Goal: Task Accomplishment & Management: Complete application form

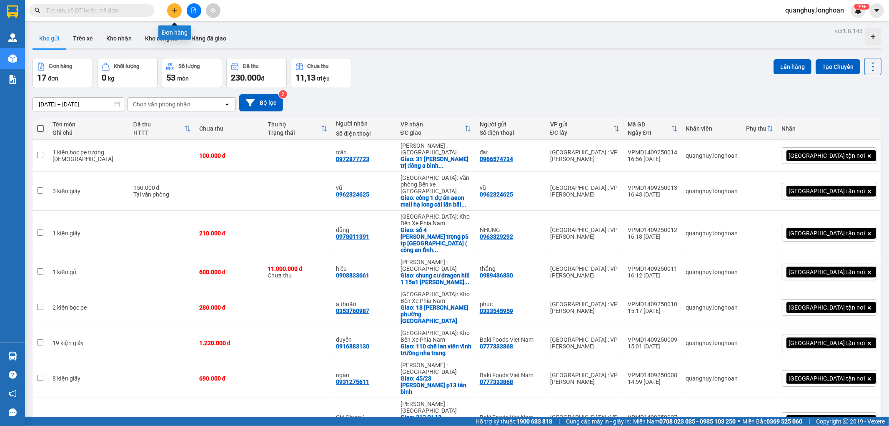
click at [173, 7] on button at bounding box center [174, 10] width 15 height 15
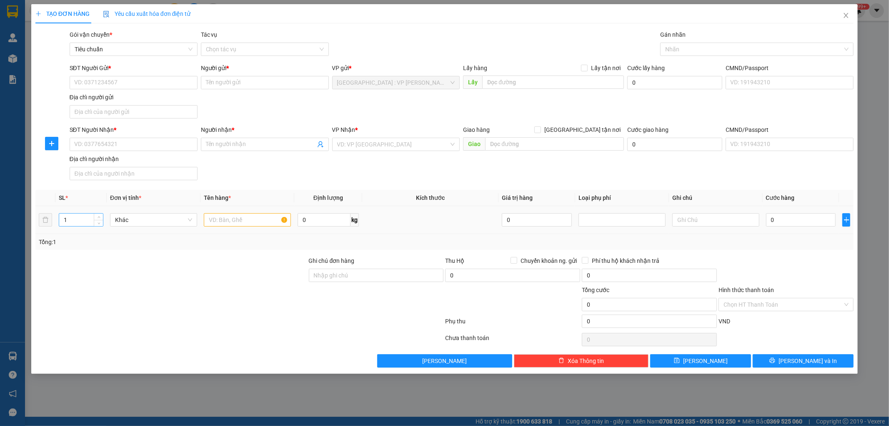
click at [79, 217] on input "1" at bounding box center [81, 220] width 44 height 13
type input "6"
click at [222, 222] on input "text" at bounding box center [247, 219] width 87 height 13
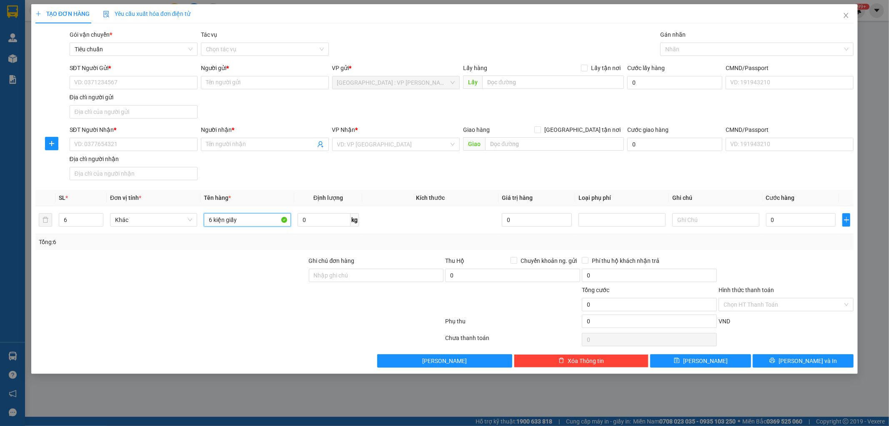
type input "6 kiện giấy"
click at [219, 290] on div at bounding box center [172, 299] width 274 height 29
click at [126, 81] on input "SĐT Người Gửi *" at bounding box center [134, 82] width 128 height 13
click at [126, 95] on div "0393888682 - Ng giao Hồng Hảo" at bounding box center [134, 99] width 118 height 9
type input "0393888682"
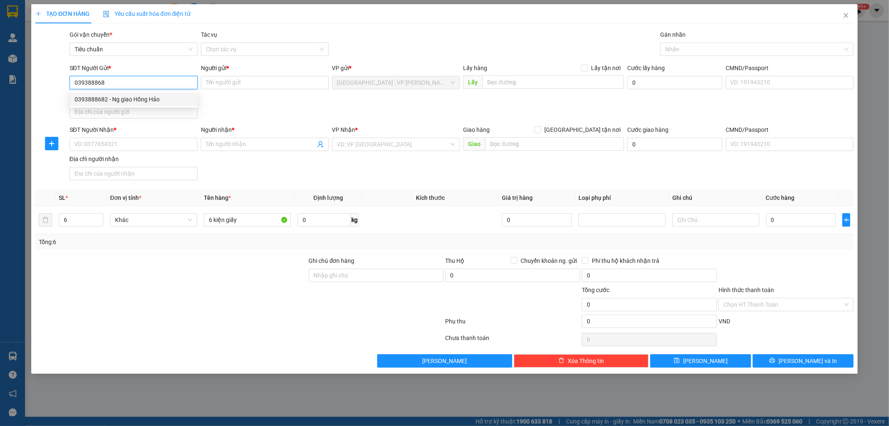
type input "Ng giao Hồng Hảo"
checkbox input "true"
type input "chung cư 789 mỹ đình nam từ [GEOGRAPHIC_DATA] ([PERSON_NAME]) đường đỗ xe to vì…"
type input "65.000"
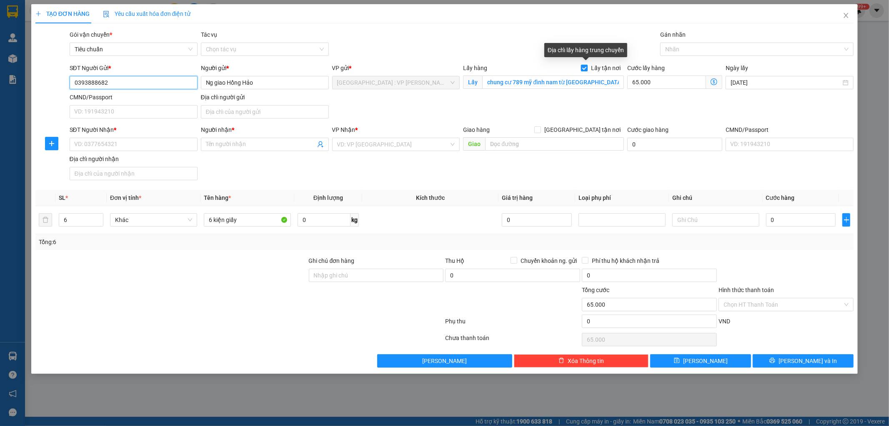
type input "0393888682"
click at [585, 71] on span at bounding box center [584, 68] width 7 height 7
click at [585, 70] on input "Lấy tận nơi" at bounding box center [584, 68] width 6 height 6
checkbox input "false"
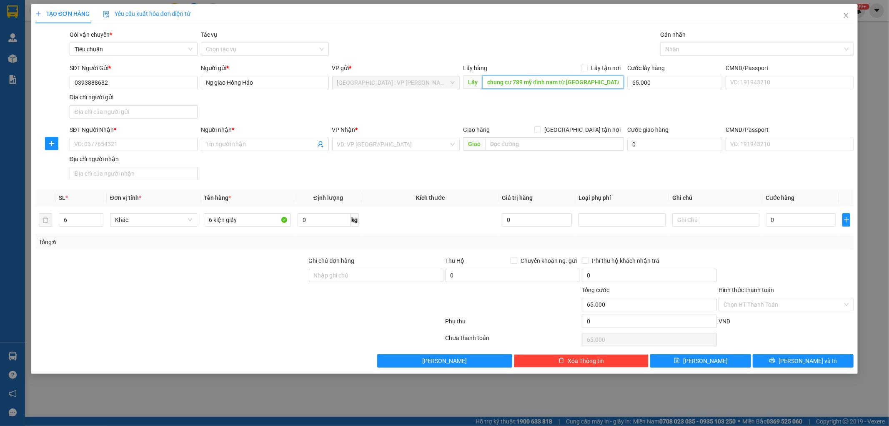
click at [567, 83] on input "chung cư 789 mỹ đình nam từ [GEOGRAPHIC_DATA] ([PERSON_NAME]) đường đỗ xe to vì…" at bounding box center [553, 81] width 142 height 13
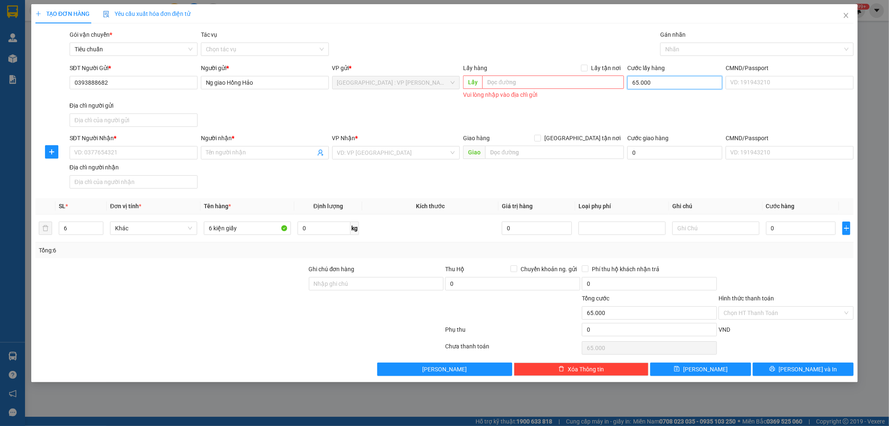
click at [661, 84] on input "65.000" at bounding box center [675, 82] width 95 height 13
type input "0"
click at [646, 82] on input "0" at bounding box center [675, 82] width 95 height 13
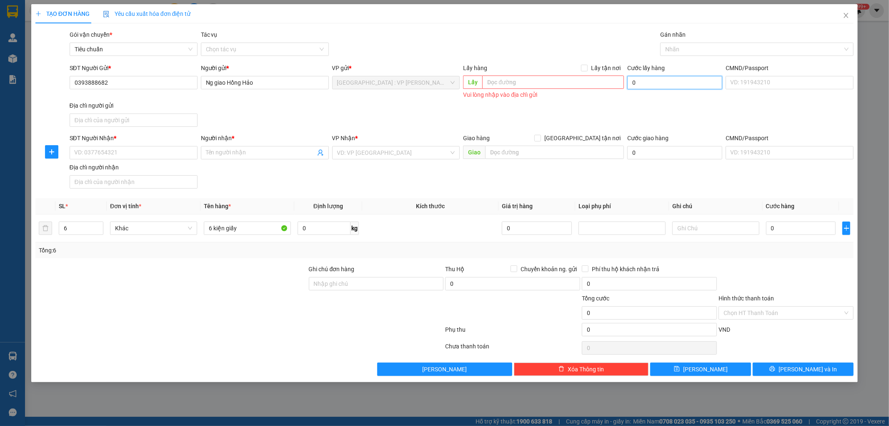
click at [646, 82] on input "0" at bounding box center [675, 82] width 95 height 13
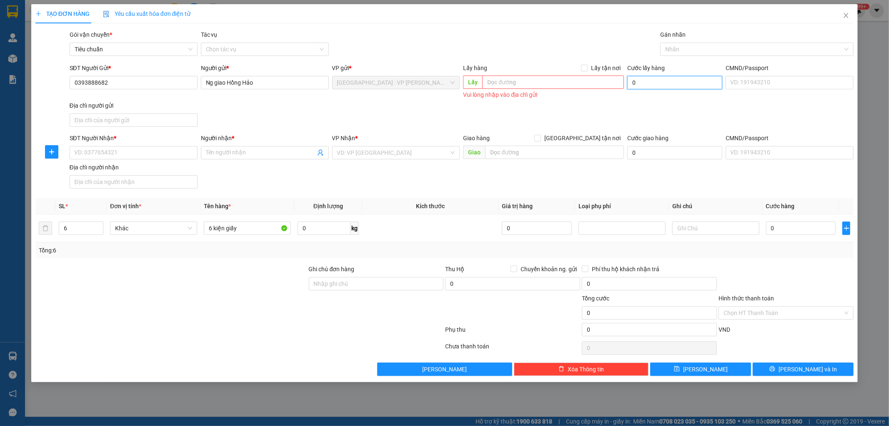
click at [646, 82] on input "0" at bounding box center [675, 82] width 95 height 13
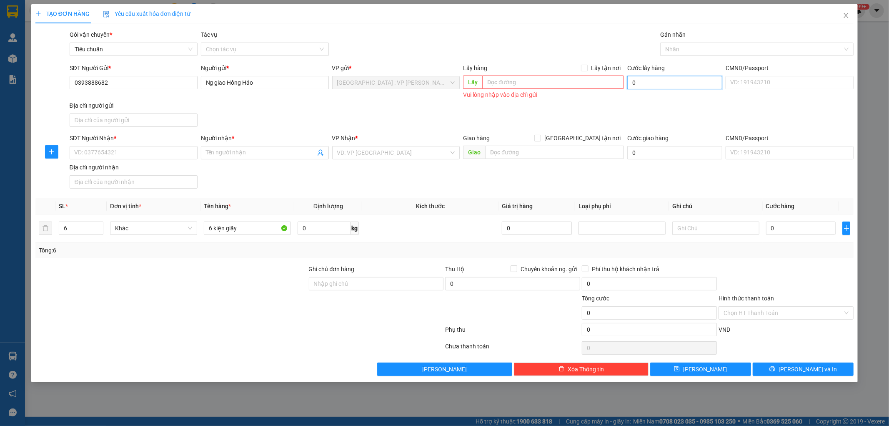
click at [646, 82] on input "0" at bounding box center [675, 82] width 95 height 13
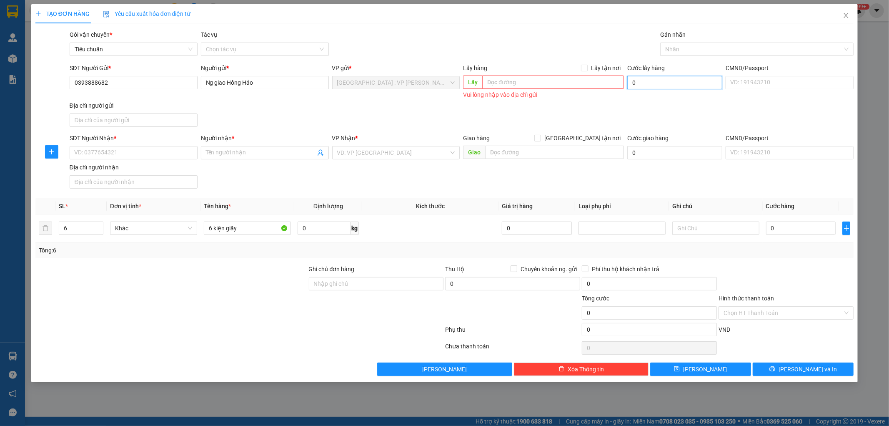
click at [646, 82] on input "0" at bounding box center [675, 82] width 95 height 13
click at [643, 84] on input "0" at bounding box center [675, 82] width 95 height 13
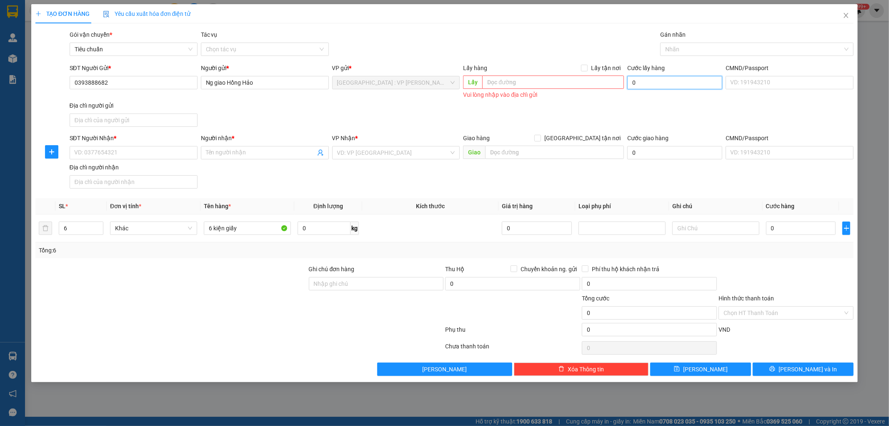
click at [643, 84] on input "0" at bounding box center [675, 82] width 95 height 13
type input "0"
click at [185, 152] on input "SĐT Người Nhận *" at bounding box center [134, 152] width 128 height 13
type input "0335962632"
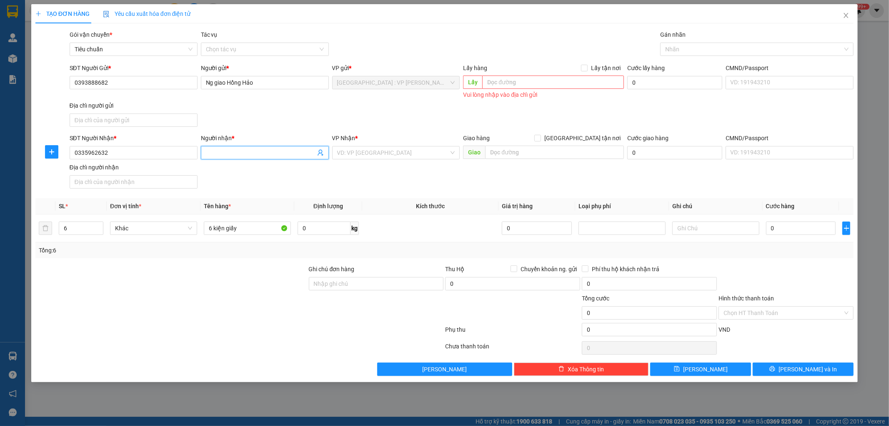
click at [251, 155] on input "Người nhận *" at bounding box center [261, 152] width 110 height 9
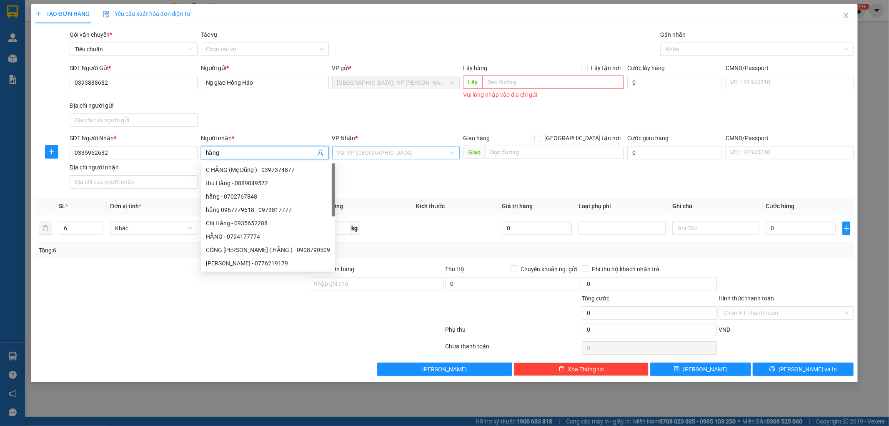
type input "hằng"
click at [381, 152] on input "search" at bounding box center [393, 152] width 112 height 13
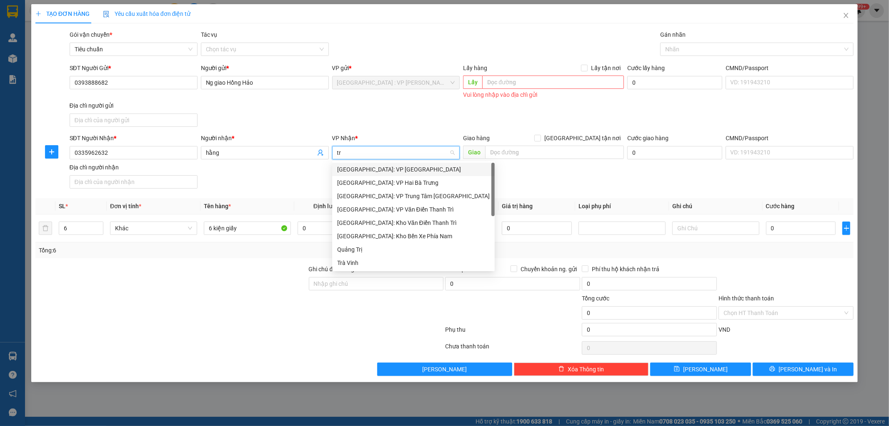
type input "tri"
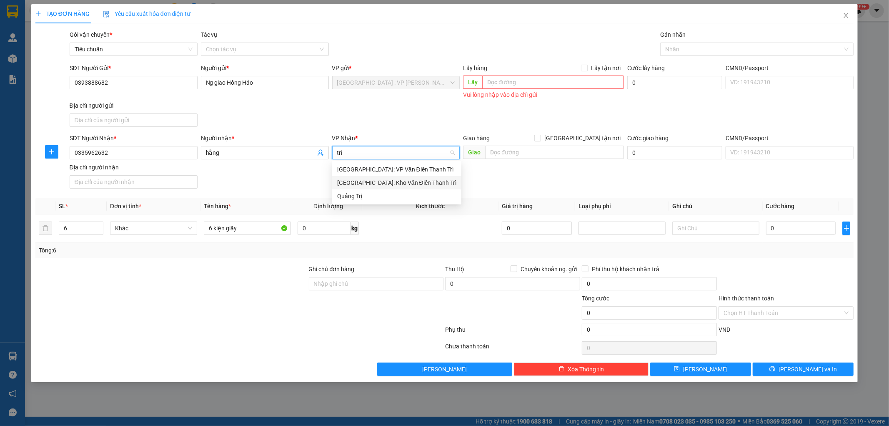
click at [368, 184] on div "[GEOGRAPHIC_DATA]: Kho Văn Điển Thanh Trì" at bounding box center [396, 182] width 119 height 9
click at [251, 152] on input "hằng" at bounding box center [261, 152] width 110 height 9
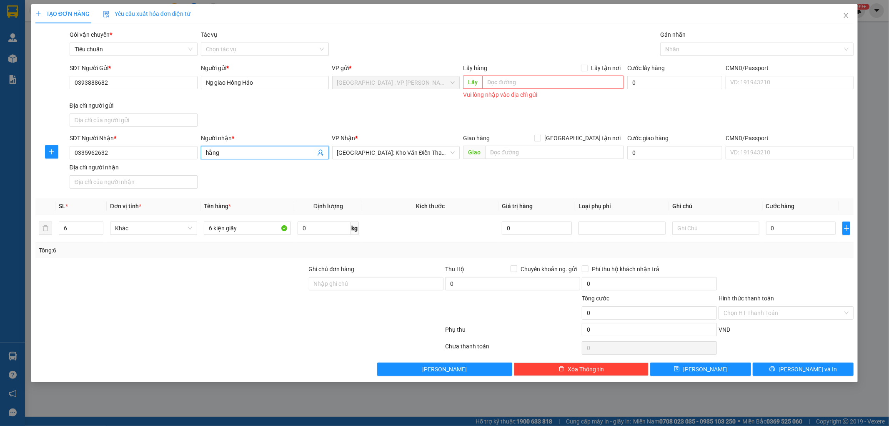
click at [251, 152] on input "hằng" at bounding box center [261, 152] width 110 height 9
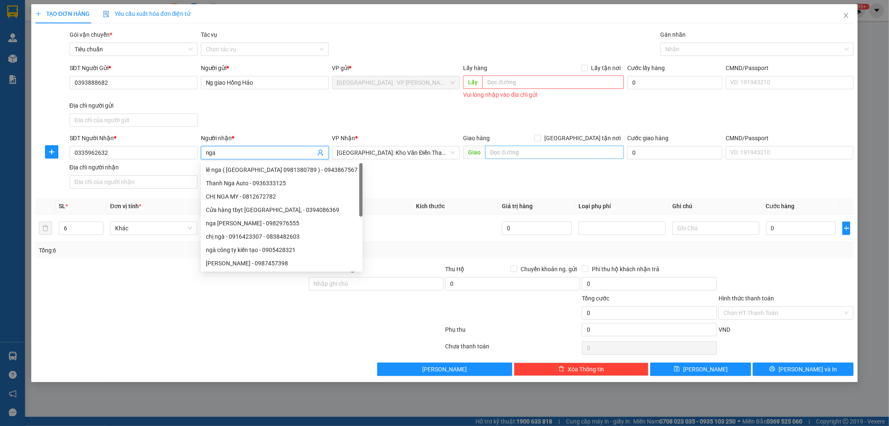
type input "nga"
click at [548, 148] on input "text" at bounding box center [554, 152] width 139 height 13
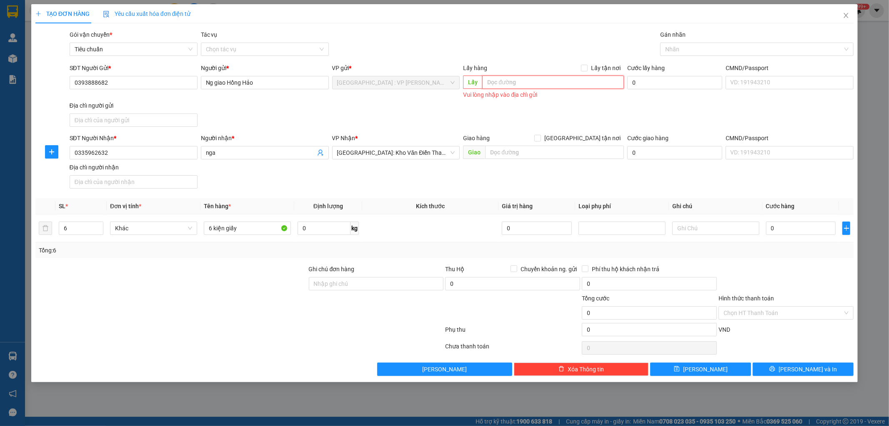
click at [548, 80] on input "text" at bounding box center [553, 81] width 142 height 13
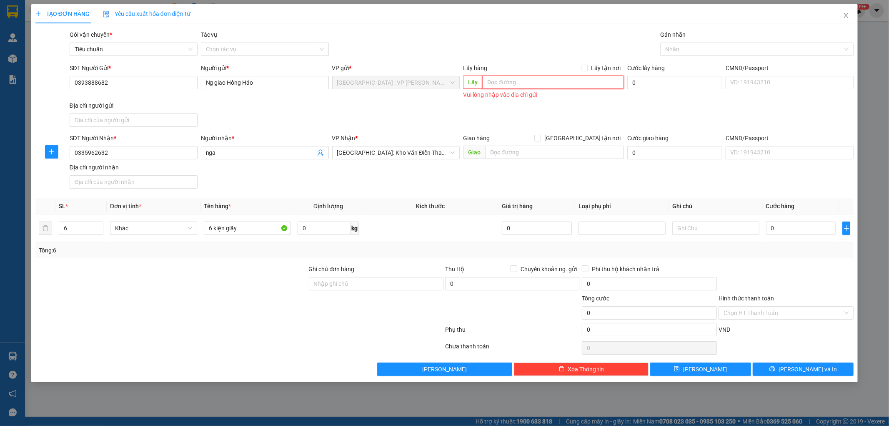
click at [548, 80] on input "text" at bounding box center [553, 81] width 142 height 13
click at [662, 79] on input "0" at bounding box center [675, 82] width 95 height 13
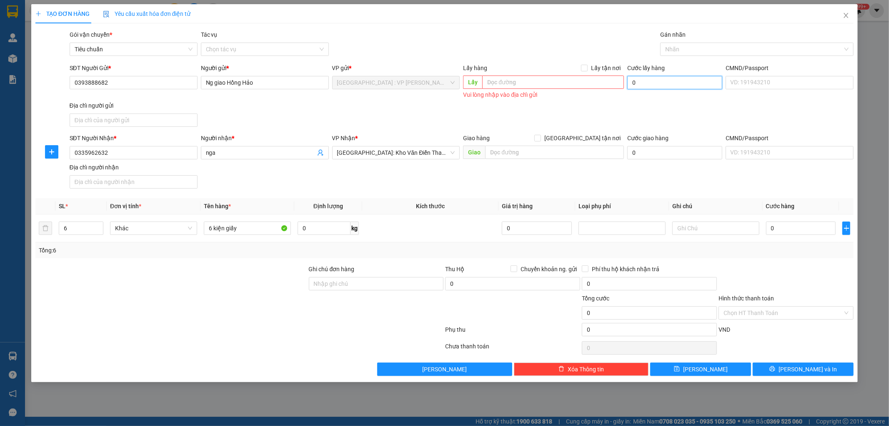
type input "0"
click at [435, 153] on span "[GEOGRAPHIC_DATA]: Kho Văn Điển Thanh Trì" at bounding box center [396, 152] width 118 height 13
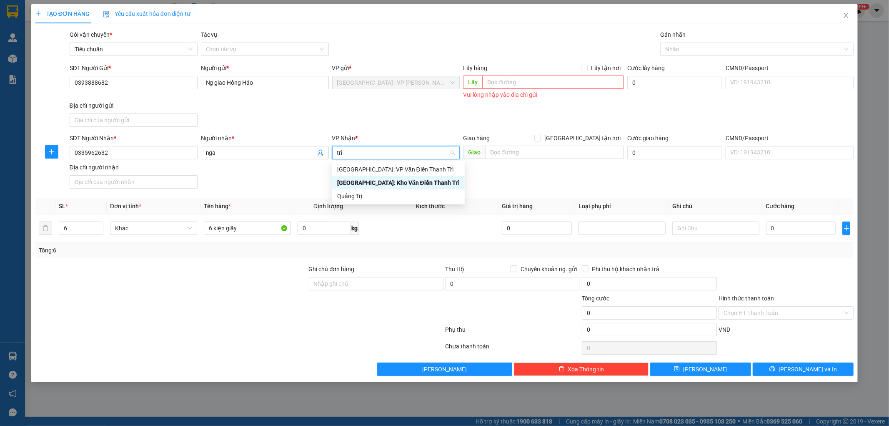
type input "trì"
click at [374, 185] on div "[GEOGRAPHIC_DATA]: Kho Văn Điển Thanh Trì" at bounding box center [398, 182] width 123 height 9
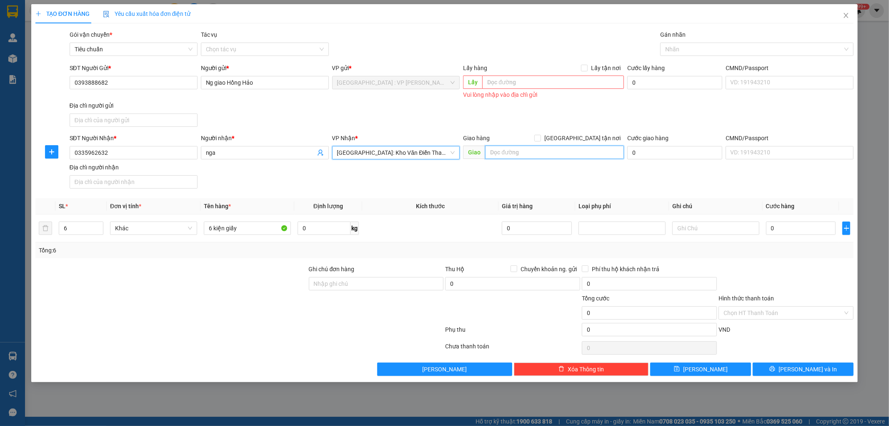
click at [530, 155] on input "text" at bounding box center [554, 152] width 139 height 13
click at [540, 135] on input "[GEOGRAPHIC_DATA] tận nơi" at bounding box center [538, 138] width 6 height 6
checkbox input "true"
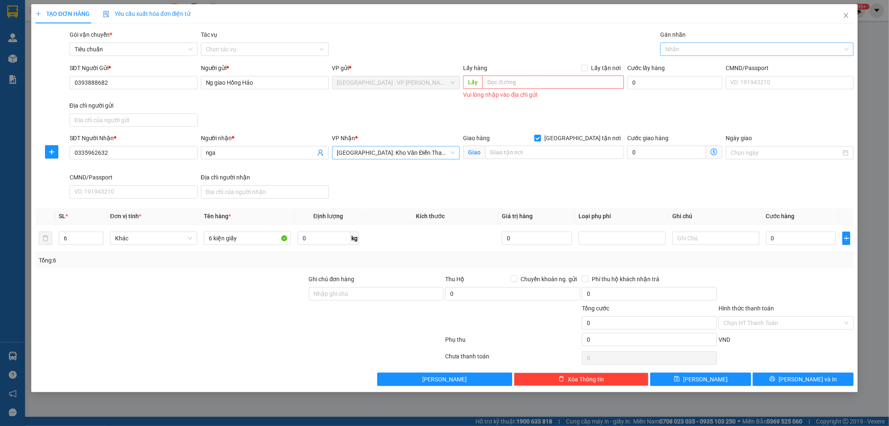
click at [696, 52] on div at bounding box center [753, 49] width 181 height 10
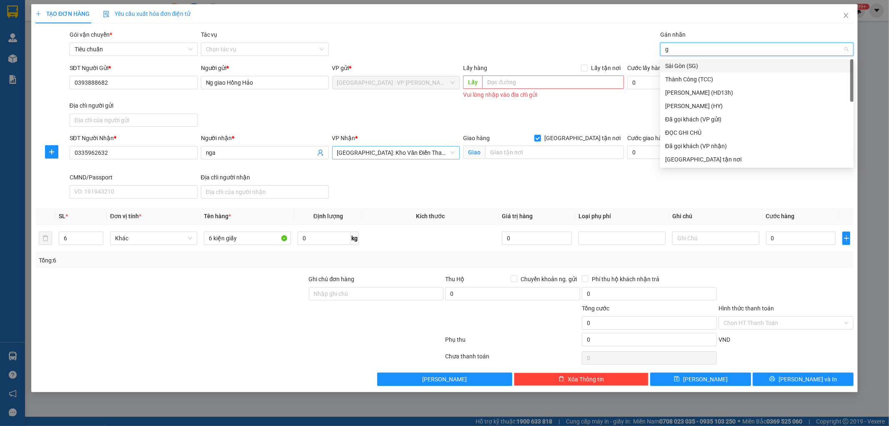
type input "gt"
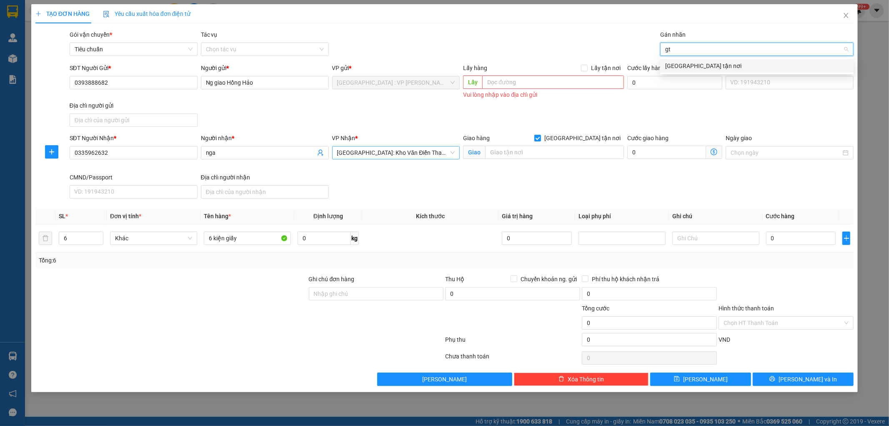
click at [685, 60] on div "[GEOGRAPHIC_DATA] tận nơi" at bounding box center [757, 65] width 193 height 13
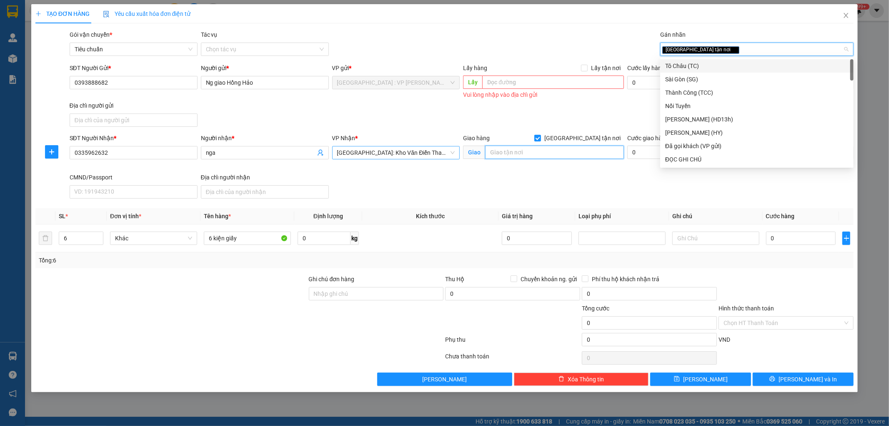
click at [528, 153] on input "text" at bounding box center [554, 152] width 139 height 13
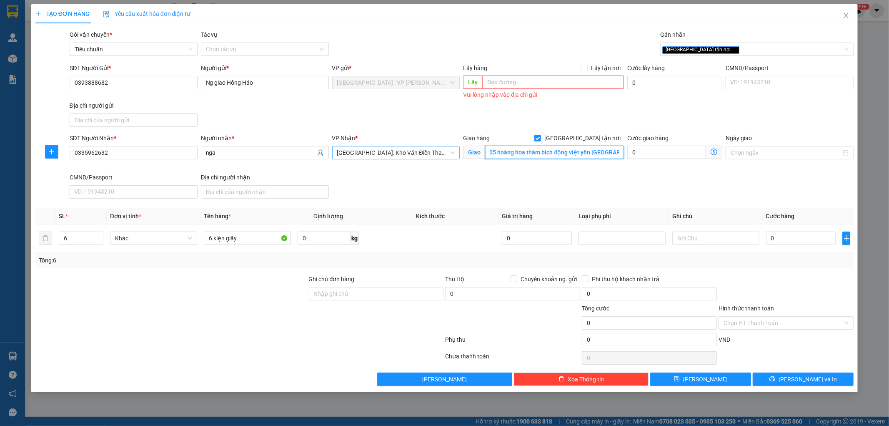
scroll to position [0, 5]
type input "405 hoàng hoa thám bích động việt yên [GEOGRAPHIC_DATA]"
click at [551, 197] on div "SĐT Người Nhận * 0335962632 Người nhận * nga VP Nhận * [GEOGRAPHIC_DATA]: [PERS…" at bounding box center [462, 167] width 788 height 68
click at [428, 155] on span "[GEOGRAPHIC_DATA]: Kho Văn Điển Thanh Trì" at bounding box center [396, 152] width 118 height 13
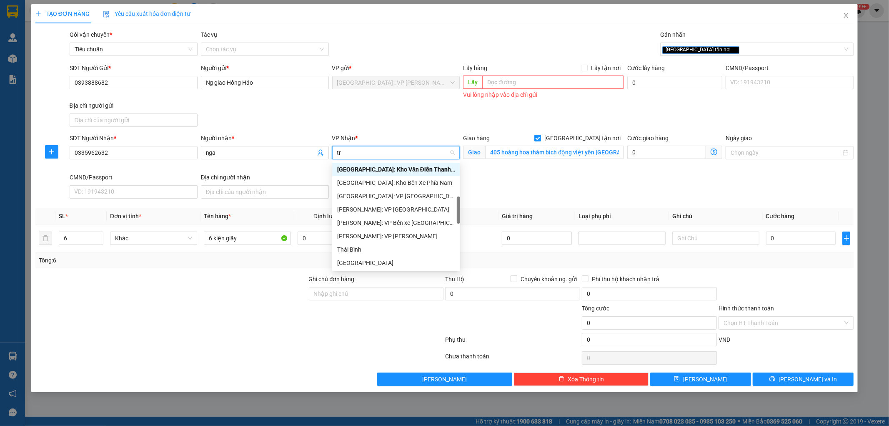
scroll to position [27, 0]
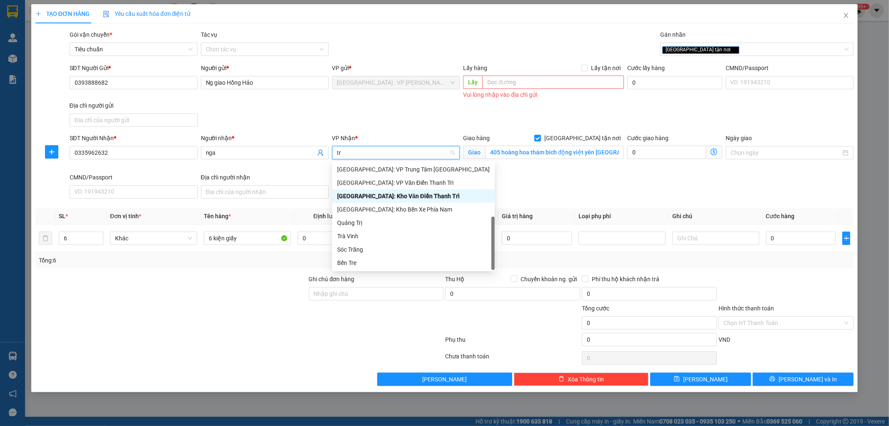
type input "tri"
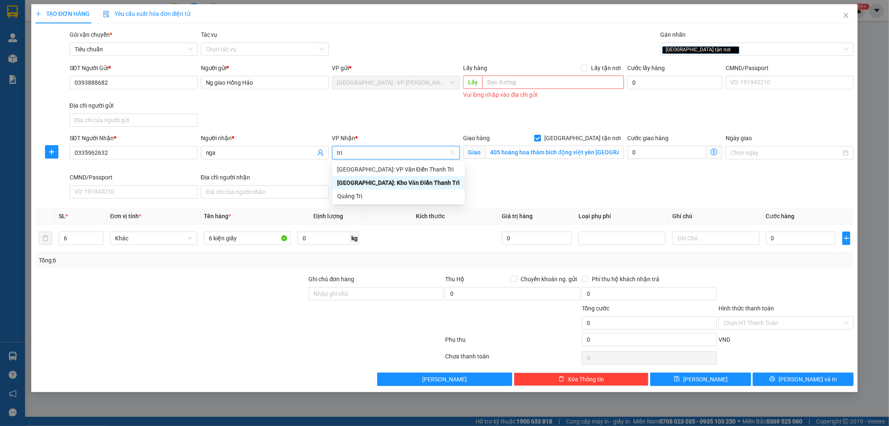
click at [381, 184] on div "[GEOGRAPHIC_DATA]: Kho Văn Điển Thanh Trì" at bounding box center [398, 182] width 123 height 9
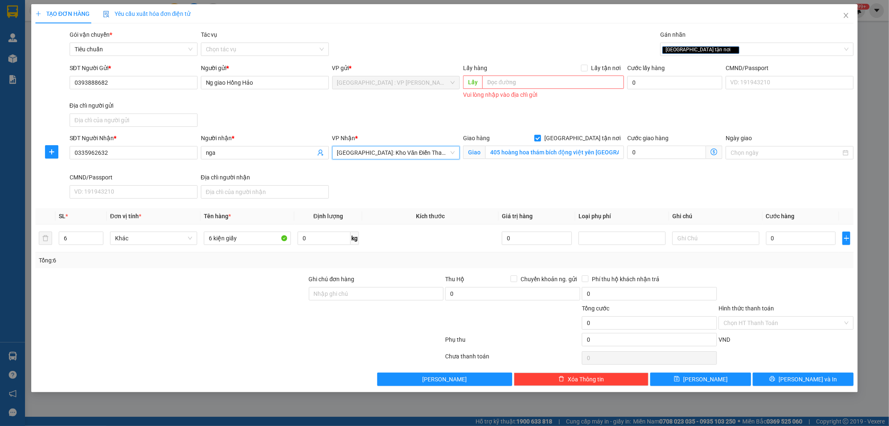
click at [382, 189] on div "SĐT Người Nhận * 0335962632 Người nhận * nga VP Nhận * [GEOGRAPHIC_DATA]: Kho V…" at bounding box center [462, 167] width 788 height 68
click at [78, 239] on input "6" at bounding box center [81, 238] width 44 height 13
click at [93, 274] on div at bounding box center [172, 288] width 274 height 29
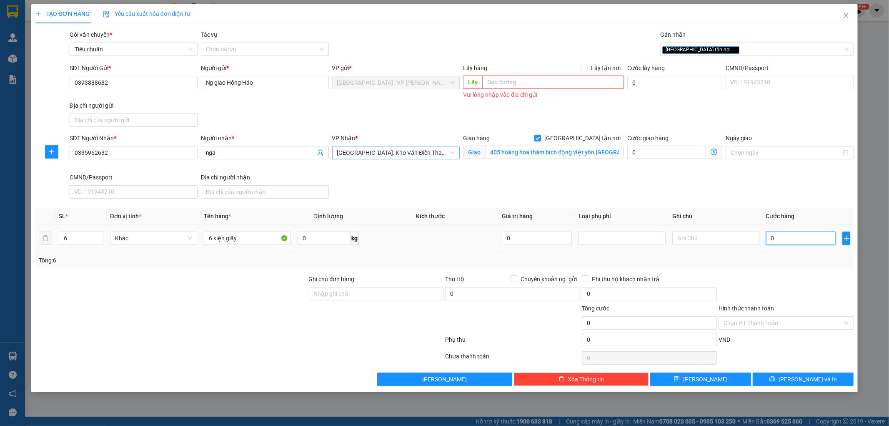
click at [790, 241] on input "0" at bounding box center [801, 237] width 70 height 13
type input "2"
type input "23"
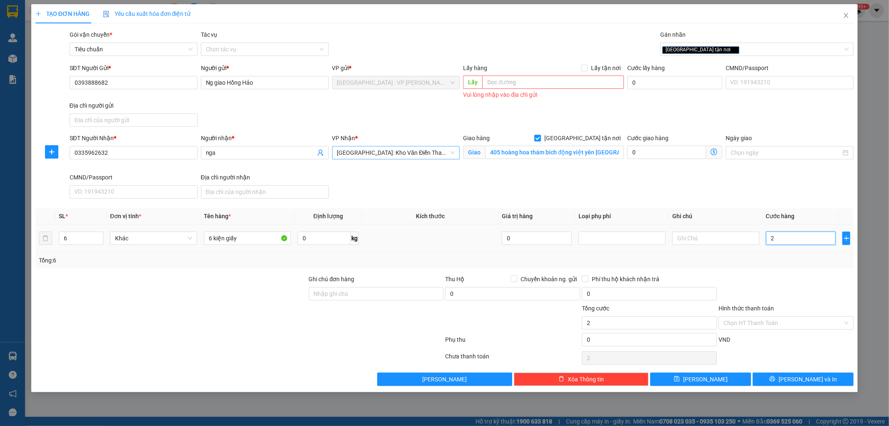
type input "23"
type input "230"
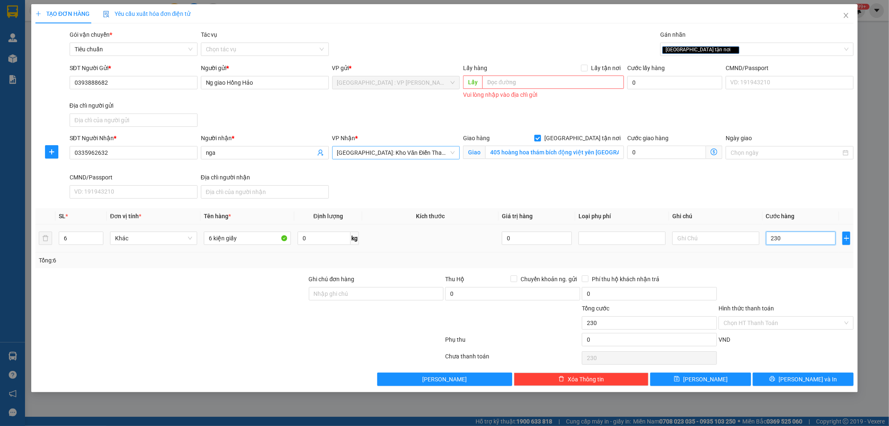
type input "2.300"
type input "23.000"
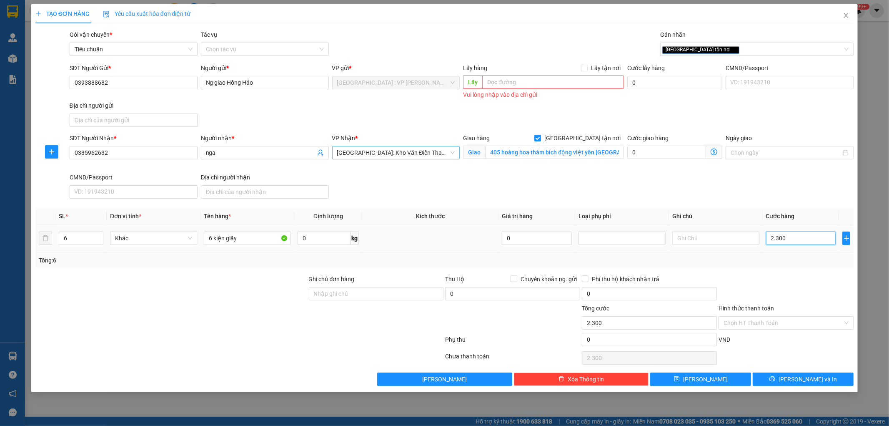
type input "23.000"
type input "230.000"
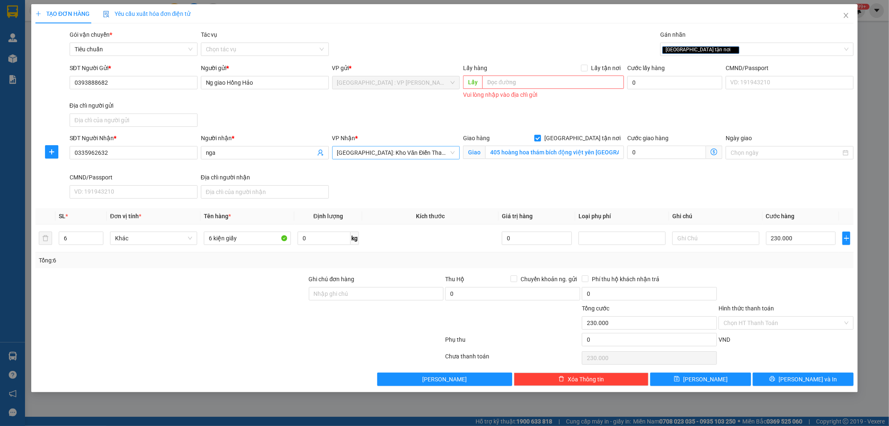
click at [799, 282] on div at bounding box center [786, 288] width 137 height 29
click at [783, 386] on button "[PERSON_NAME] và In" at bounding box center [803, 378] width 101 height 13
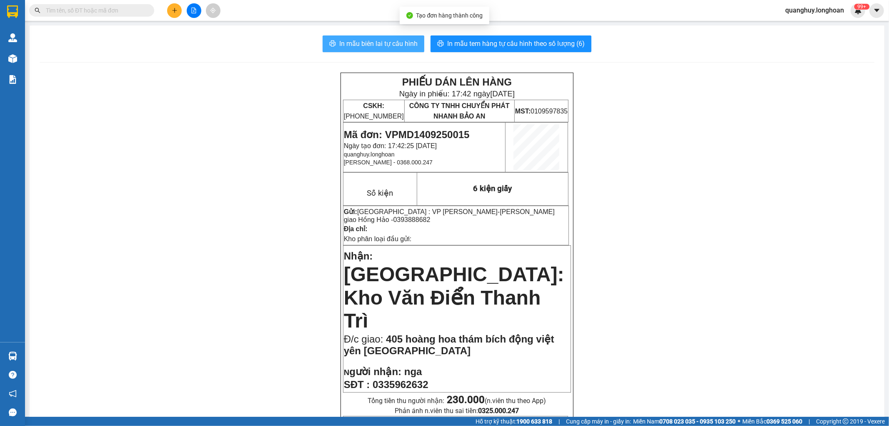
click at [365, 50] on button "In mẫu biên lai tự cấu hình" at bounding box center [374, 43] width 102 height 17
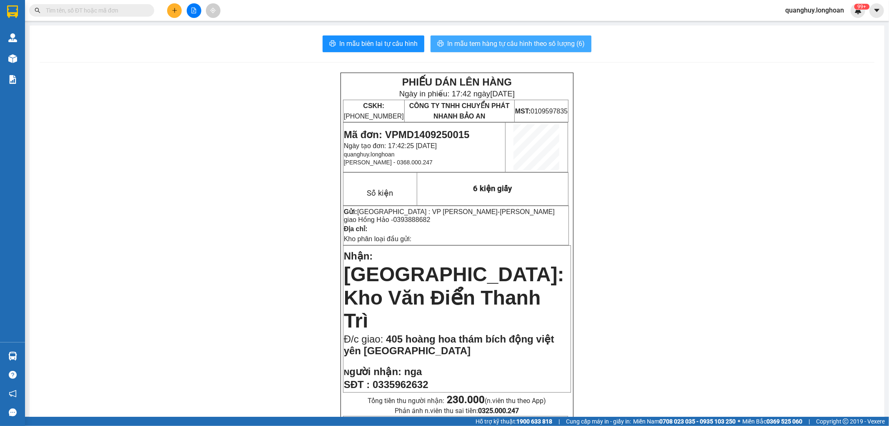
click at [576, 46] on span "In mẫu tem hàng tự cấu hình theo số lượng (6)" at bounding box center [516, 43] width 138 height 10
click at [176, 11] on icon "plus" at bounding box center [175, 11] width 6 height 6
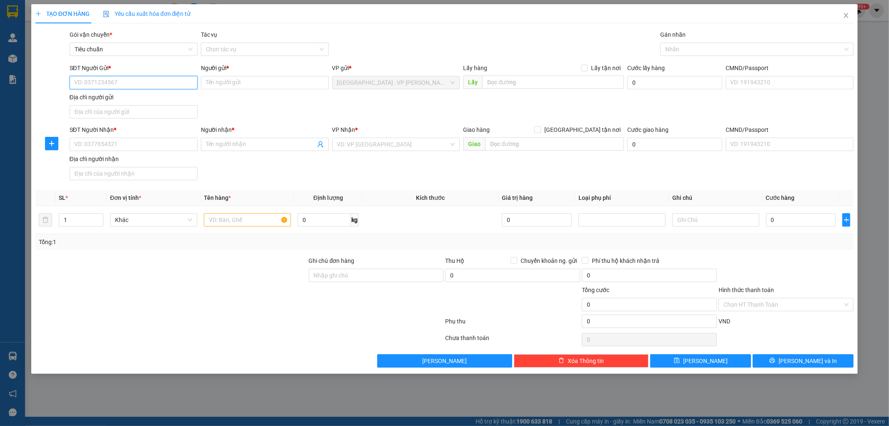
click at [134, 83] on input "SĐT Người Gửi *" at bounding box center [134, 82] width 128 height 13
type input "0967315057"
click at [117, 96] on div "0967315057 - linh" at bounding box center [134, 99] width 118 height 9
type input "linh"
type input "0967315057"
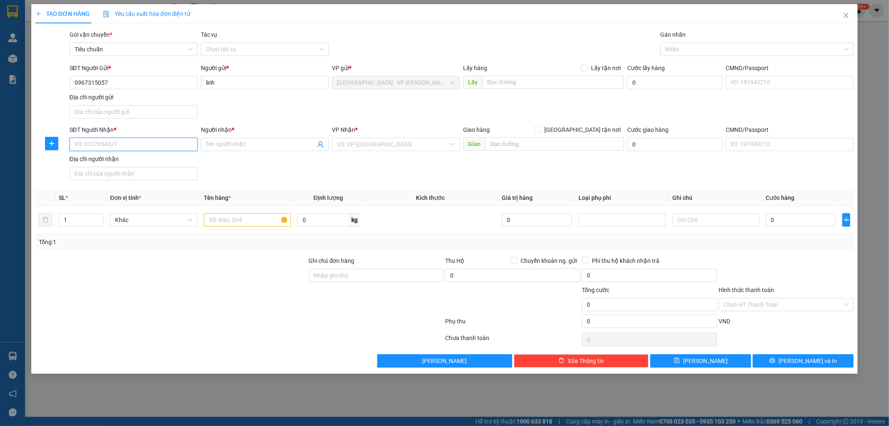
click at [163, 150] on input "SĐT Người Nhận *" at bounding box center [134, 144] width 128 height 13
click at [344, 144] on input "search" at bounding box center [393, 144] width 112 height 13
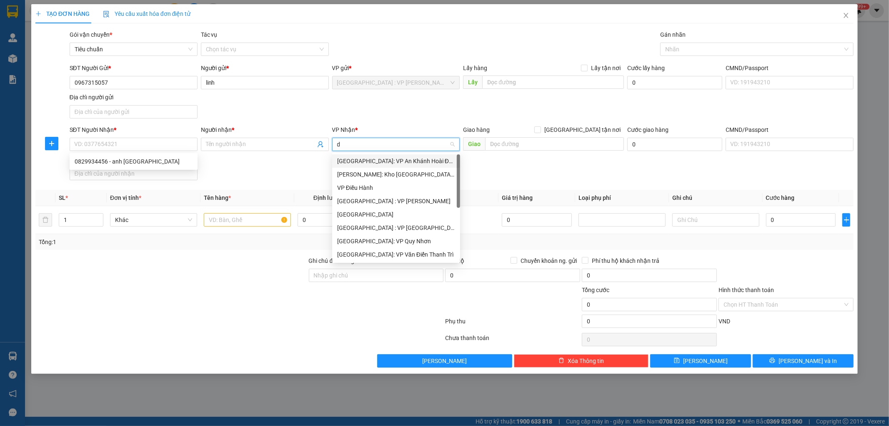
type input "da"
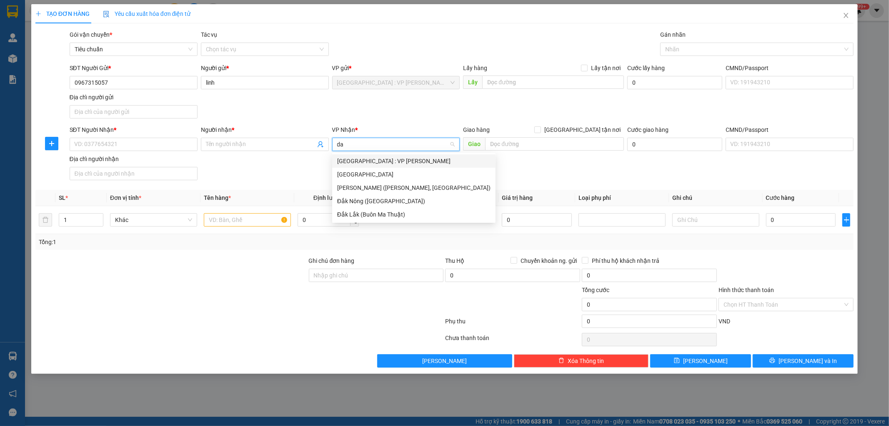
click at [376, 158] on div "[GEOGRAPHIC_DATA] : VP [PERSON_NAME]" at bounding box center [413, 160] width 153 height 9
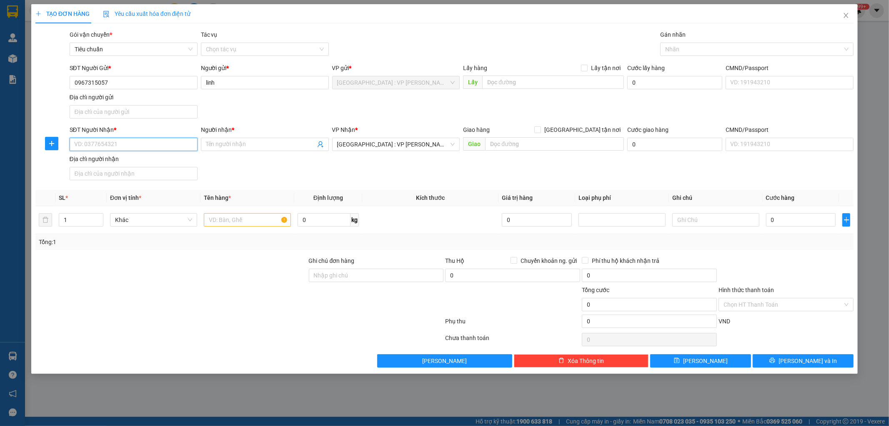
click at [143, 146] on input "SĐT Người Nhận *" at bounding box center [134, 144] width 128 height 13
type input "0829934456"
click at [126, 160] on div "0829934456 - anh [GEOGRAPHIC_DATA]" at bounding box center [134, 161] width 118 height 9
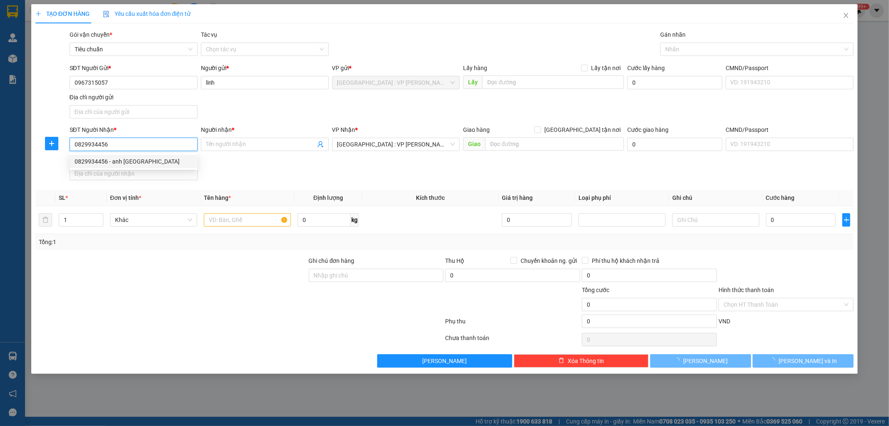
type input "anh đức"
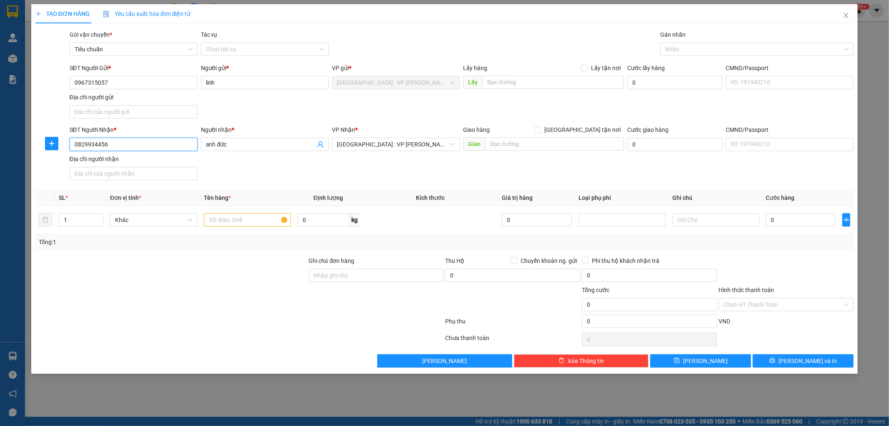
click at [106, 145] on input "0829934456" at bounding box center [134, 144] width 128 height 13
click at [123, 164] on div "0829934456 - anh [GEOGRAPHIC_DATA]" at bounding box center [134, 161] width 118 height 9
type input "0829934456"
click at [124, 136] on div "SĐT Người Nhận *" at bounding box center [134, 131] width 128 height 13
click at [124, 145] on input "0829934456" at bounding box center [134, 144] width 128 height 13
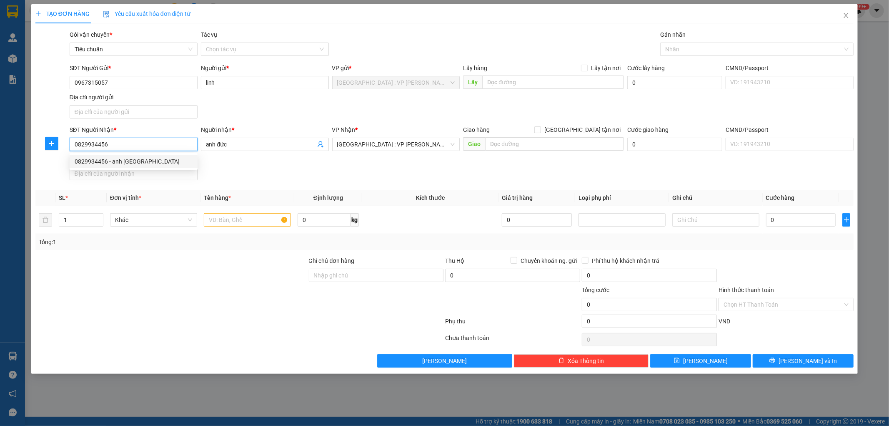
click at [117, 162] on div "0829934456 - anh [GEOGRAPHIC_DATA]" at bounding box center [134, 161] width 118 height 9
click at [552, 145] on input "text" at bounding box center [554, 143] width 139 height 13
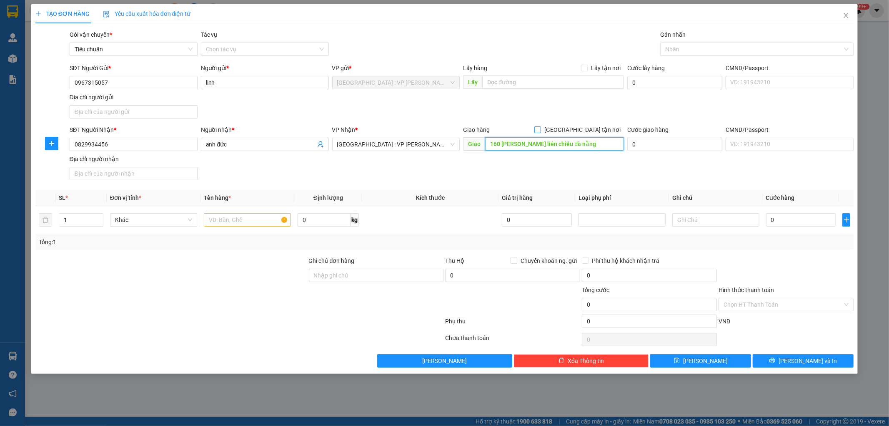
type input "160 [PERSON_NAME] liên chiểu đà nẵng"
click at [582, 126] on label "[GEOGRAPHIC_DATA] tận nơi" at bounding box center [580, 129] width 90 height 9
click at [540, 126] on input "[GEOGRAPHIC_DATA] tận nơi" at bounding box center [538, 129] width 6 height 6
checkbox input "true"
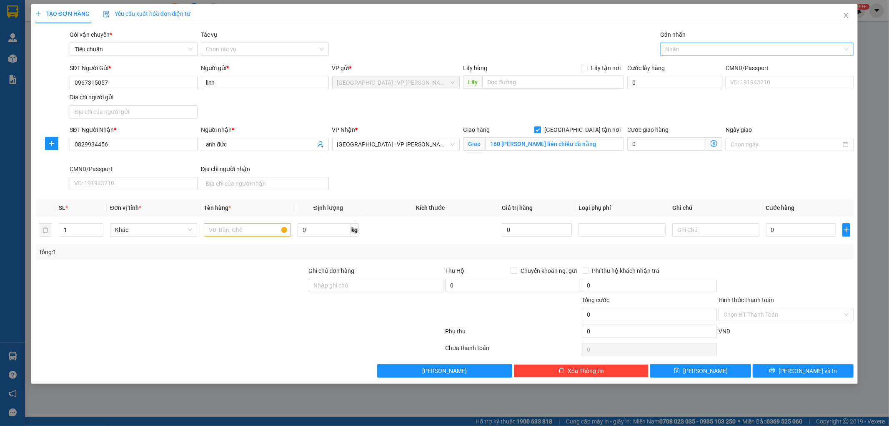
click at [689, 52] on div at bounding box center [753, 49] width 181 height 10
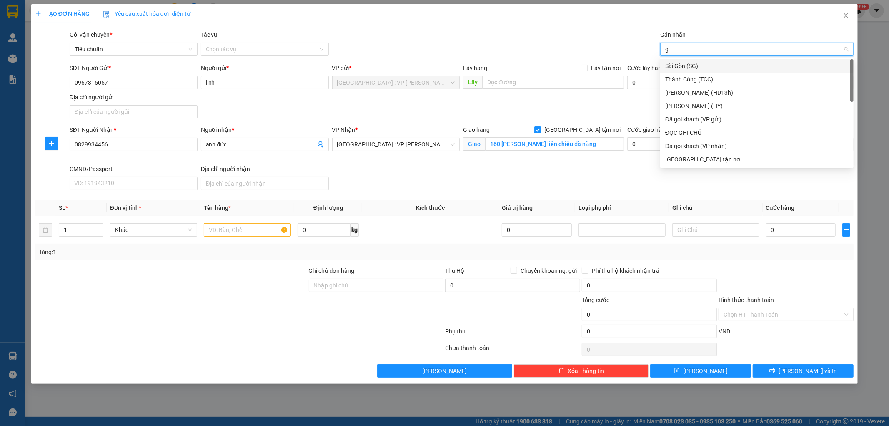
type input "gt"
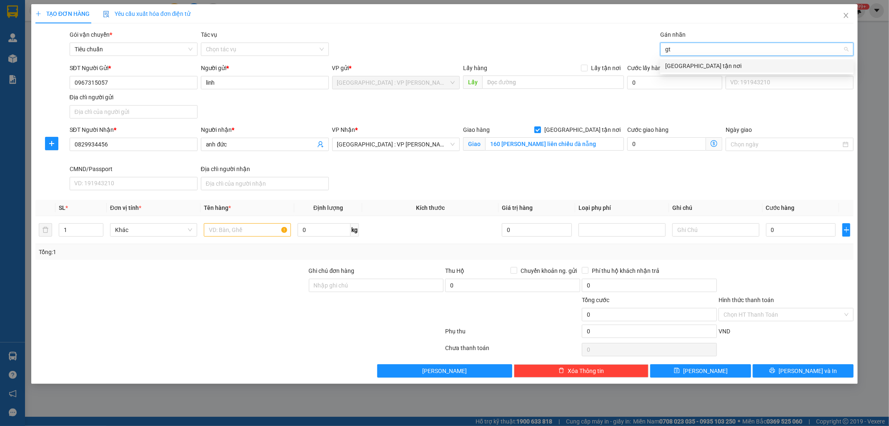
click at [686, 62] on div "[GEOGRAPHIC_DATA] tận nơi" at bounding box center [757, 65] width 183 height 9
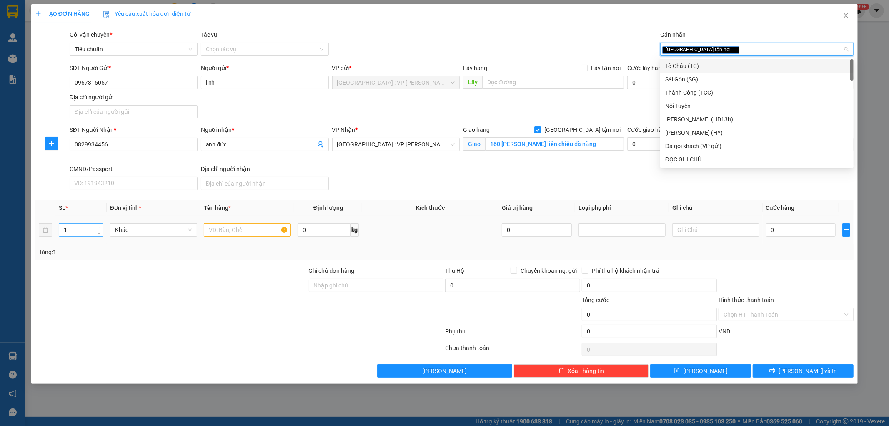
click at [75, 230] on input "1" at bounding box center [81, 230] width 44 height 13
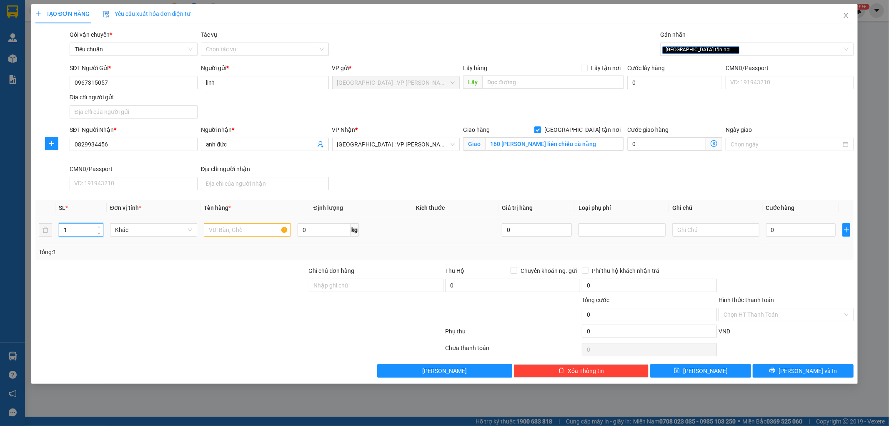
click at [75, 230] on input "1" at bounding box center [81, 230] width 44 height 13
type input "8"
click at [229, 232] on input "text" at bounding box center [247, 229] width 87 height 13
type input "8 kiện giấy"
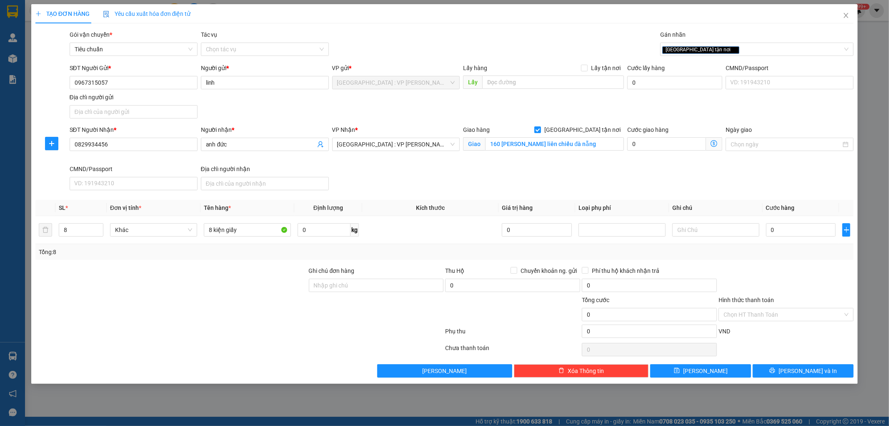
click at [231, 329] on div at bounding box center [240, 332] width 410 height 17
click at [331, 280] on input "Ghi chú đơn hàng" at bounding box center [376, 285] width 135 height 13
type input "hàng ko đồng kiểm giao nguyên kiện hư vỡ k đền ( đã báo khách gửi )"
click at [806, 231] on input "0" at bounding box center [801, 229] width 70 height 13
type input "7"
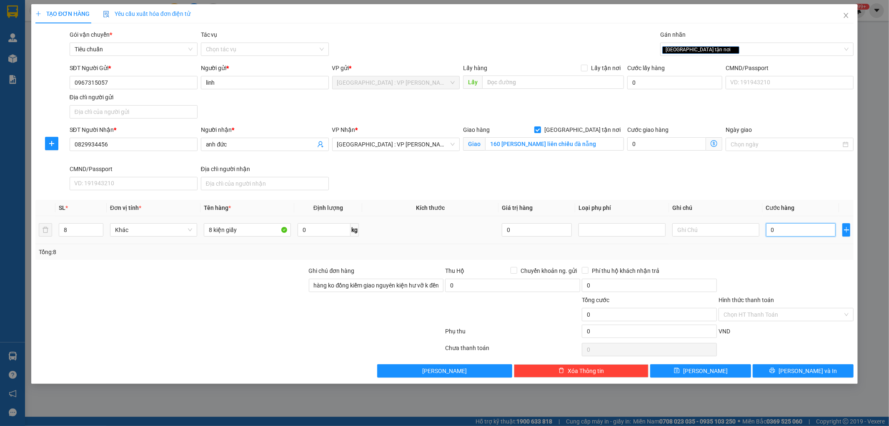
type input "7"
type input "73"
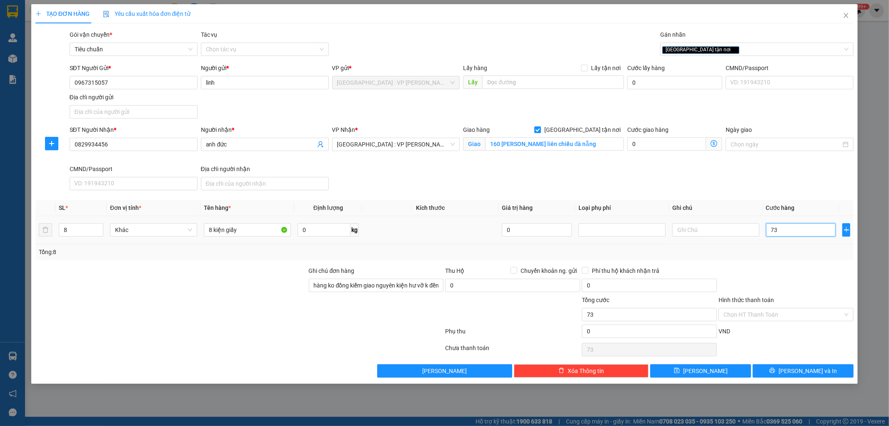
type input "730"
type input "7.300"
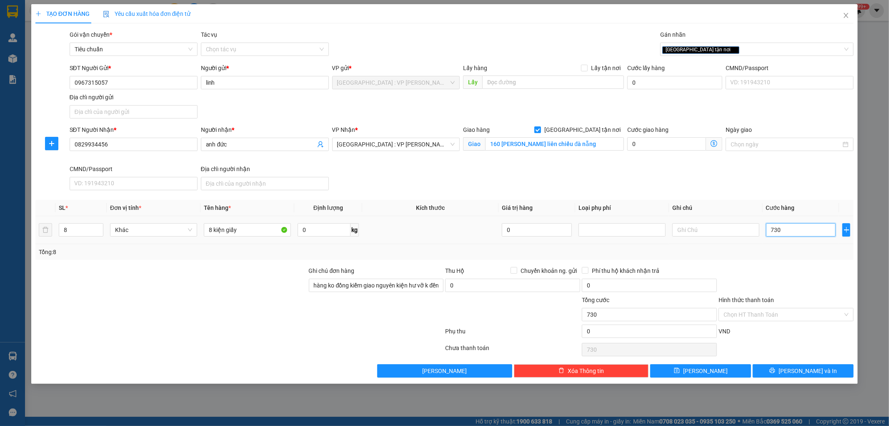
type input "7.300"
type input "73.000"
type input "730.000"
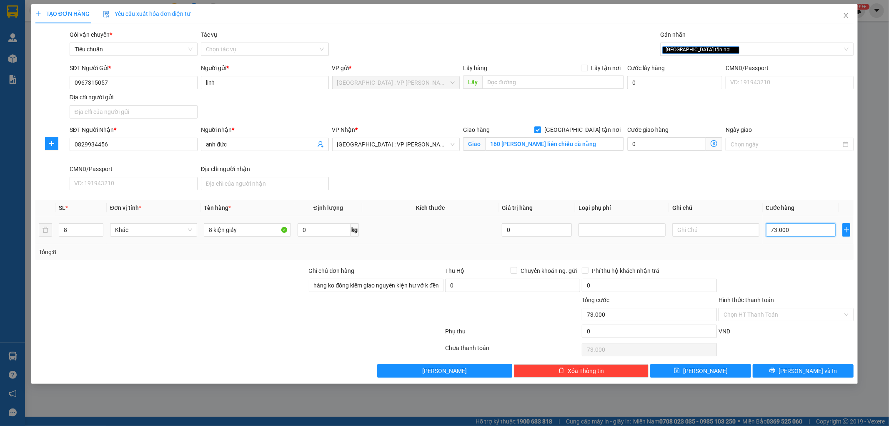
type input "730.000"
click at [776, 369] on icon "printer" at bounding box center [773, 370] width 6 height 6
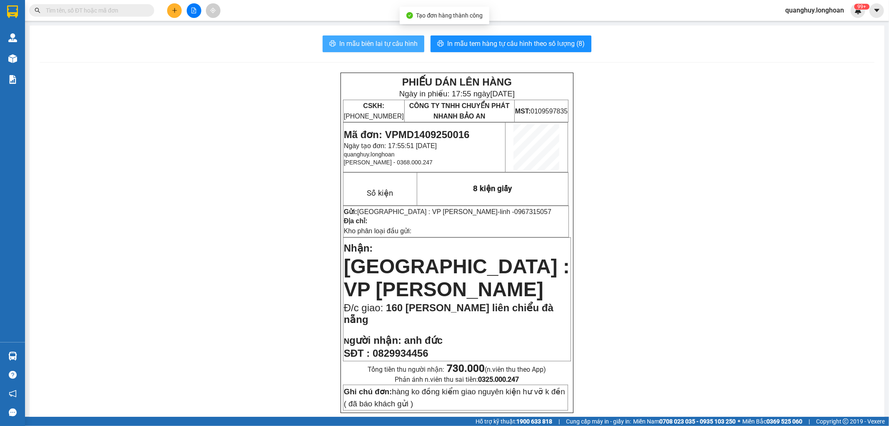
click at [359, 44] on span "In mẫu biên lai tự cấu hình" at bounding box center [378, 43] width 78 height 10
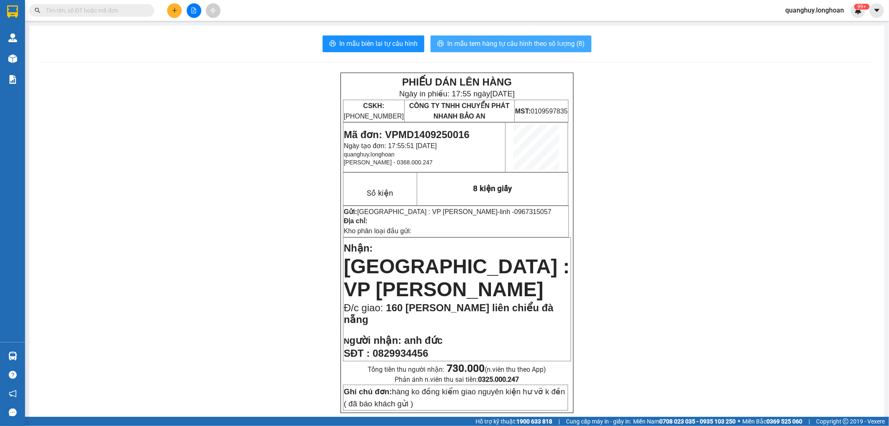
click at [544, 43] on span "In mẫu tem hàng tự cấu hình theo số lượng (8)" at bounding box center [516, 43] width 138 height 10
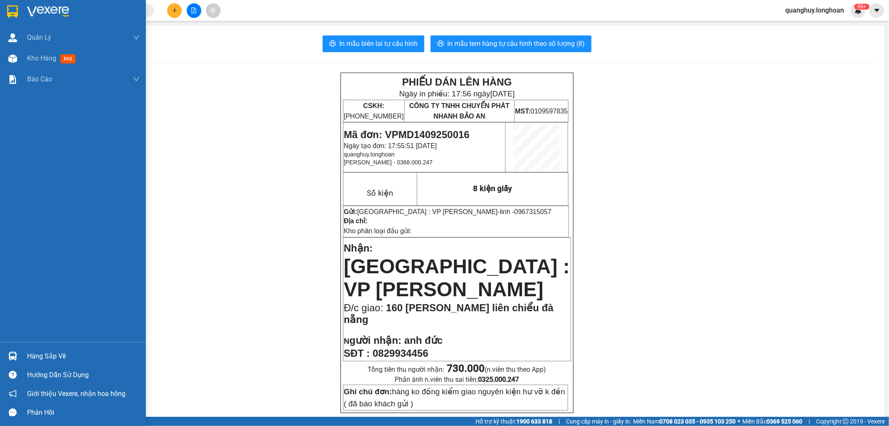
click at [17, 11] on img at bounding box center [12, 11] width 11 height 13
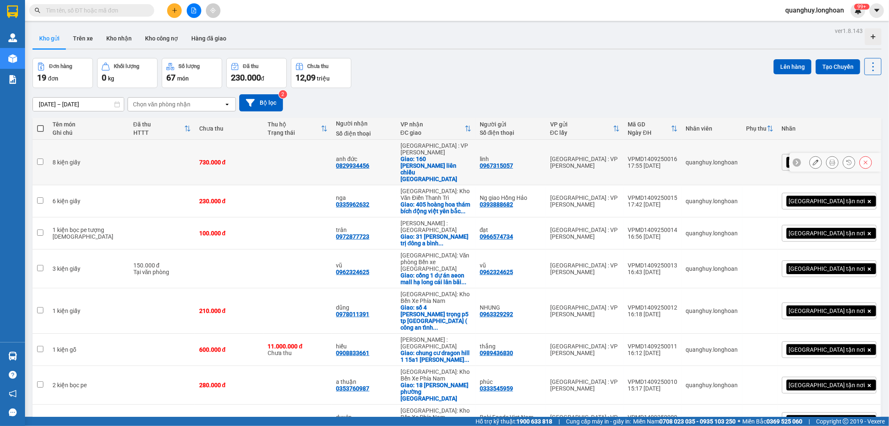
click at [369, 162] on div "0829934456" at bounding box center [352, 165] width 33 height 7
copy div "0829934456"
click at [132, 13] on input "text" at bounding box center [95, 10] width 98 height 9
paste input "0829934456"
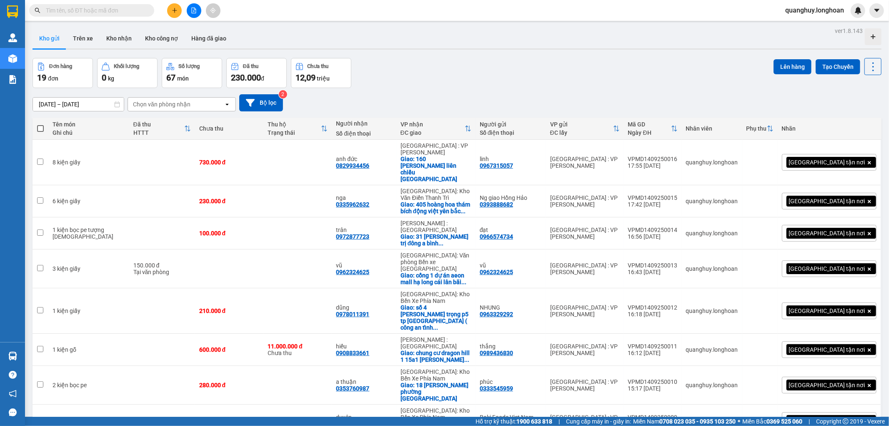
type input "0829934456"
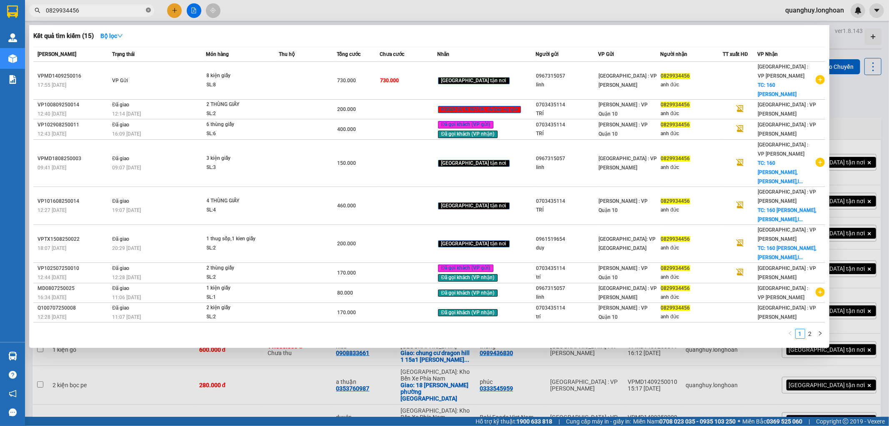
click at [147, 10] on icon "close-circle" at bounding box center [148, 10] width 5 height 5
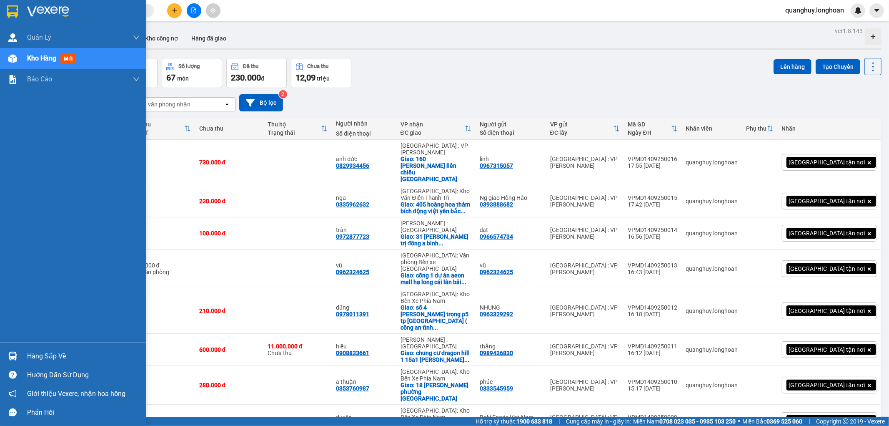
click at [16, 14] on img at bounding box center [12, 11] width 11 height 13
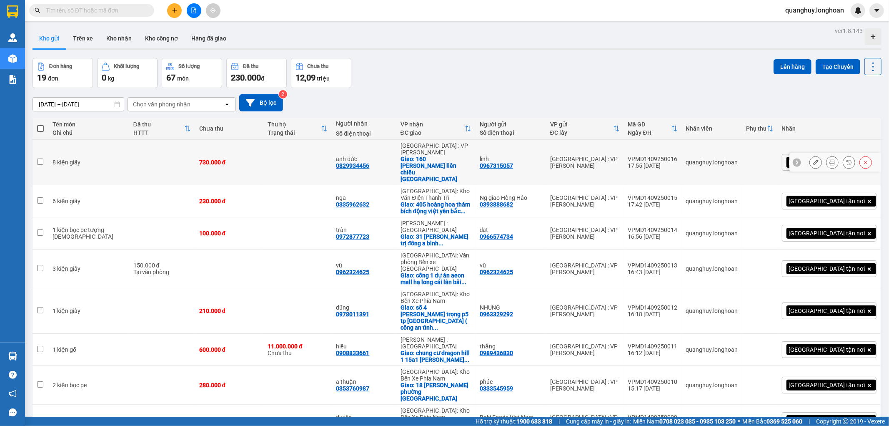
click at [280, 153] on td at bounding box center [298, 162] width 68 height 45
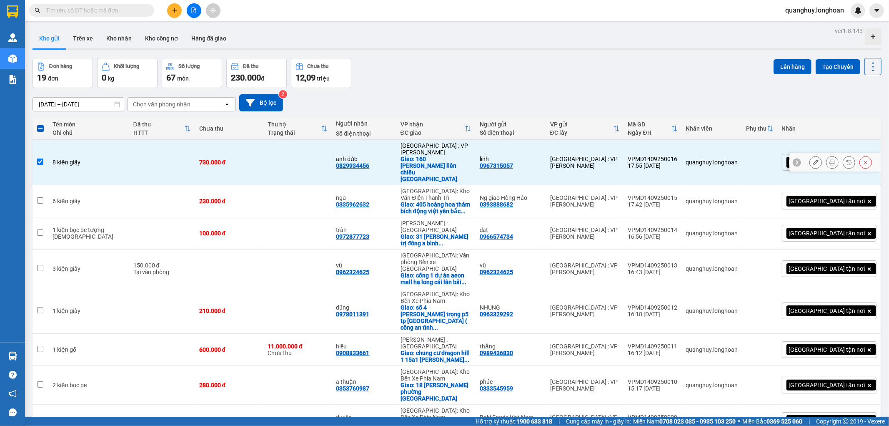
click at [678, 156] on div "VPMD1409250016" at bounding box center [653, 159] width 50 height 7
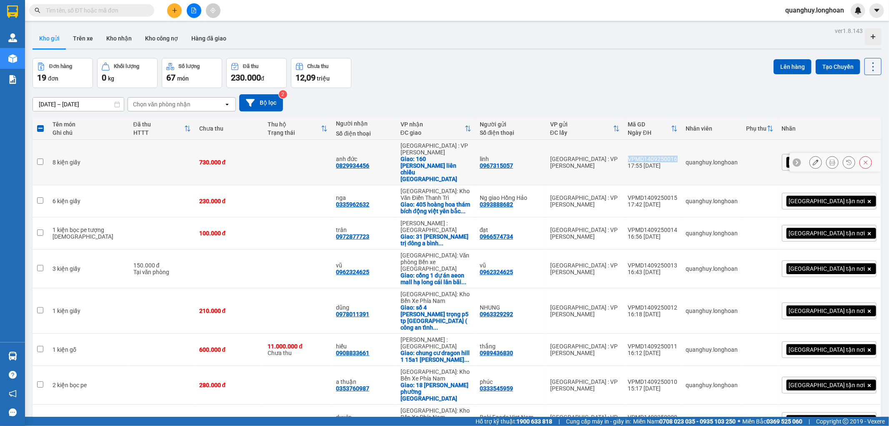
click at [678, 156] on div "VPMD1409250016" at bounding box center [653, 159] width 50 height 7
checkbox input "true"
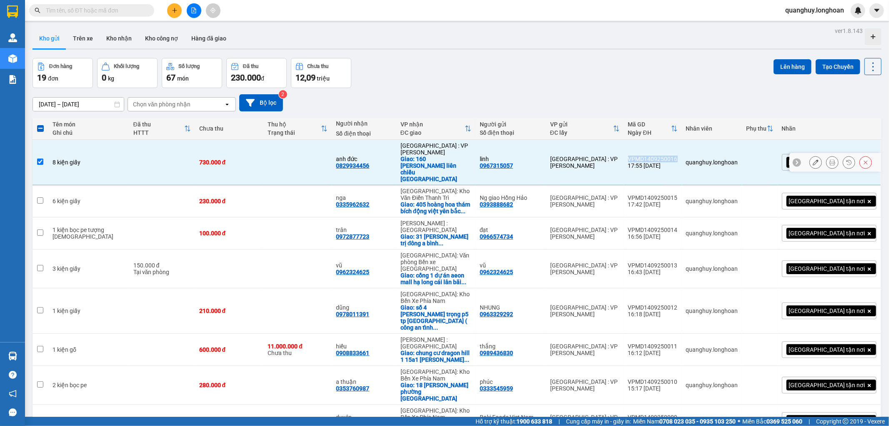
copy div "VPMD1409250016"
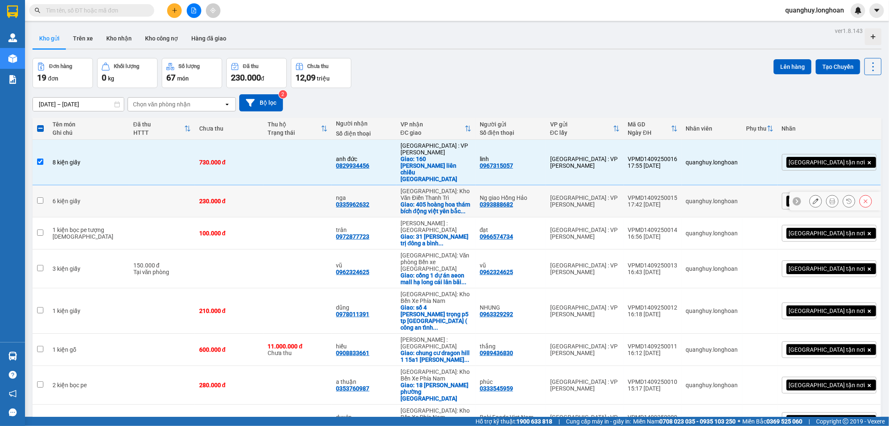
click at [677, 194] on div "VPMD1409250015" at bounding box center [653, 197] width 50 height 7
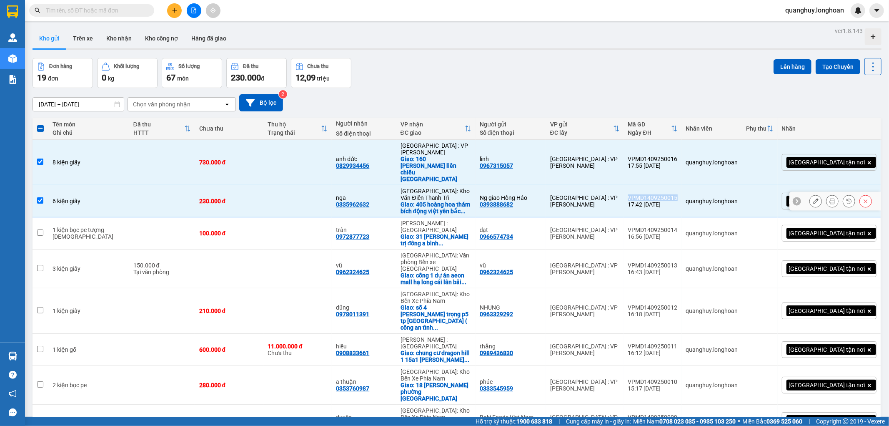
click at [677, 194] on div "VPMD1409250015" at bounding box center [653, 197] width 50 height 7
checkbox input "false"
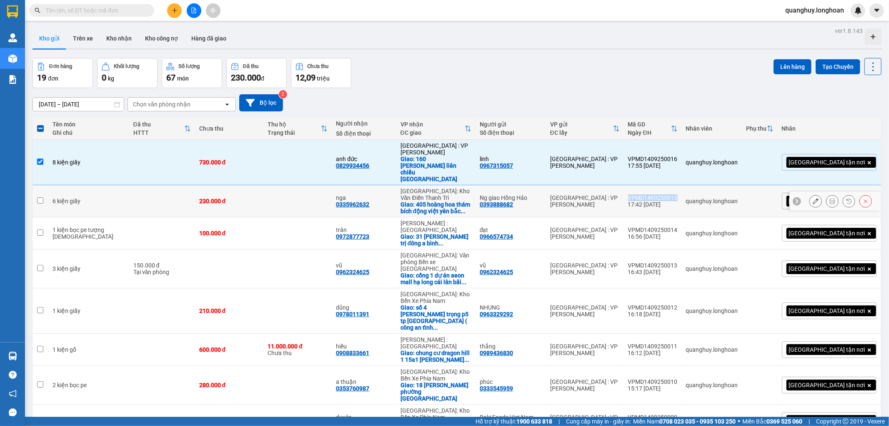
copy div "VPMD1409250015"
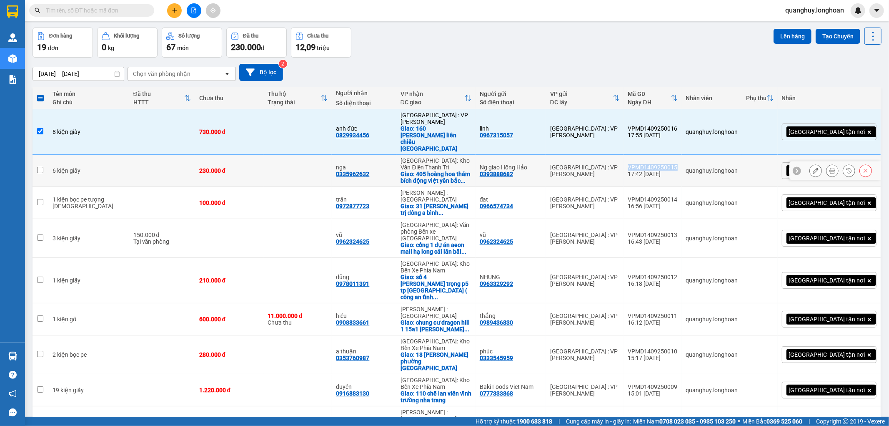
scroll to position [46, 0]
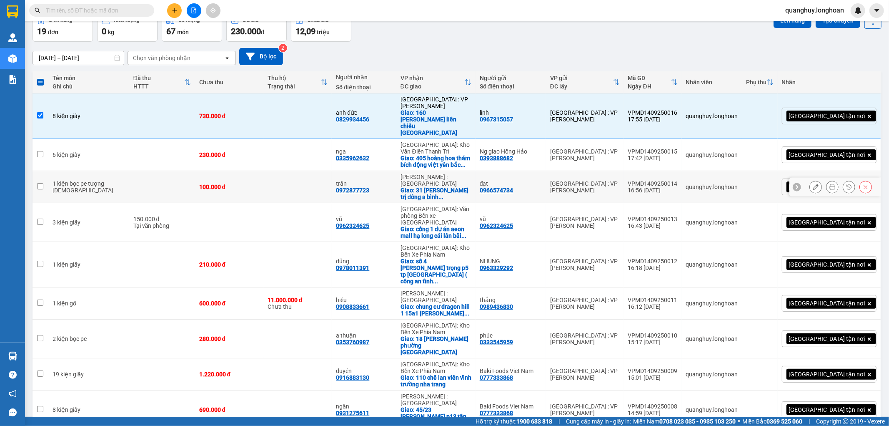
click at [678, 180] on div "VPMD1409250014" at bounding box center [653, 183] width 50 height 7
checkbox input "false"
copy div "VPMD1409250014"
click at [678, 216] on div "VPMD1409250013" at bounding box center [653, 219] width 50 height 7
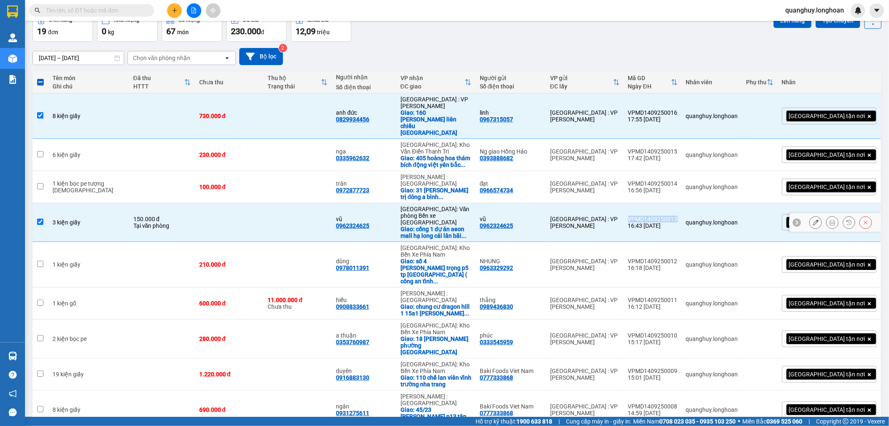
click at [678, 216] on div "VPMD1409250013" at bounding box center [653, 219] width 50 height 7
checkbox input "false"
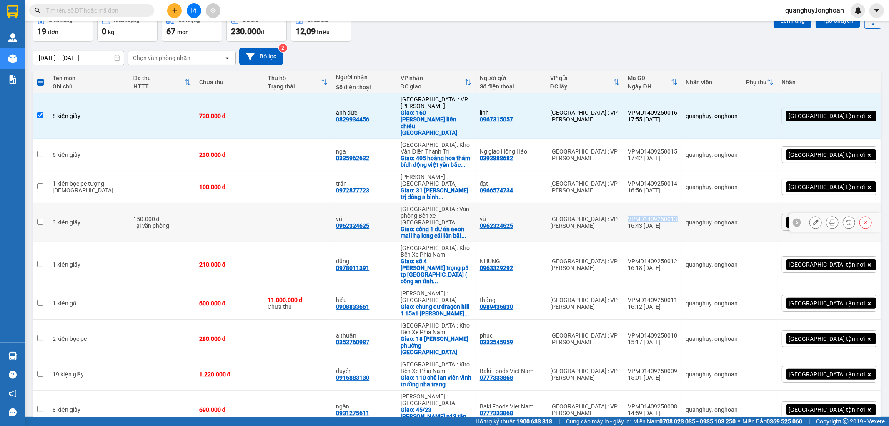
copy div "VPMD1409250013"
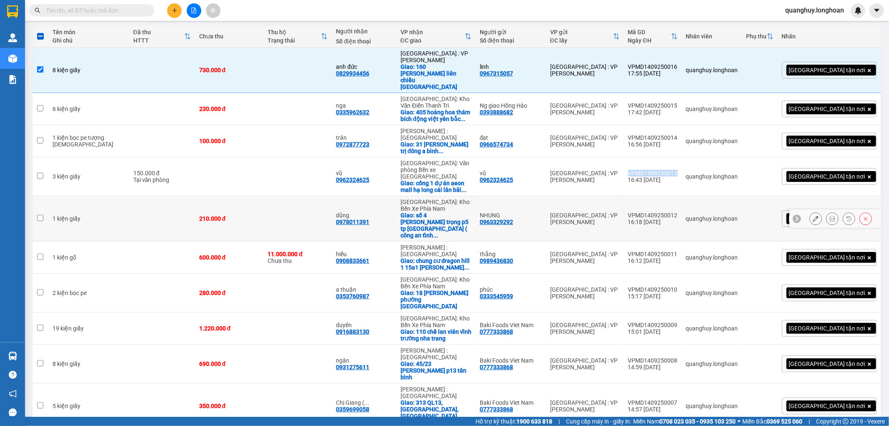
scroll to position [93, 0]
click at [678, 211] on div "VPMD1409250012" at bounding box center [653, 214] width 50 height 7
checkbox input "false"
copy div "VPMD1409250012"
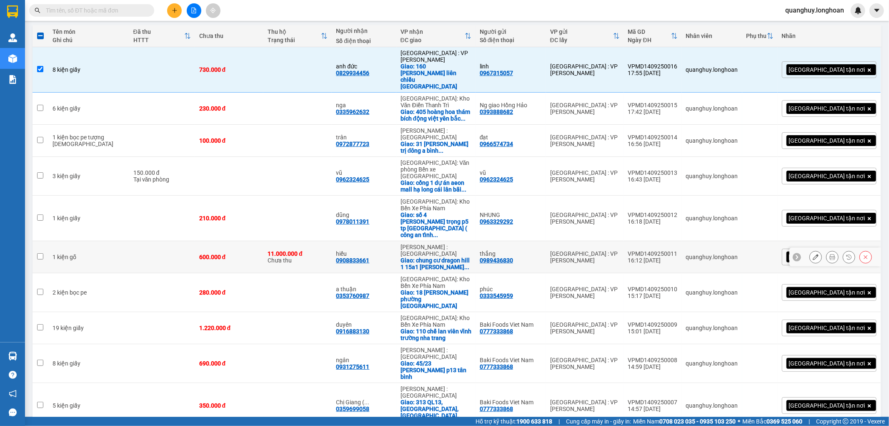
click at [678, 250] on div "VPMD1409250011" at bounding box center [653, 253] width 50 height 7
checkbox input "false"
copy div "VPMD1409250011"
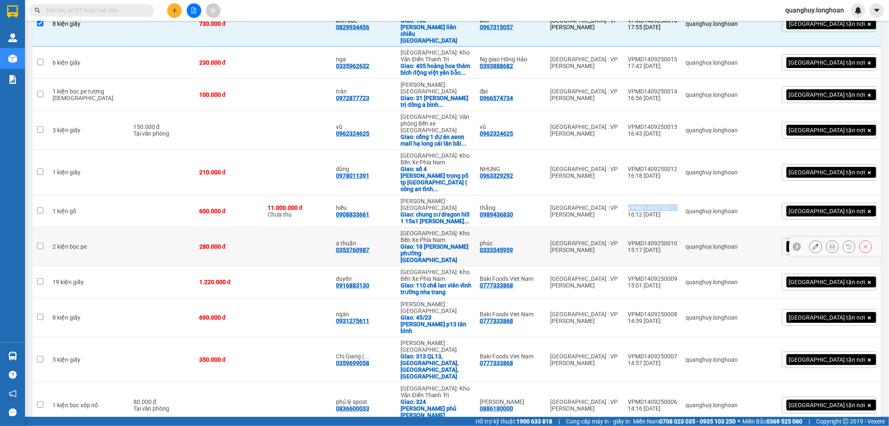
scroll to position [139, 0]
click at [667, 227] on td "VPMD1409250010 15:17 [DATE]" at bounding box center [653, 246] width 58 height 39
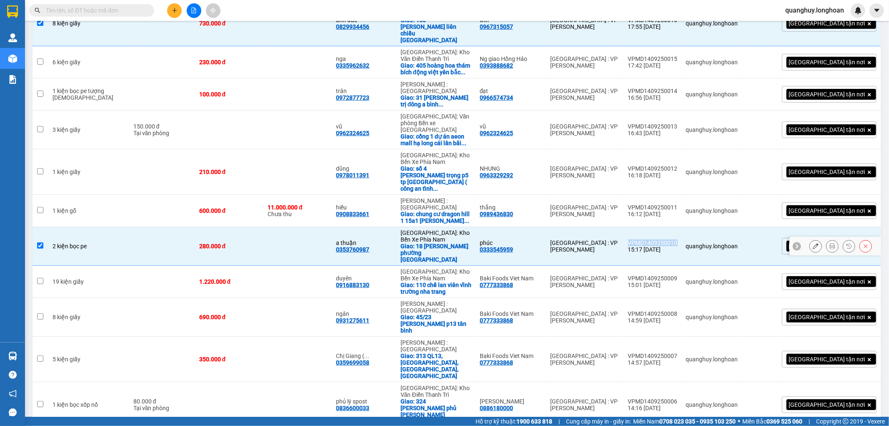
click at [667, 227] on td "VPMD1409250010 15:17 [DATE]" at bounding box center [653, 246] width 58 height 39
checkbox input "false"
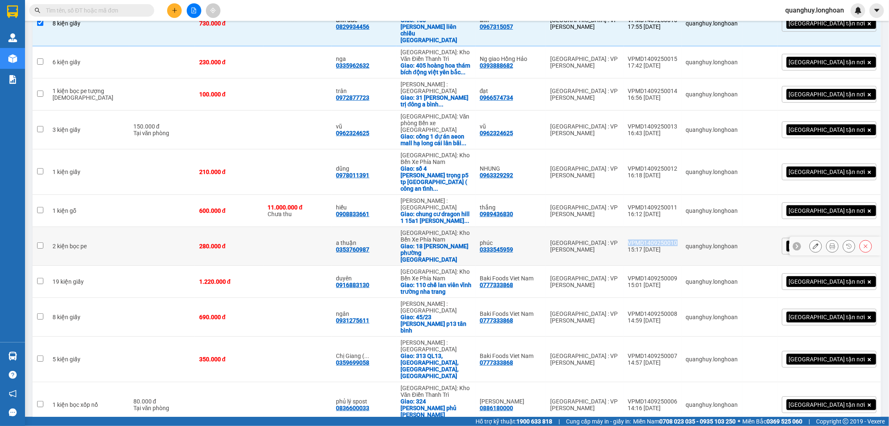
copy div "VPMD1409250010"
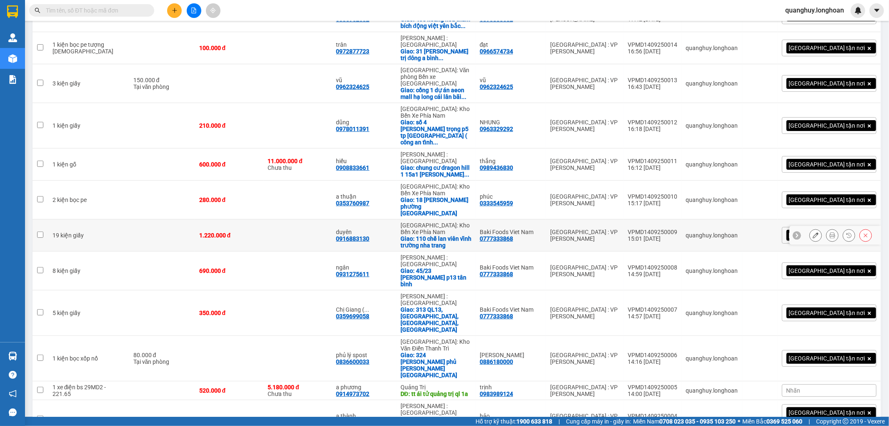
click at [678, 235] on div "15:01 [DATE]" at bounding box center [653, 238] width 50 height 7
click at [678, 229] on div "VPMD1409250009" at bounding box center [653, 232] width 50 height 7
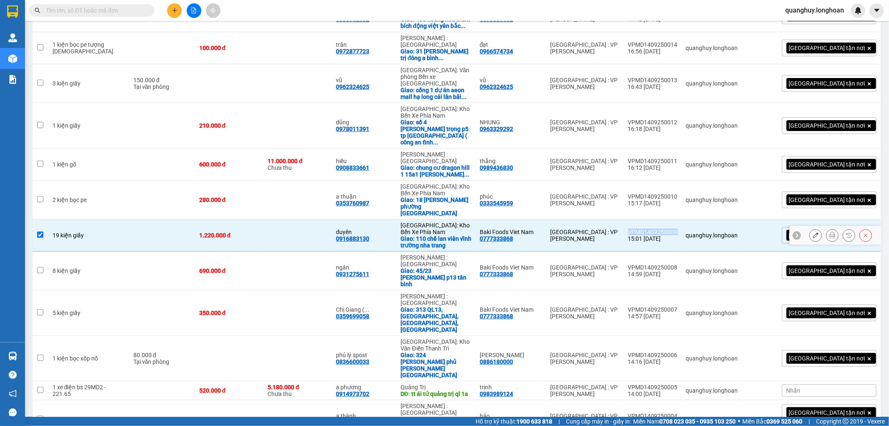
click at [678, 229] on div "VPMD1409250009" at bounding box center [653, 232] width 50 height 7
checkbox input "false"
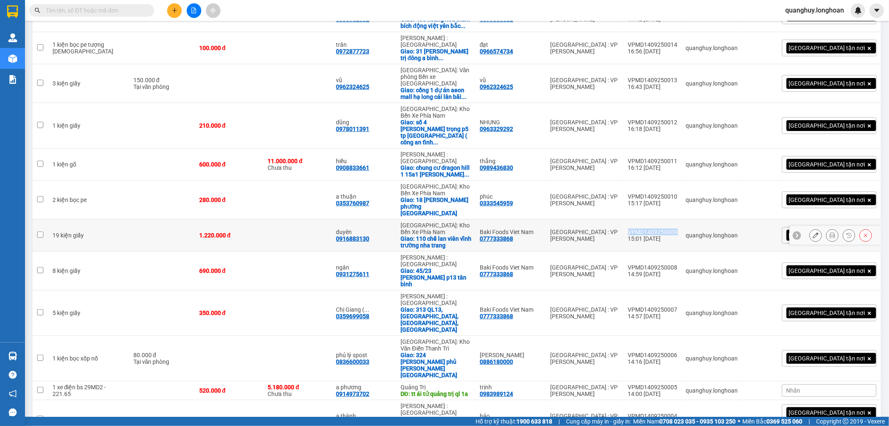
copy div "VPMD1409250009"
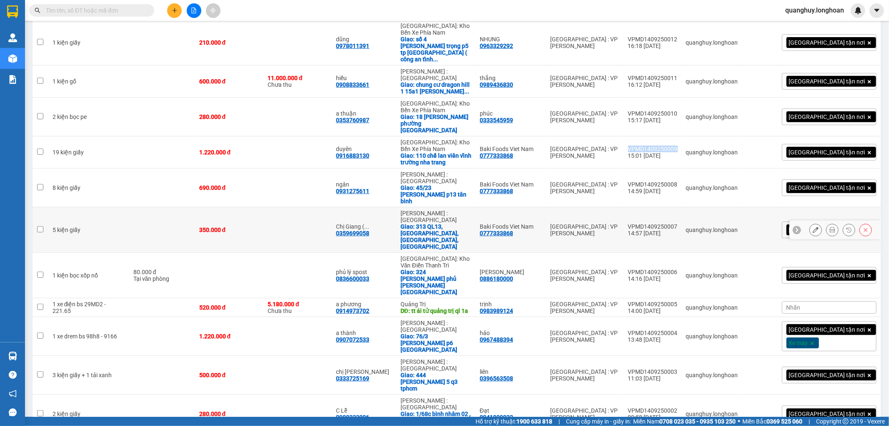
scroll to position [278, 0]
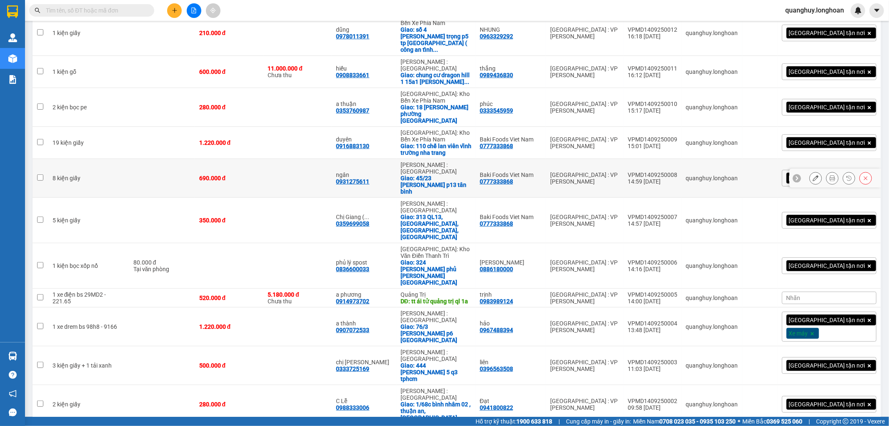
click at [678, 171] on div "VPMD1409250008" at bounding box center [653, 174] width 50 height 7
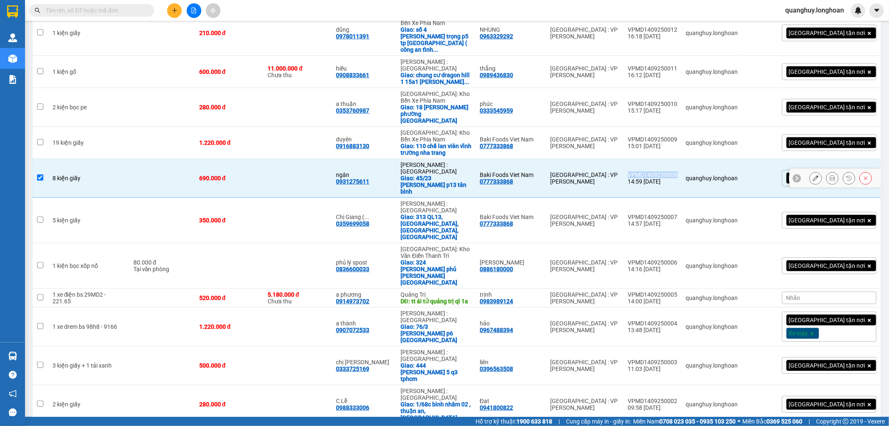
click at [678, 171] on div "VPMD1409250008" at bounding box center [653, 174] width 50 height 7
checkbox input "false"
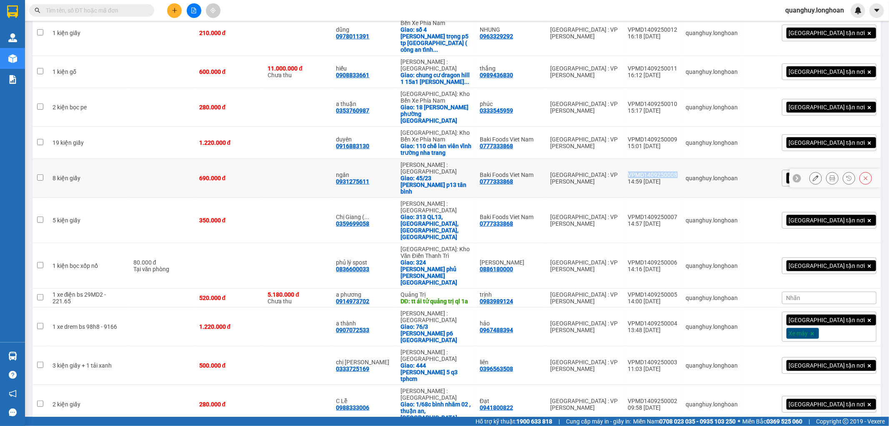
copy div "VPMD1409250008"
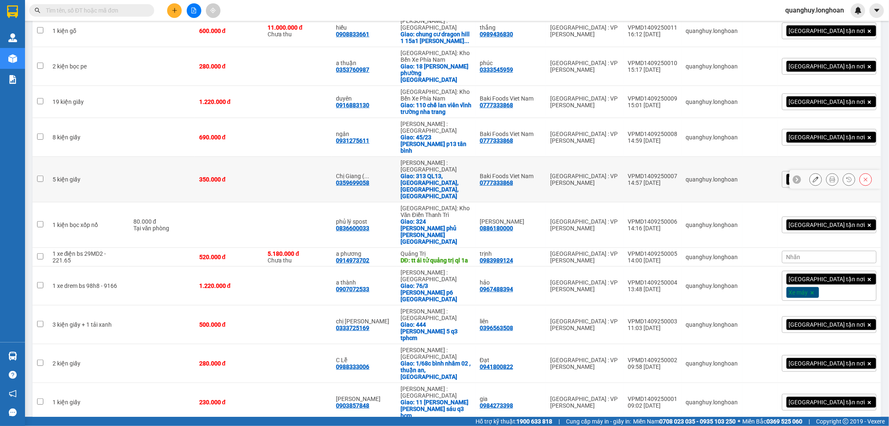
click at [676, 173] on div "VPMD1409250007" at bounding box center [653, 176] width 50 height 7
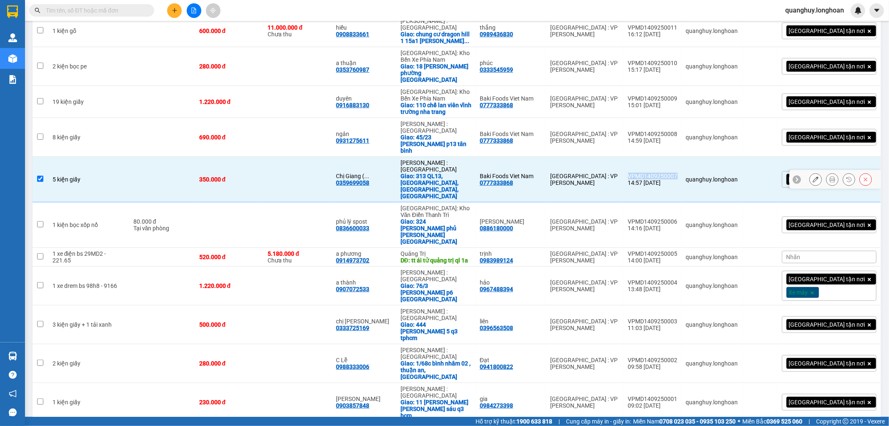
click at [676, 173] on div "VPMD1409250007" at bounding box center [653, 176] width 50 height 7
checkbox input "false"
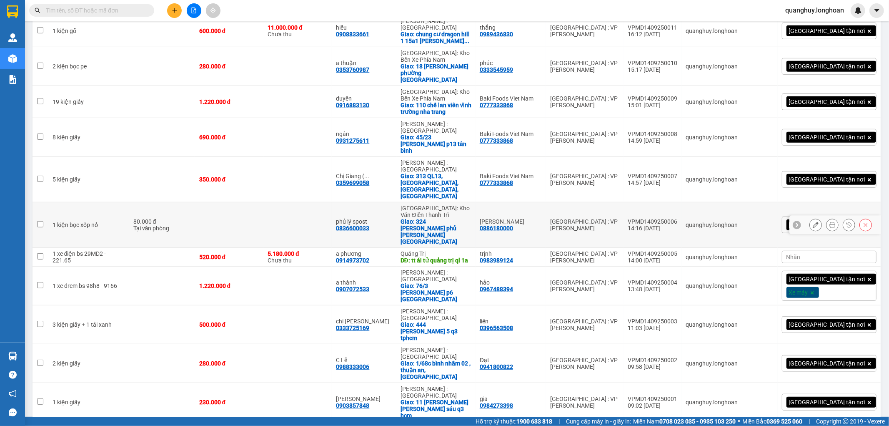
click at [678, 218] on div "VPMD1409250006" at bounding box center [653, 221] width 50 height 7
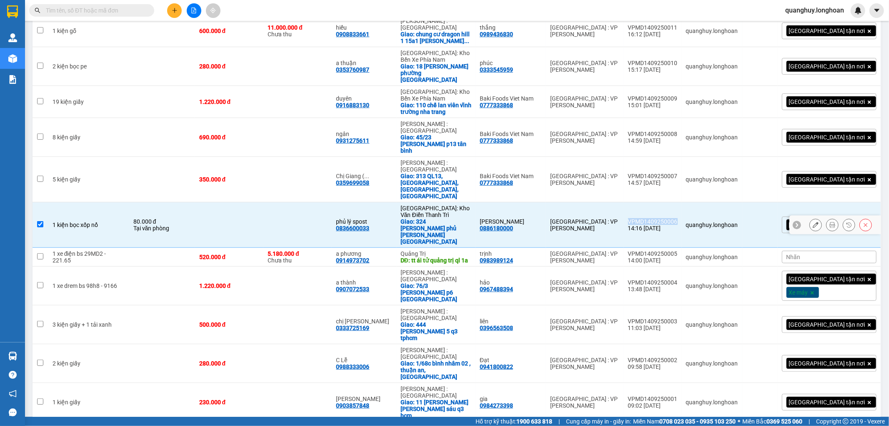
click at [678, 218] on div "VPMD1409250006" at bounding box center [653, 221] width 50 height 7
checkbox input "false"
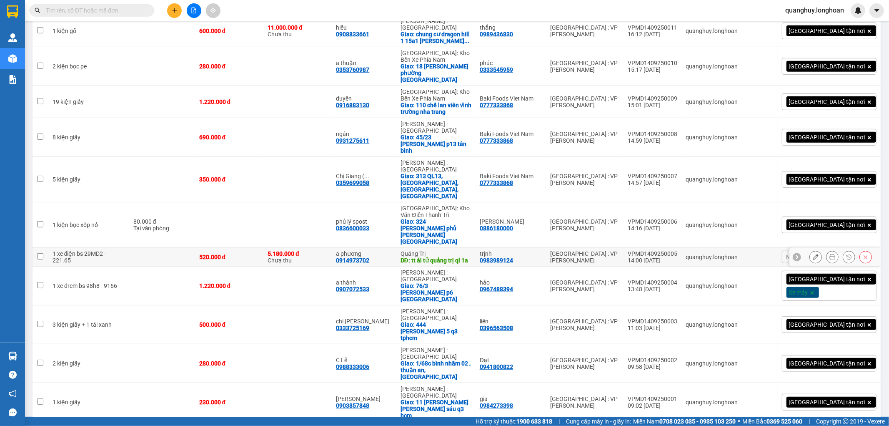
click at [678, 250] on div "VPMD1409250005" at bounding box center [653, 253] width 50 height 7
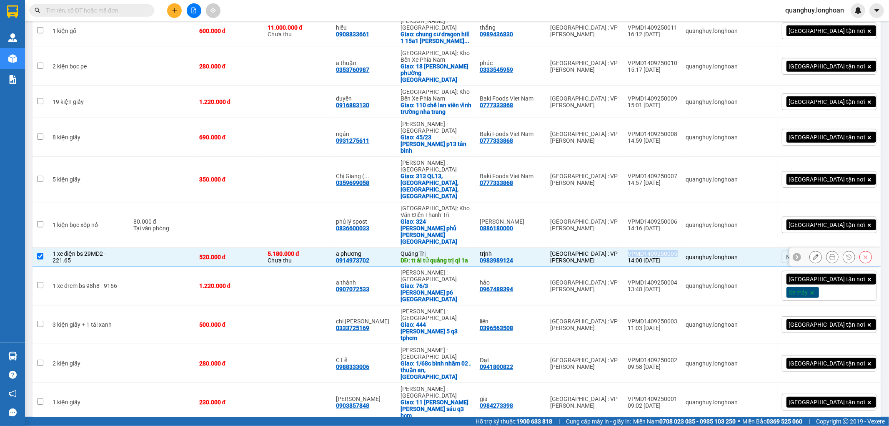
click at [678, 250] on div "VPMD1409250005" at bounding box center [653, 253] width 50 height 7
checkbox input "false"
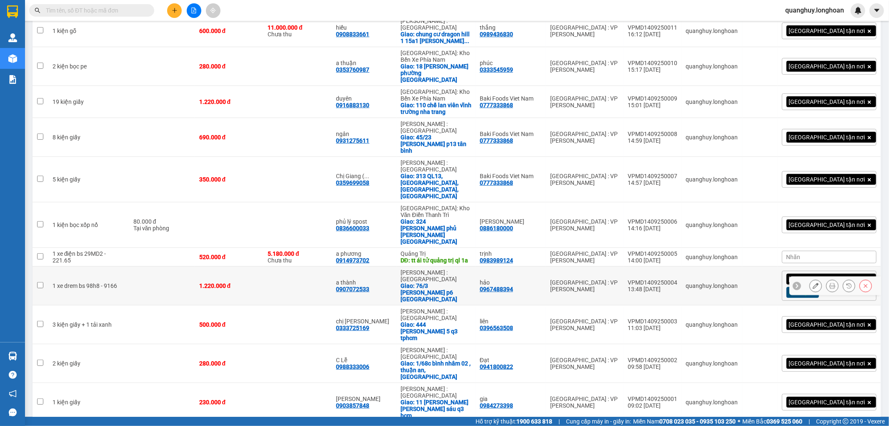
click at [678, 279] on div "VPMD1409250004" at bounding box center [653, 282] width 50 height 7
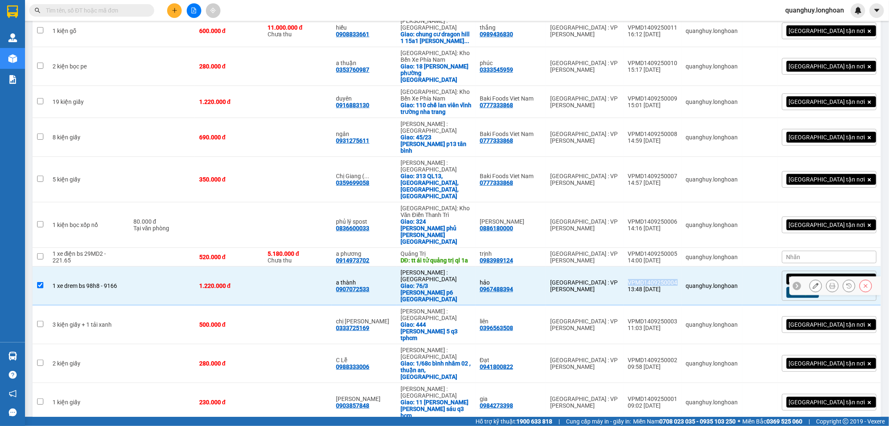
click at [678, 279] on div "VPMD1409250004" at bounding box center [653, 282] width 50 height 7
checkbox input "false"
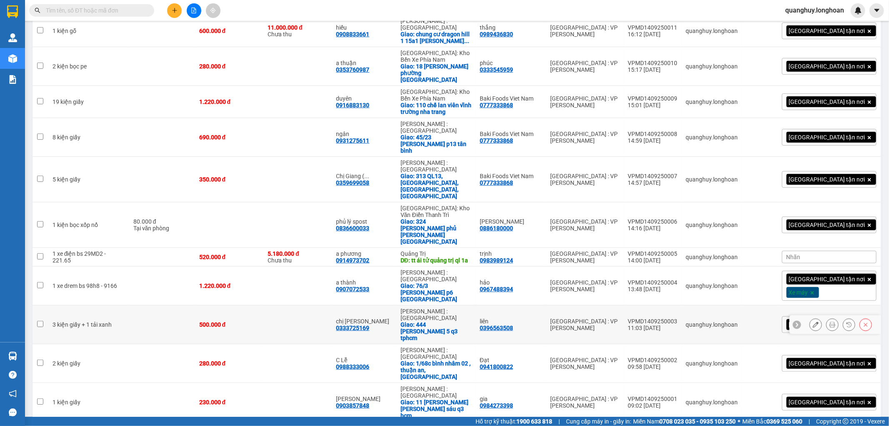
click at [678, 318] on div "VPMD1409250003" at bounding box center [653, 321] width 50 height 7
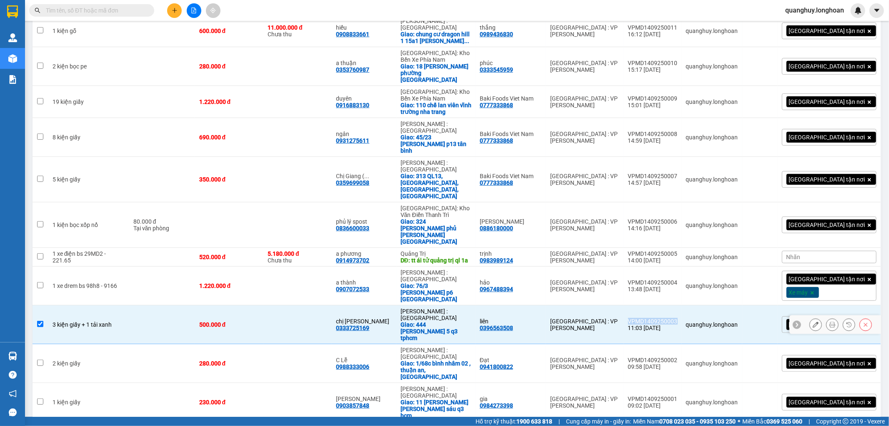
click at [678, 318] on div "VPMD1409250003" at bounding box center [653, 321] width 50 height 7
checkbox input "false"
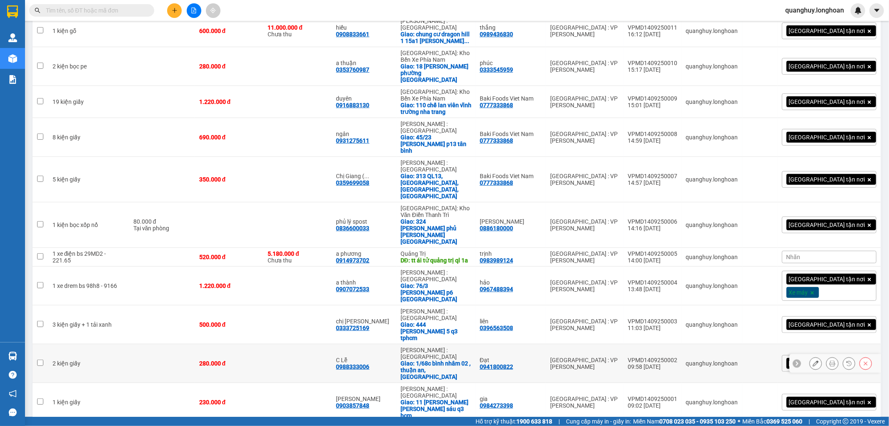
click at [678, 357] on div "VPMD1409250002" at bounding box center [653, 360] width 50 height 7
checkbox input "false"
click at [674, 395] on div "VPMD1409250001" at bounding box center [653, 398] width 50 height 7
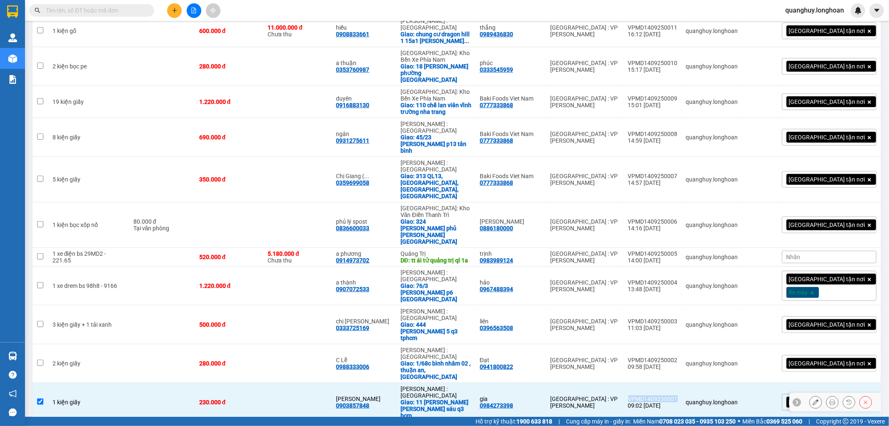
click at [674, 395] on div "VPMD1409250001" at bounding box center [653, 398] width 50 height 7
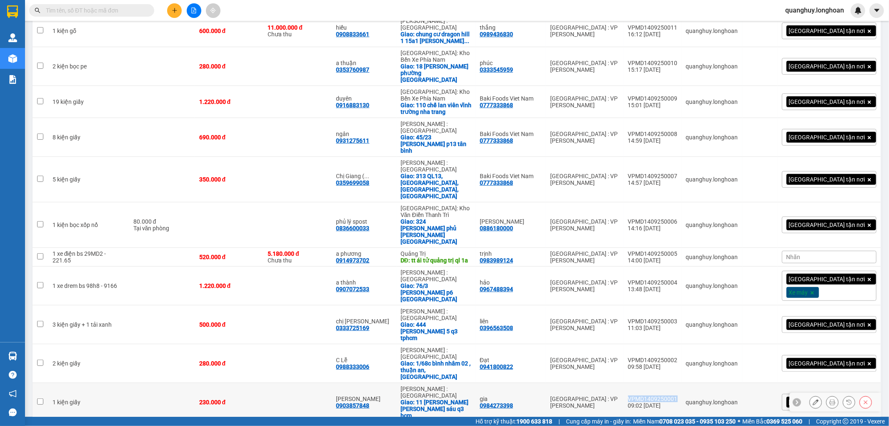
checkbox input "false"
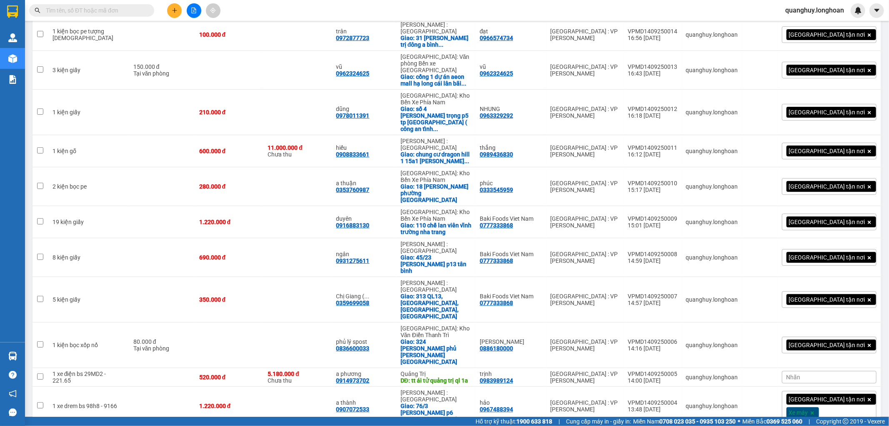
scroll to position [40, 0]
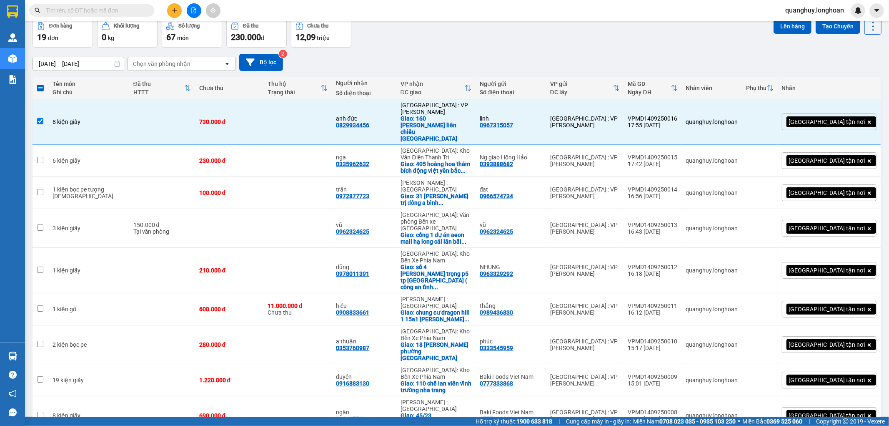
click at [24, 18] on div at bounding box center [12, 13] width 25 height 27
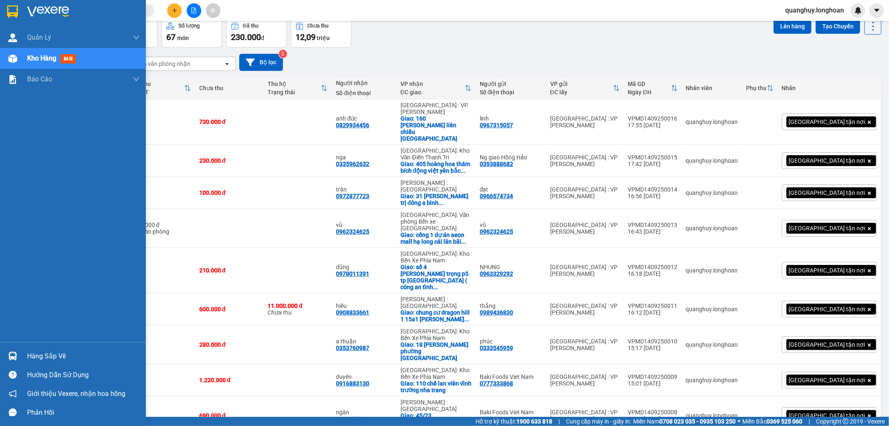
click at [3, 11] on div at bounding box center [73, 13] width 146 height 27
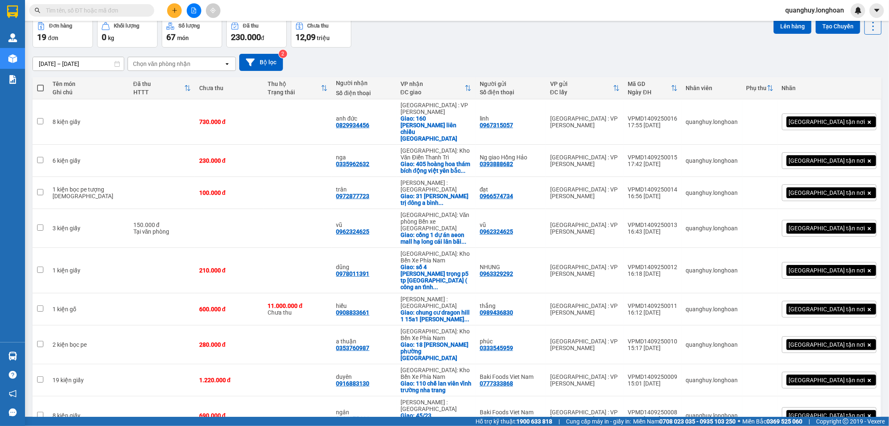
click at [139, 10] on input "text" at bounding box center [95, 10] width 98 height 9
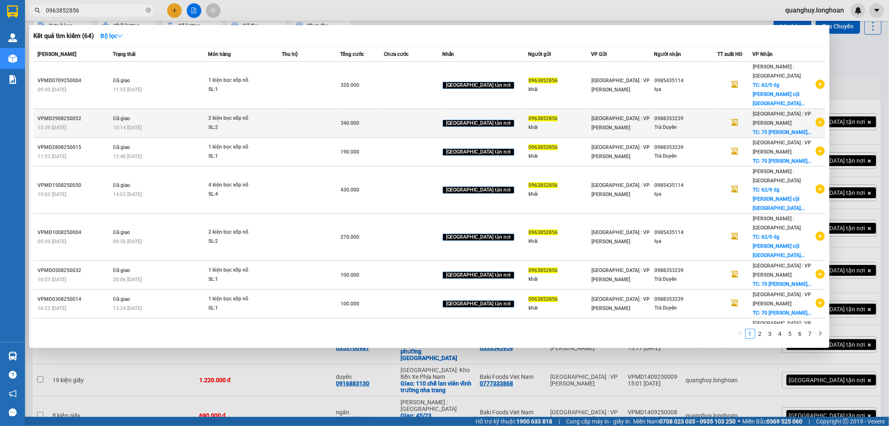
type input "0963852856"
click at [816, 118] on icon "plus-circle" at bounding box center [820, 122] width 9 height 9
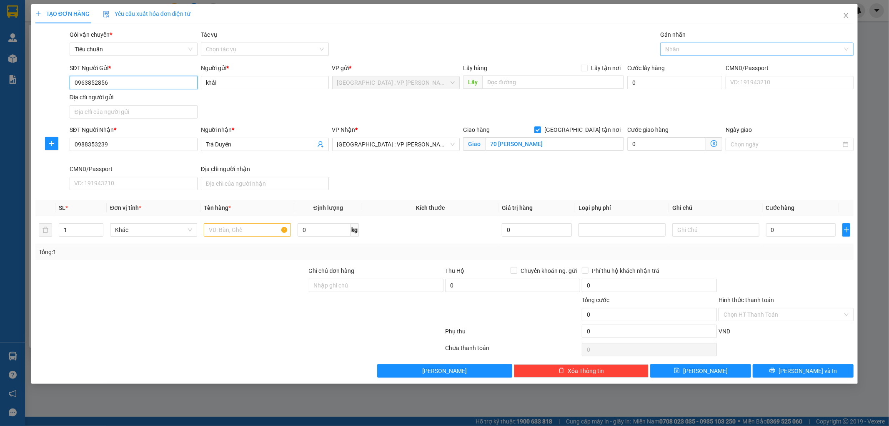
click at [701, 52] on div at bounding box center [753, 49] width 181 height 10
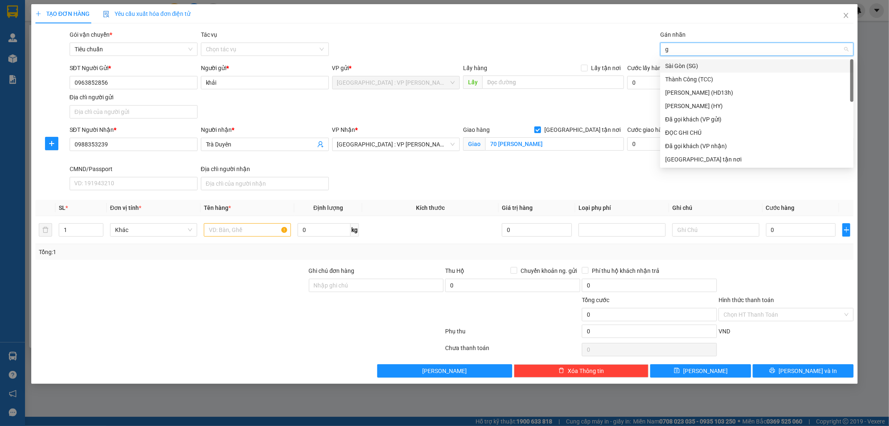
type input "gt"
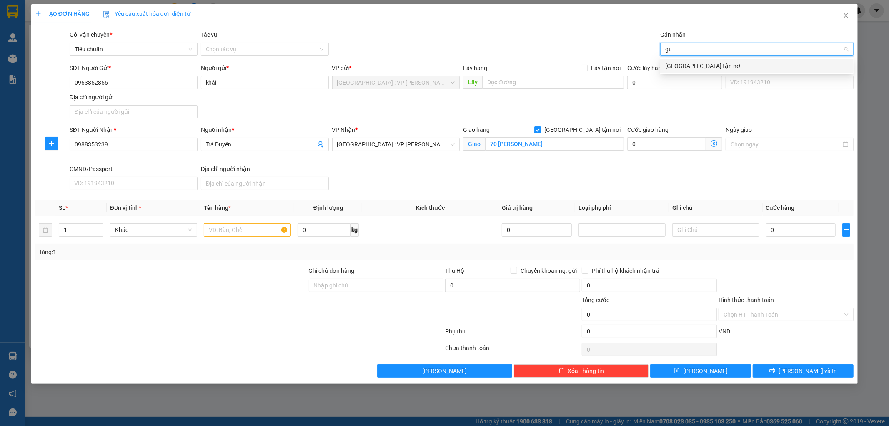
click at [691, 63] on div "[GEOGRAPHIC_DATA] tận nơi" at bounding box center [757, 65] width 183 height 9
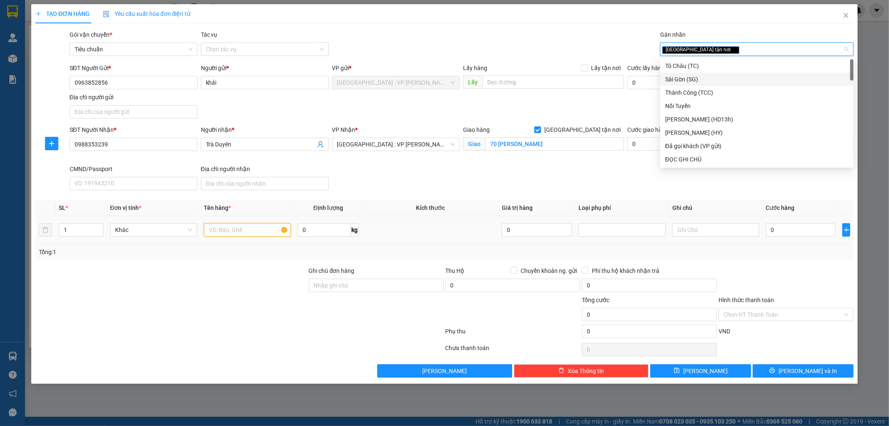
click at [250, 230] on input "text" at bounding box center [247, 229] width 87 height 13
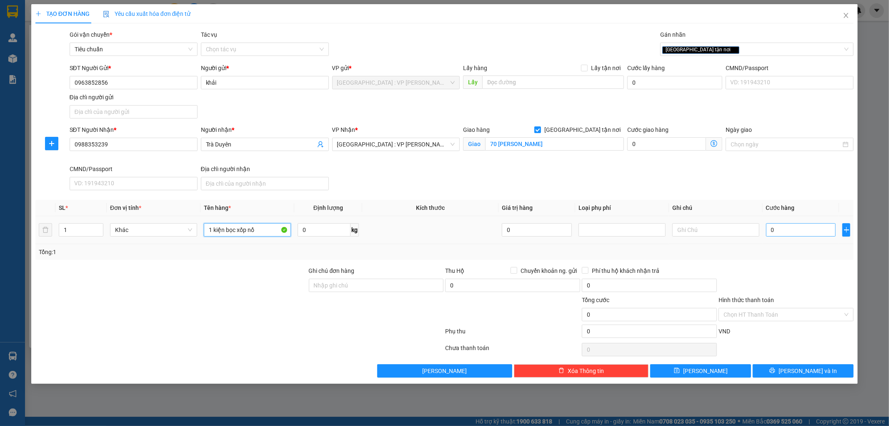
type input "1 kiện bọc xốp nổ"
click at [788, 234] on input "0" at bounding box center [801, 229] width 70 height 13
type input "2"
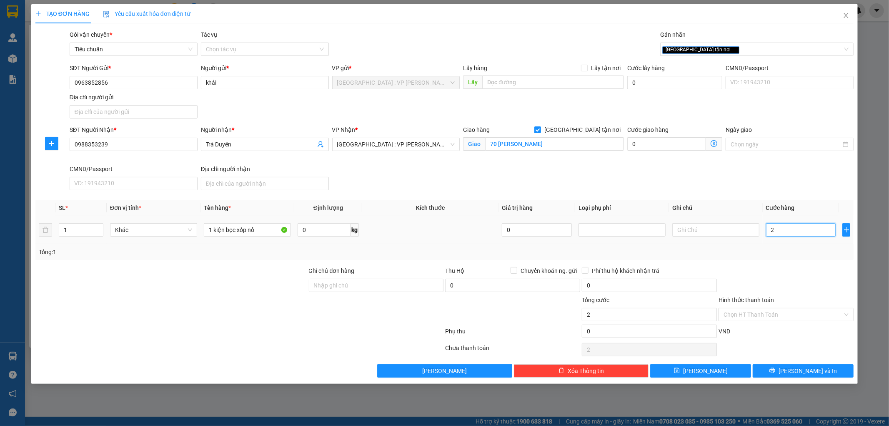
type input "20"
type input "200"
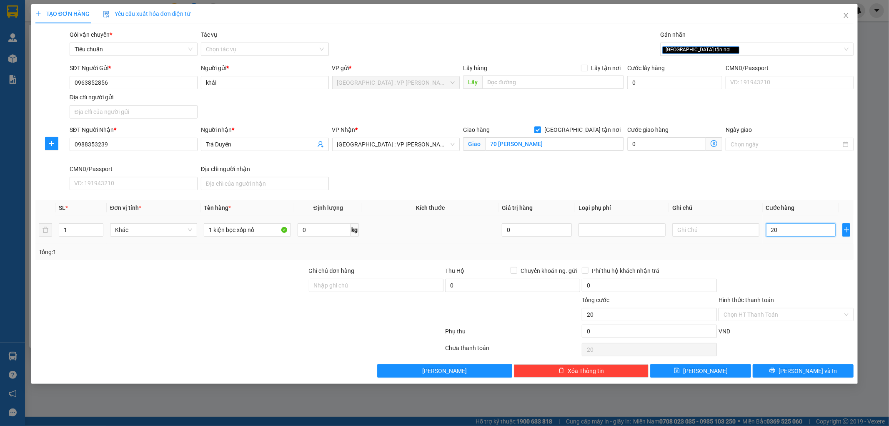
type input "200"
type input "2.000"
type input "20.000"
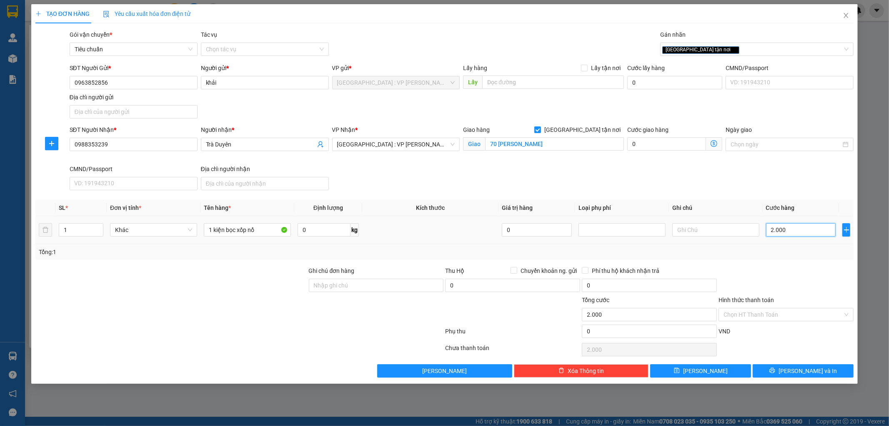
type input "20.000"
type input "200.000"
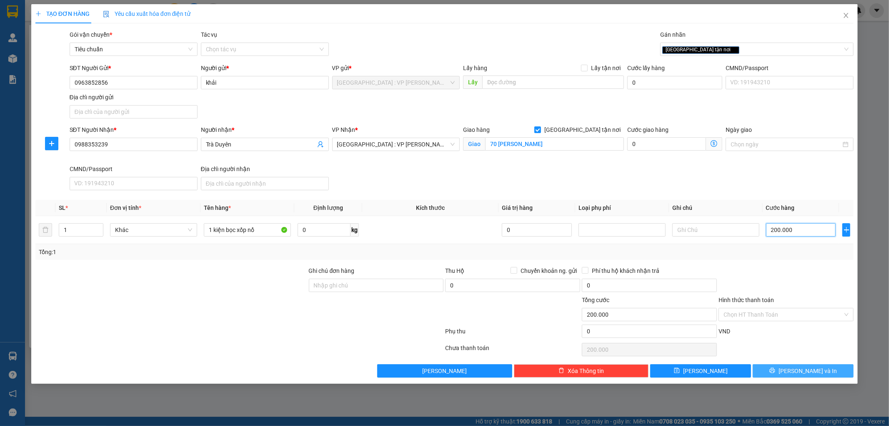
type input "200.000"
click at [779, 370] on button "[PERSON_NAME] và In" at bounding box center [803, 370] width 101 height 13
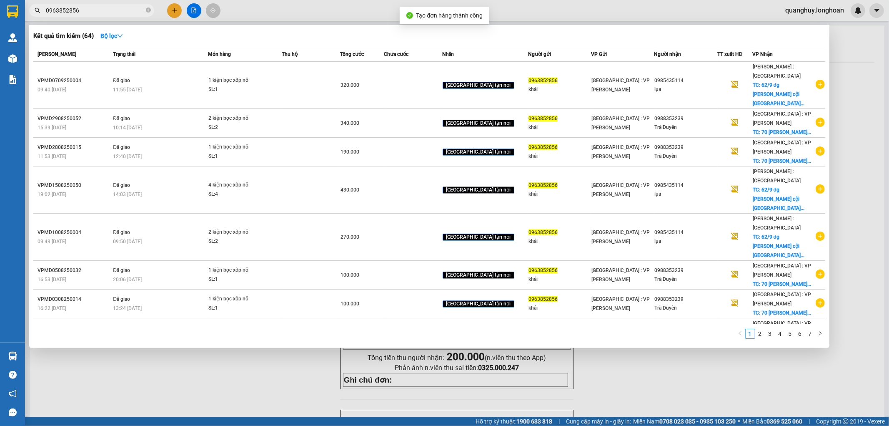
click at [678, 386] on div at bounding box center [444, 213] width 889 height 426
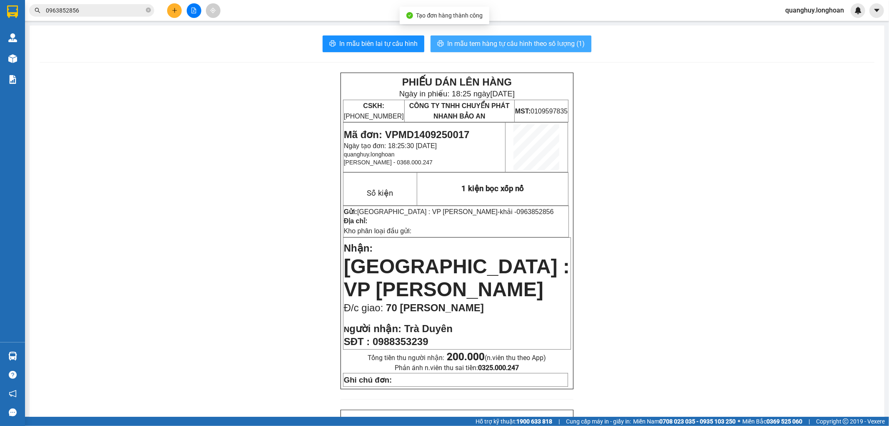
click at [492, 40] on span "In mẫu tem hàng tự cấu hình theo số lượng (1)" at bounding box center [516, 43] width 138 height 10
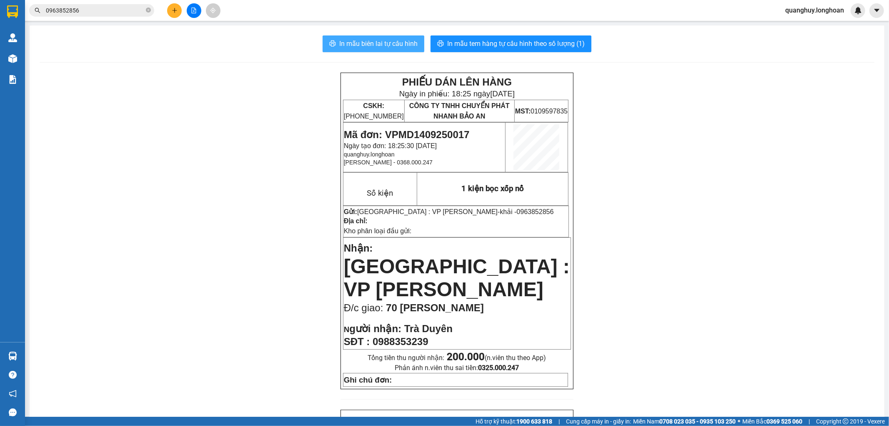
click at [384, 40] on span "In mẫu biên lai tự cấu hình" at bounding box center [378, 43] width 78 height 10
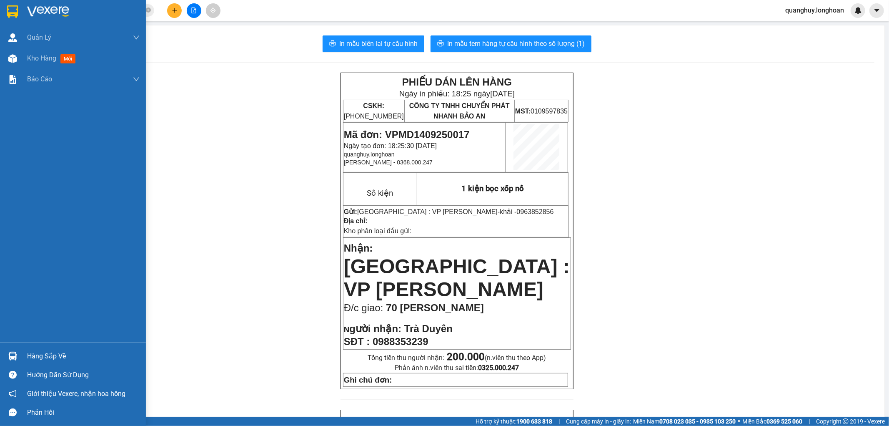
click at [3, 12] on div at bounding box center [73, 13] width 146 height 27
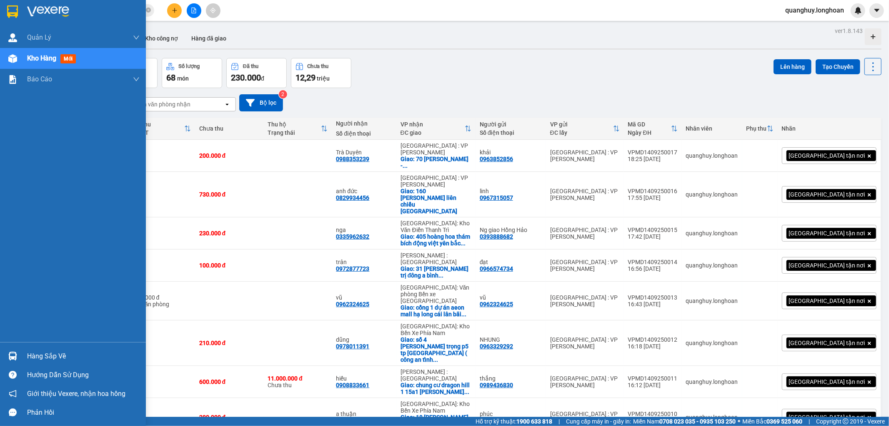
click at [3, 4] on div at bounding box center [73, 13] width 146 height 27
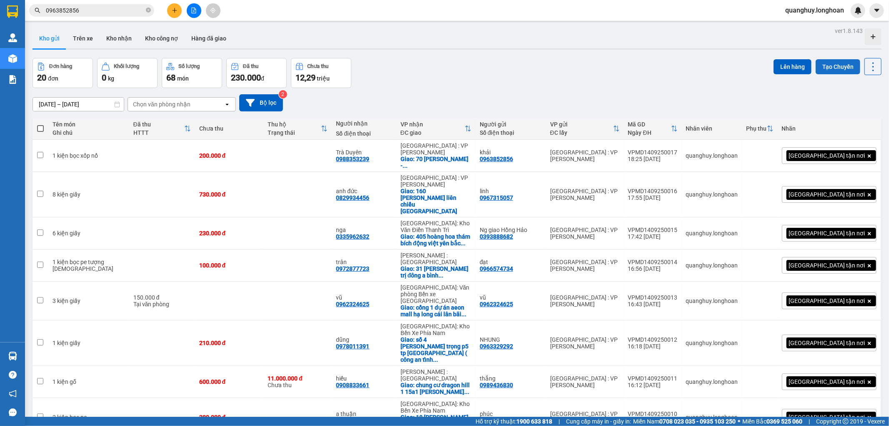
click at [828, 72] on button "Tạo Chuyến" at bounding box center [838, 66] width 45 height 15
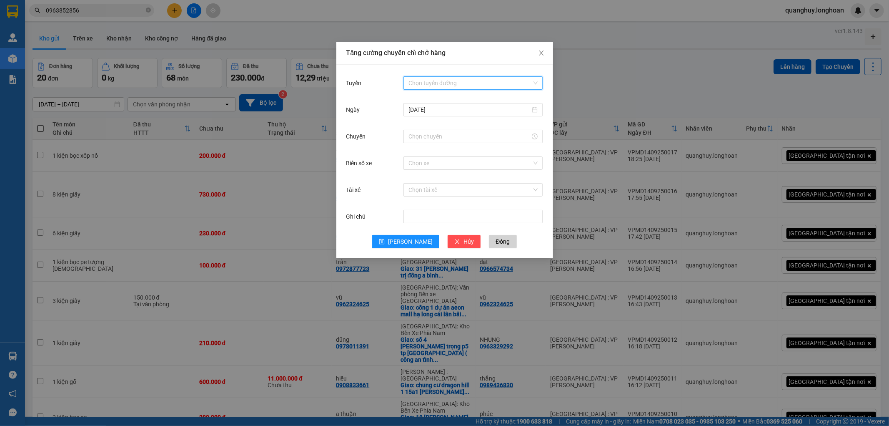
click at [470, 86] on input "Tuyến" at bounding box center [470, 83] width 123 height 13
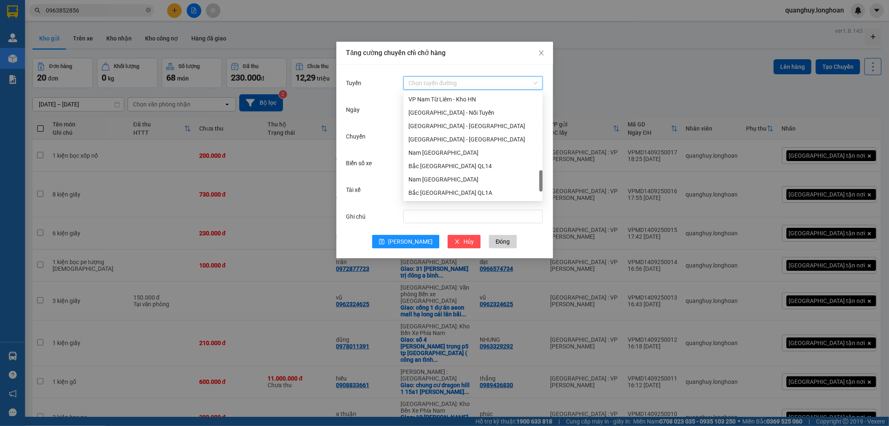
scroll to position [461, 0]
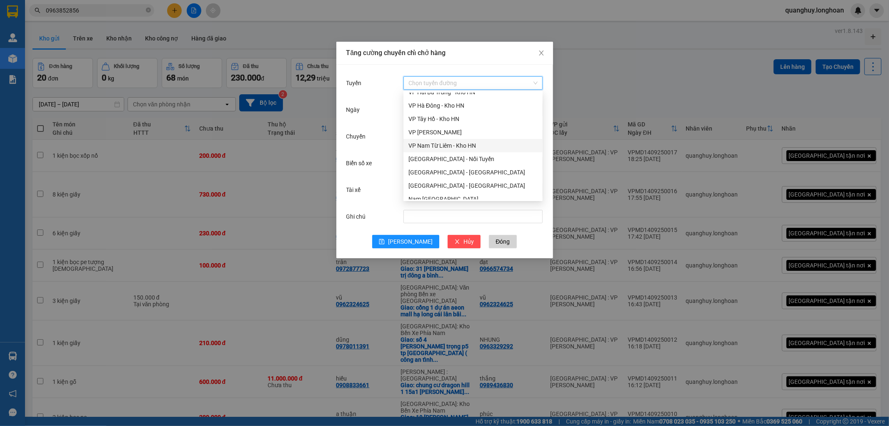
click at [438, 147] on div "VP Nam Từ Liêm - Kho HN" at bounding box center [473, 145] width 129 height 9
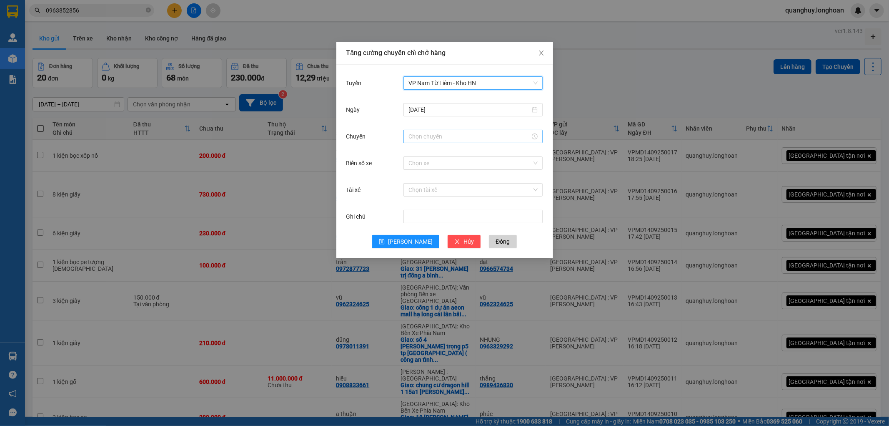
click at [439, 140] on input "Chuyến" at bounding box center [470, 136] width 122 height 9
click at [415, 191] on div "19" at bounding box center [415, 189] width 23 height 12
type input "19:00"
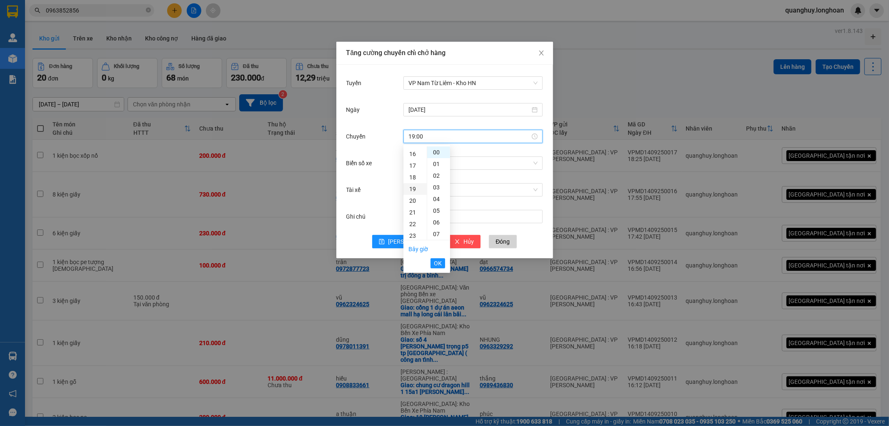
scroll to position [222, 0]
click at [440, 261] on span "OK" at bounding box center [438, 263] width 8 height 9
click at [448, 86] on span "VP Nam Từ Liêm - Kho HN" at bounding box center [473, 83] width 129 height 13
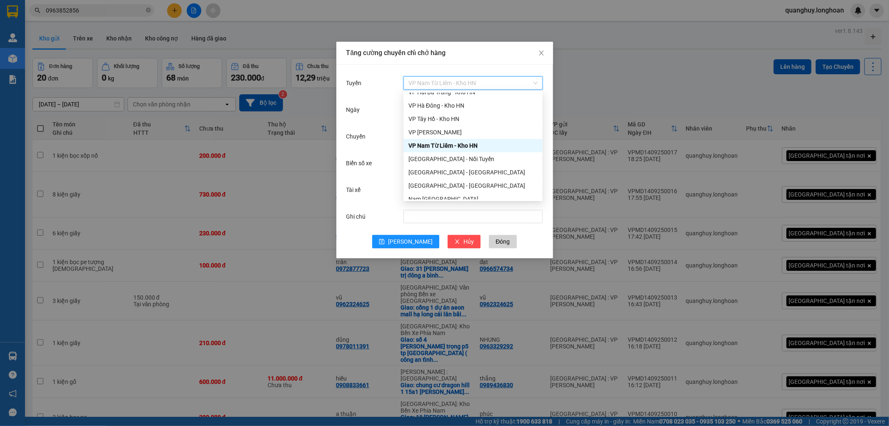
click at [427, 144] on div "VP Nam Từ Liêm - Kho HN" at bounding box center [473, 145] width 129 height 9
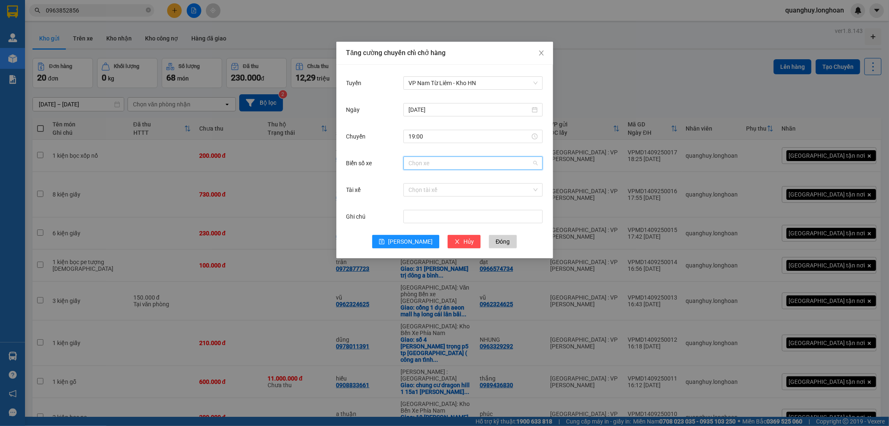
click at [432, 165] on input "Biển số xe" at bounding box center [470, 163] width 123 height 13
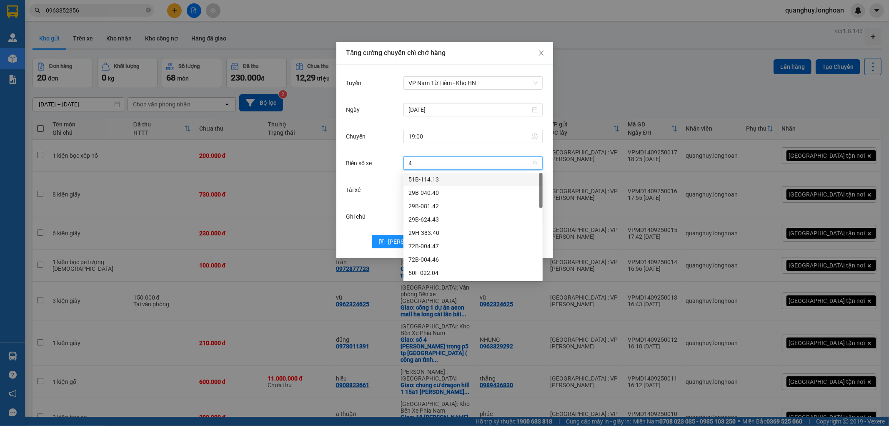
type input "44"
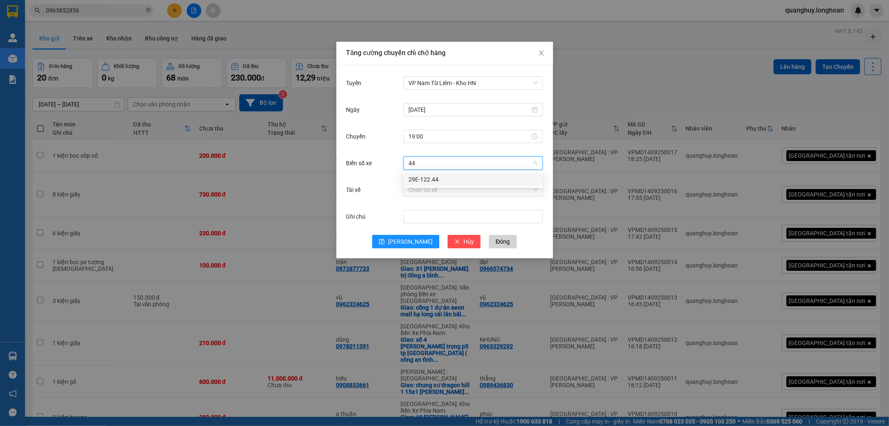
click at [427, 179] on div "29E-122.44" at bounding box center [473, 179] width 129 height 9
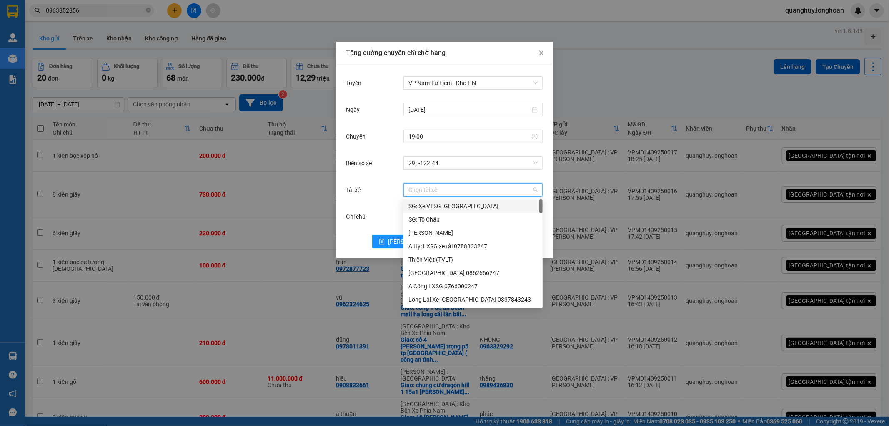
click at [425, 193] on input "Tài xế" at bounding box center [470, 189] width 123 height 13
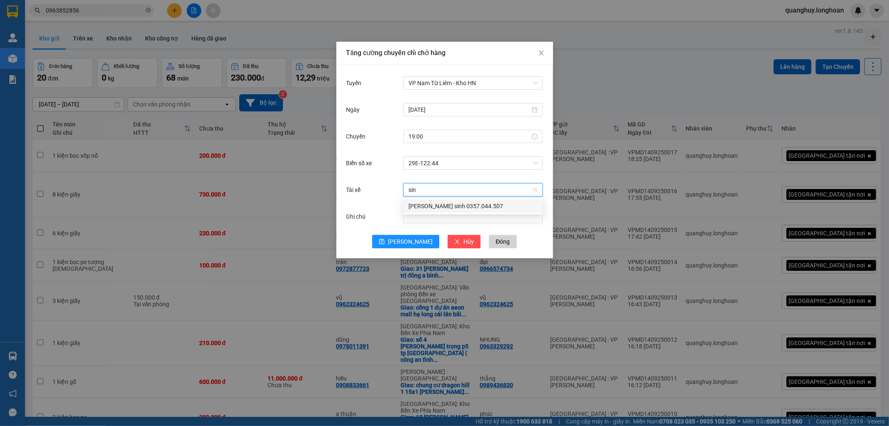
type input "sinh"
click at [430, 206] on div "[PERSON_NAME] sinh 0357.044.507" at bounding box center [473, 205] width 129 height 9
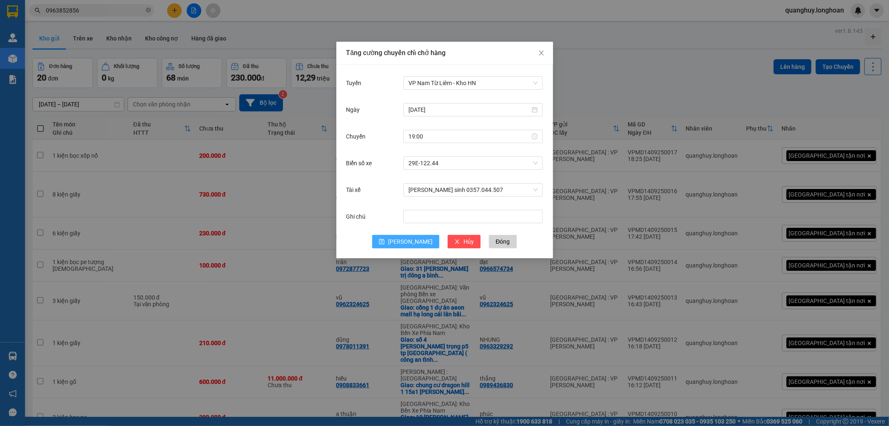
click at [414, 248] on button "[PERSON_NAME]" at bounding box center [405, 241] width 67 height 13
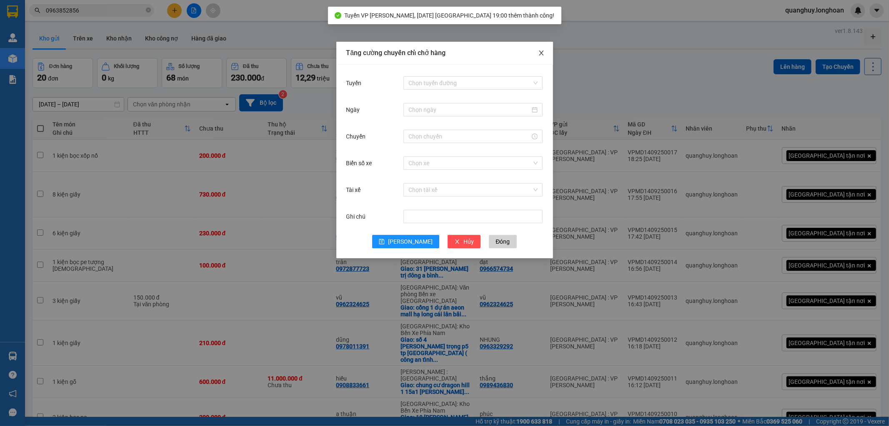
click at [542, 55] on icon "close" at bounding box center [541, 53] width 7 height 7
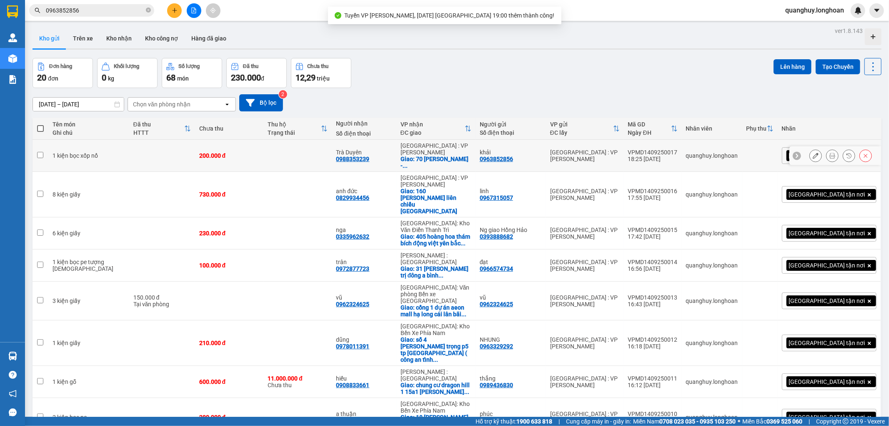
click at [332, 158] on td at bounding box center [298, 156] width 68 height 32
checkbox input "true"
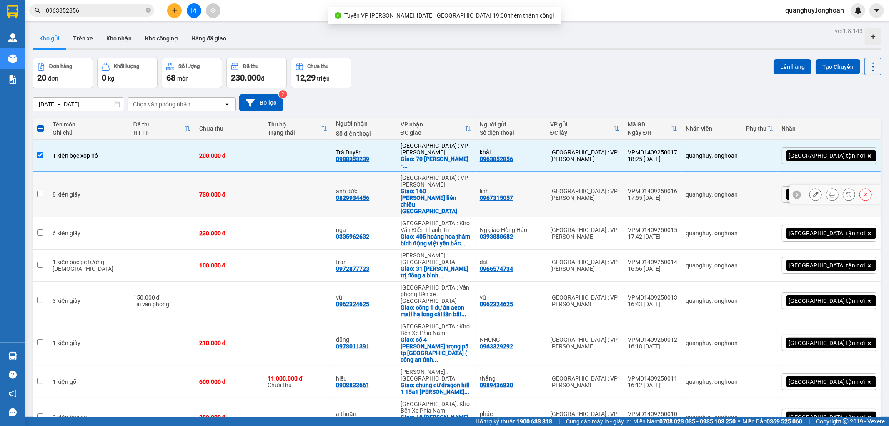
click at [153, 176] on td at bounding box center [162, 194] width 66 height 45
checkbox input "true"
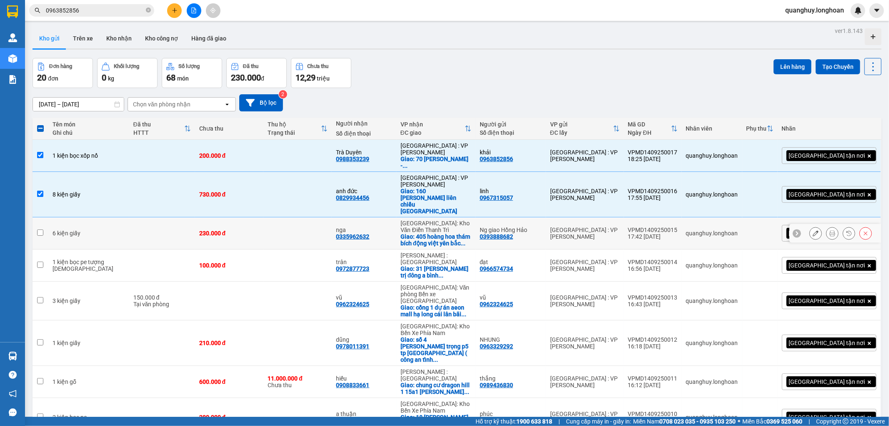
click at [136, 217] on td at bounding box center [162, 233] width 66 height 32
checkbox input "true"
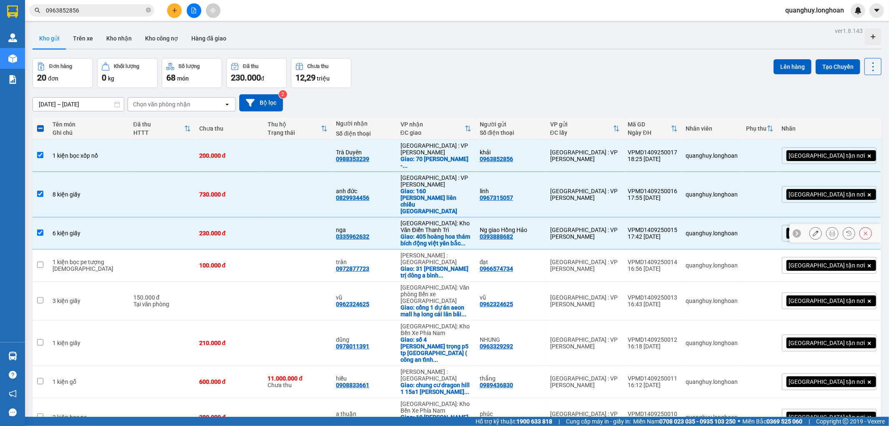
scroll to position [46, 0]
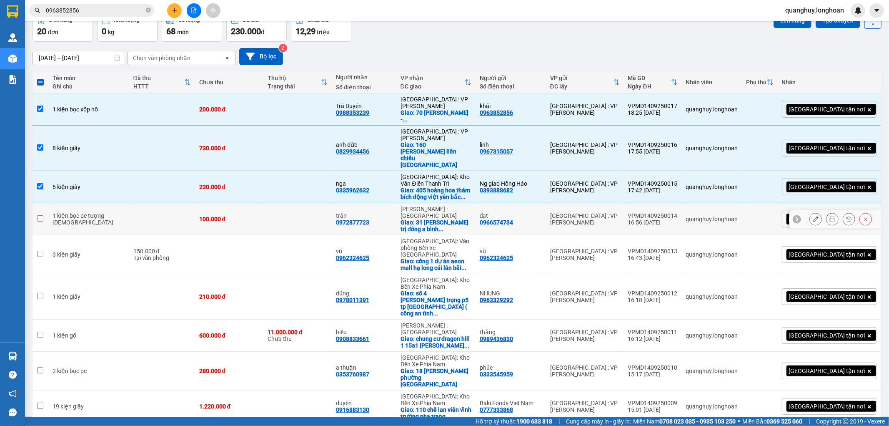
click at [129, 203] on td at bounding box center [162, 219] width 66 height 32
checkbox input "true"
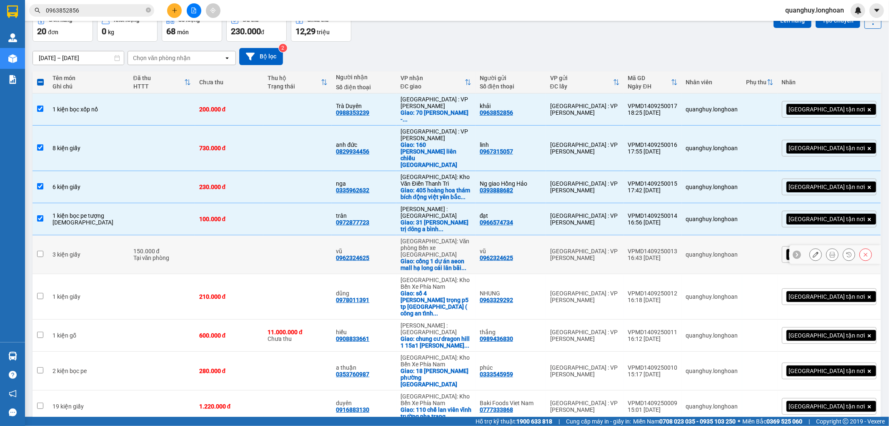
click at [137, 254] on div "Tại văn phòng" at bounding box center [162, 257] width 58 height 7
checkbox input "true"
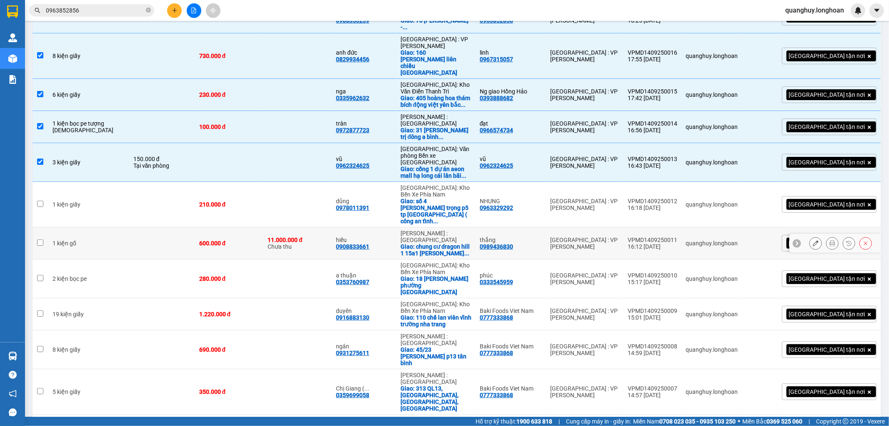
scroll to position [139, 0]
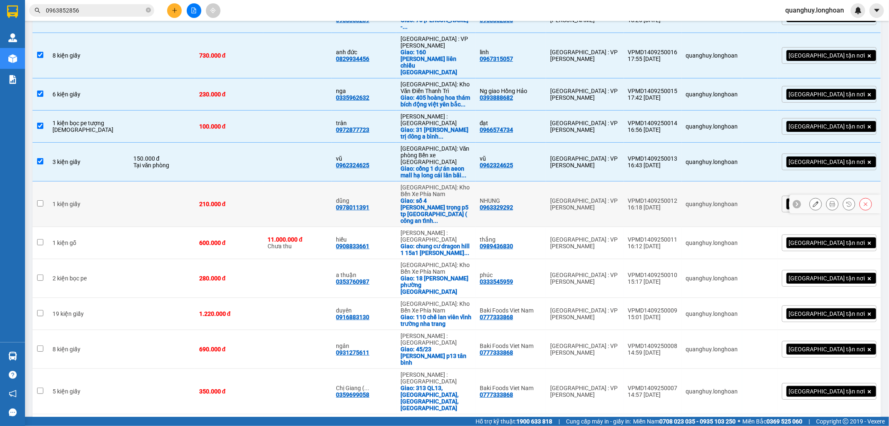
click at [114, 181] on td "1 kiện giấy" at bounding box center [88, 203] width 81 height 45
checkbox input "true"
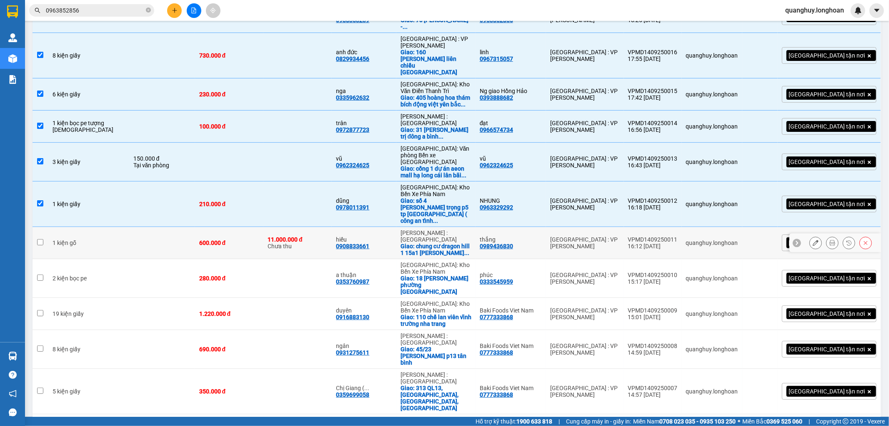
click at [105, 227] on td "1 kiện gỗ" at bounding box center [88, 243] width 81 height 32
checkbox input "true"
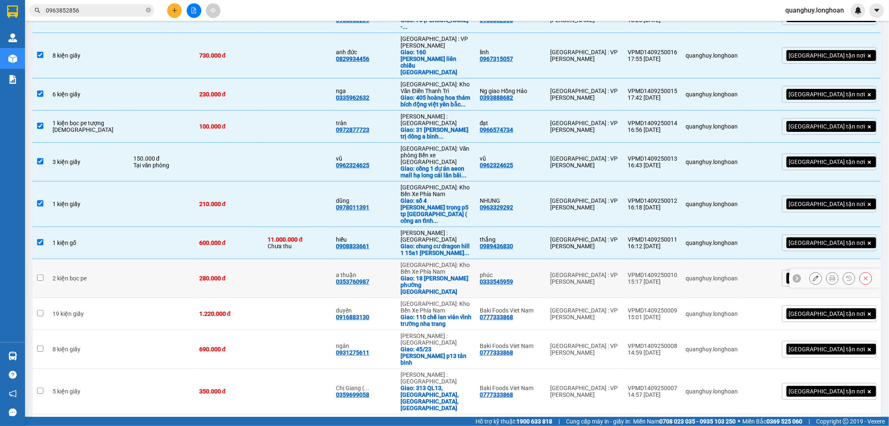
click at [129, 259] on td at bounding box center [162, 278] width 66 height 39
checkbox input "true"
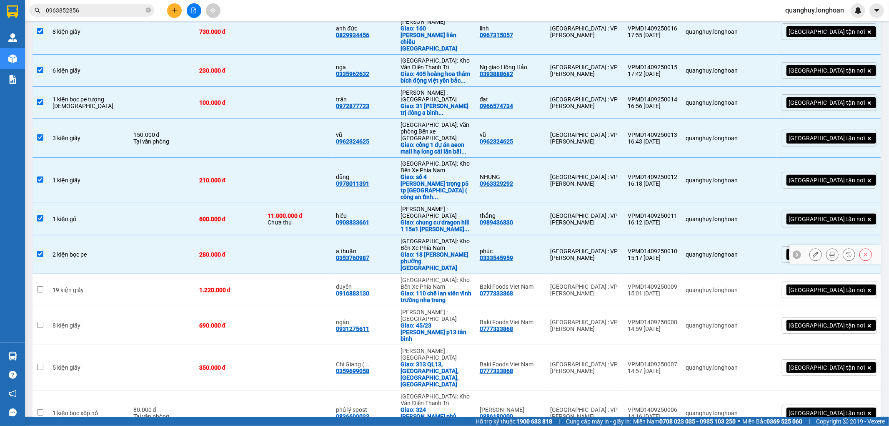
scroll to position [185, 0]
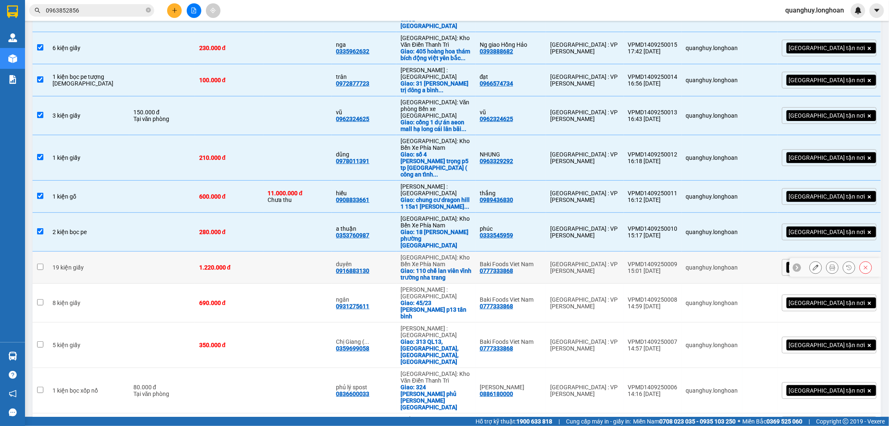
click at [118, 251] on td "19 kiện giấy" at bounding box center [88, 267] width 81 height 32
checkbox input "true"
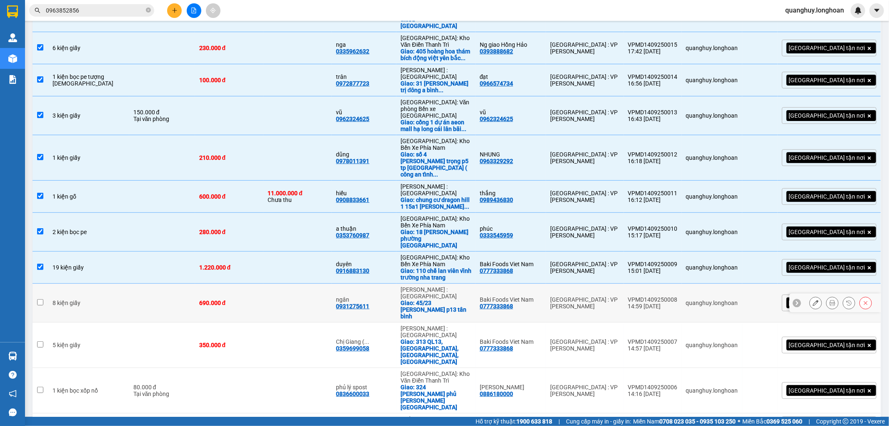
click at [107, 299] on div "8 kiện giấy" at bounding box center [89, 302] width 73 height 7
checkbox input "true"
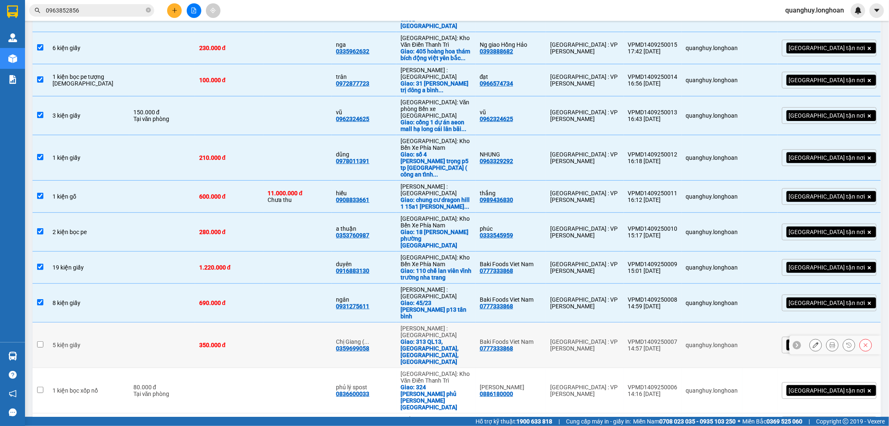
click at [110, 342] on div "5 kiện giấy" at bounding box center [89, 345] width 73 height 7
checkbox input "true"
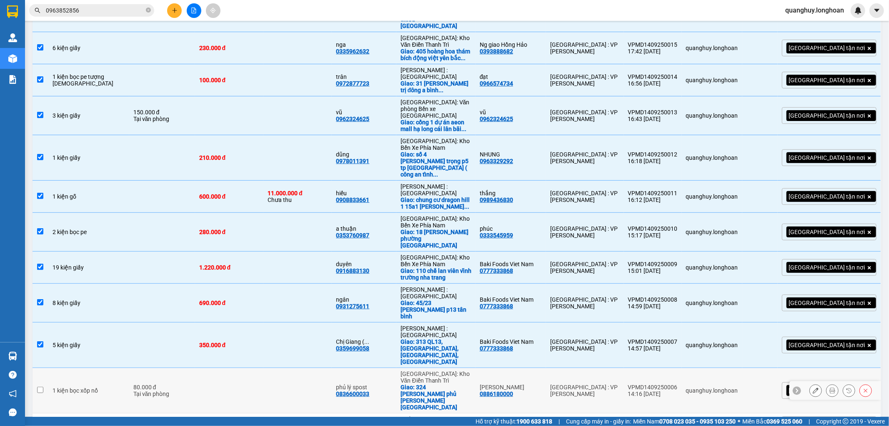
click at [106, 368] on td "1 kiện bọc xốp nổ" at bounding box center [88, 390] width 81 height 45
checkbox input "true"
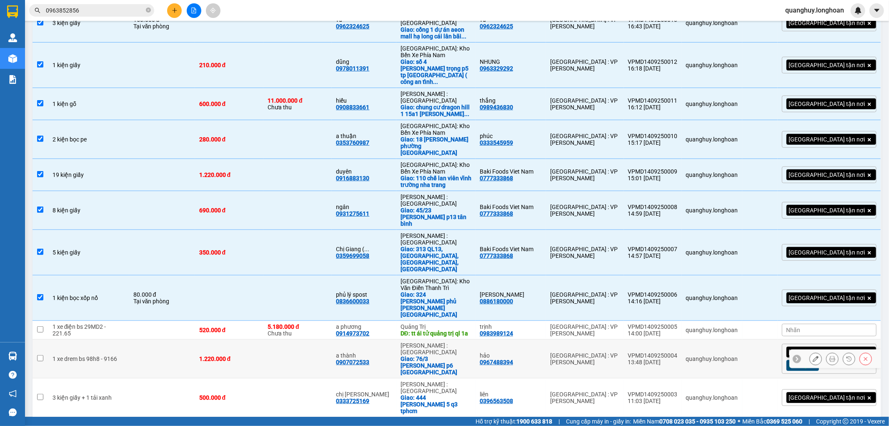
scroll to position [324, 0]
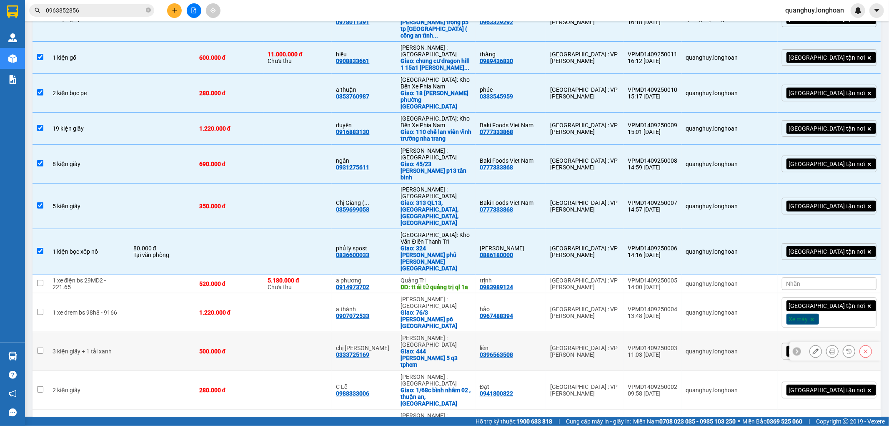
click at [85, 332] on td "3 kiện giấy + 1 tải xanh" at bounding box center [88, 351] width 81 height 39
checkbox input "true"
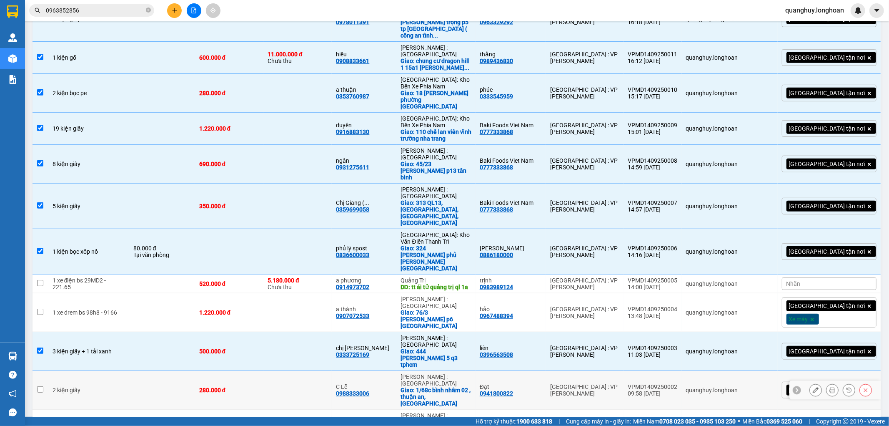
click at [87, 387] on div "2 kiện giấy" at bounding box center [89, 390] width 73 height 7
checkbox input "true"
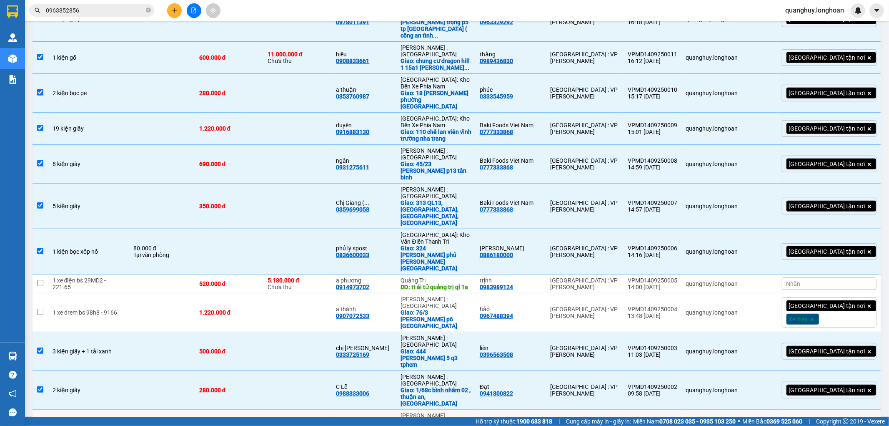
click at [87, 425] on div "1 kiện giấy" at bounding box center [89, 428] width 73 height 7
checkbox input "true"
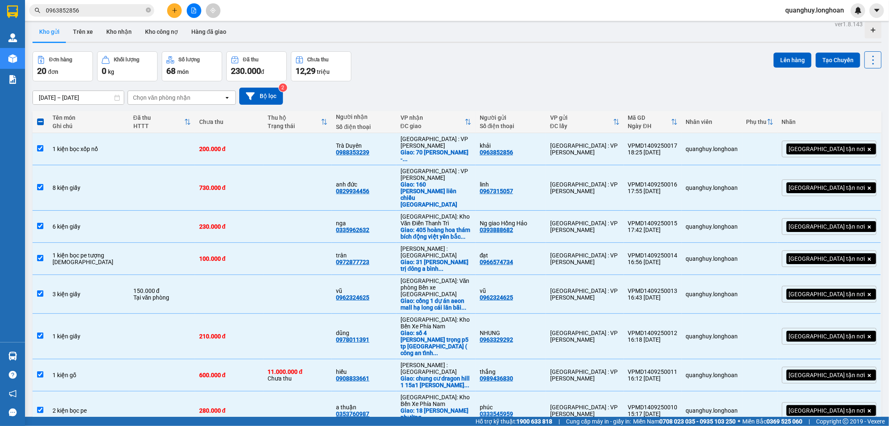
scroll to position [0, 0]
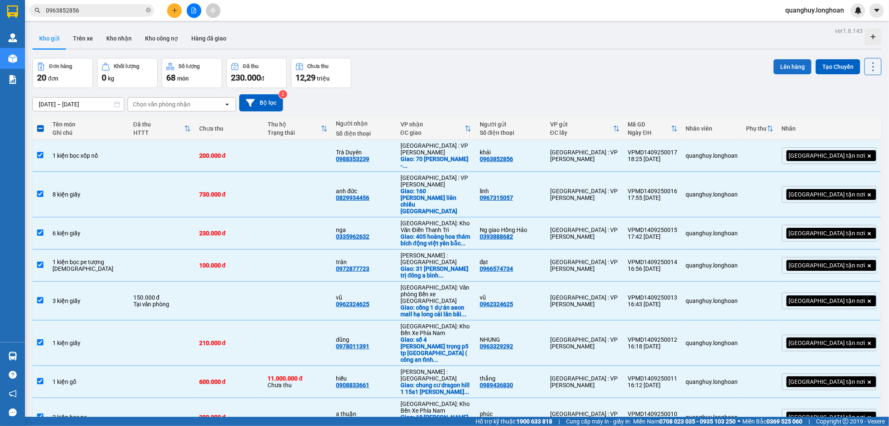
click at [782, 66] on button "Lên hàng" at bounding box center [793, 66] width 38 height 15
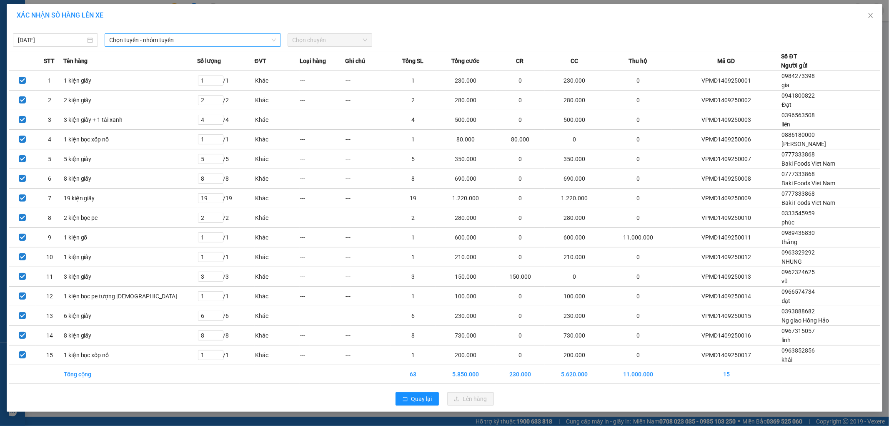
click at [226, 41] on span "Chọn tuyến - nhóm tuyến" at bounding box center [193, 40] width 166 height 13
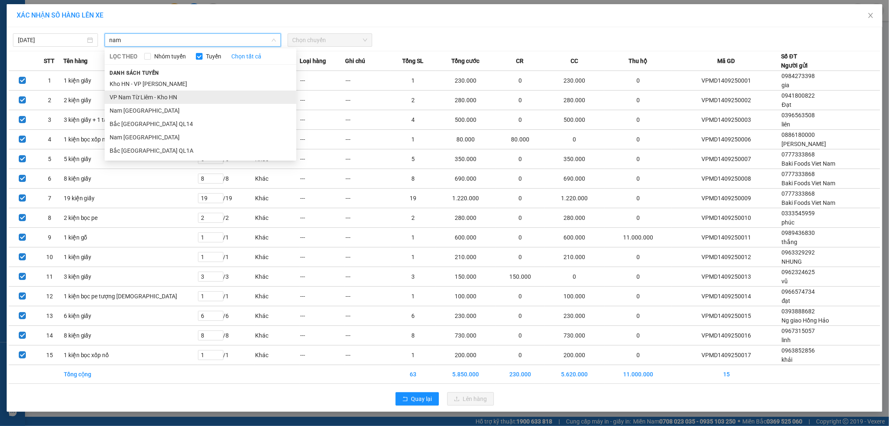
type input "nam"
click at [167, 96] on li "VP Nam Từ Liêm - Kho HN" at bounding box center [201, 96] width 192 height 13
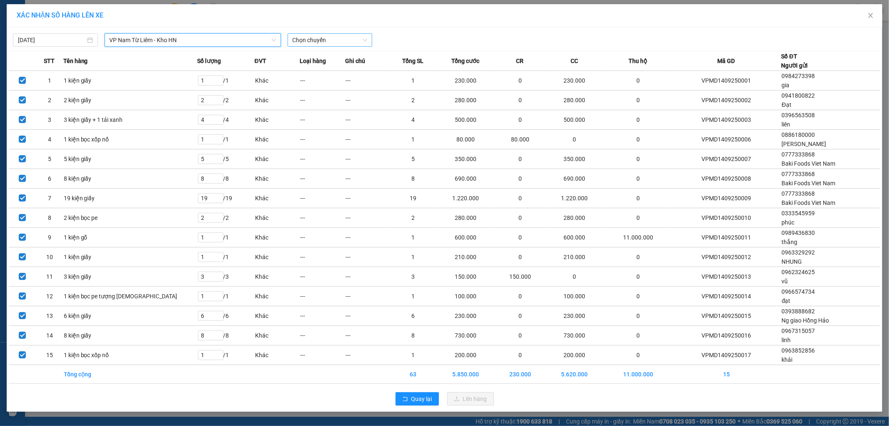
click at [326, 44] on span "Chọn chuyến" at bounding box center [330, 40] width 75 height 13
click at [327, 69] on div "19:00 (TC) - 29E-122.44" at bounding box center [325, 69] width 65 height 9
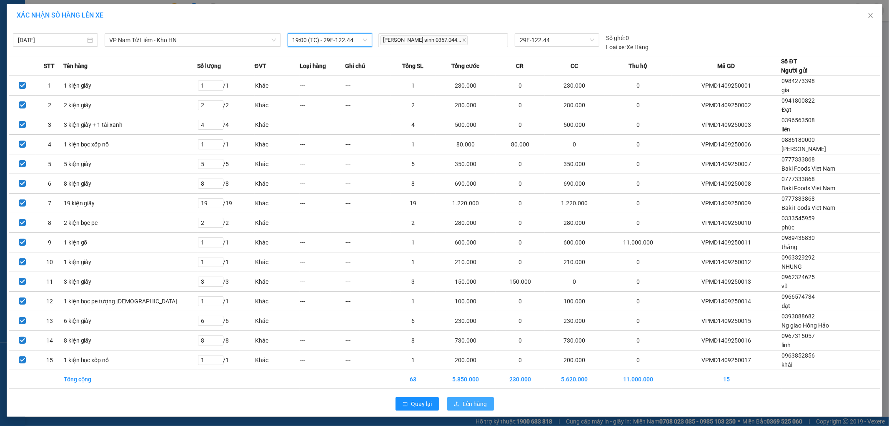
click at [463, 400] on span "Lên hàng" at bounding box center [475, 403] width 24 height 9
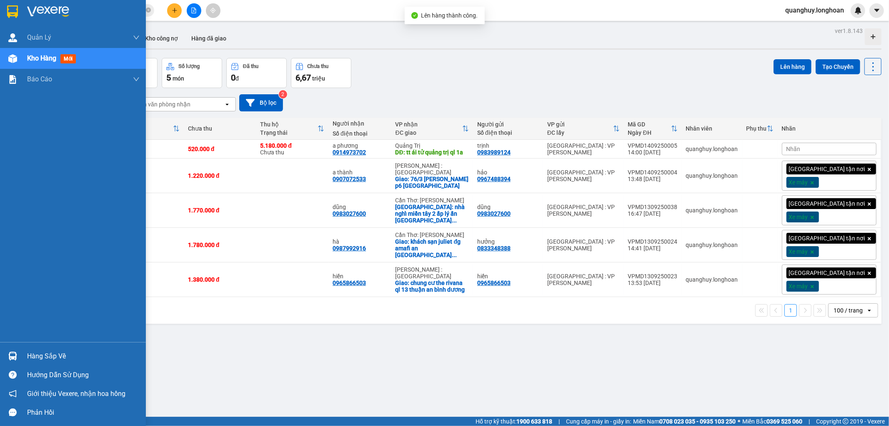
click at [2, 9] on div at bounding box center [73, 13] width 146 height 27
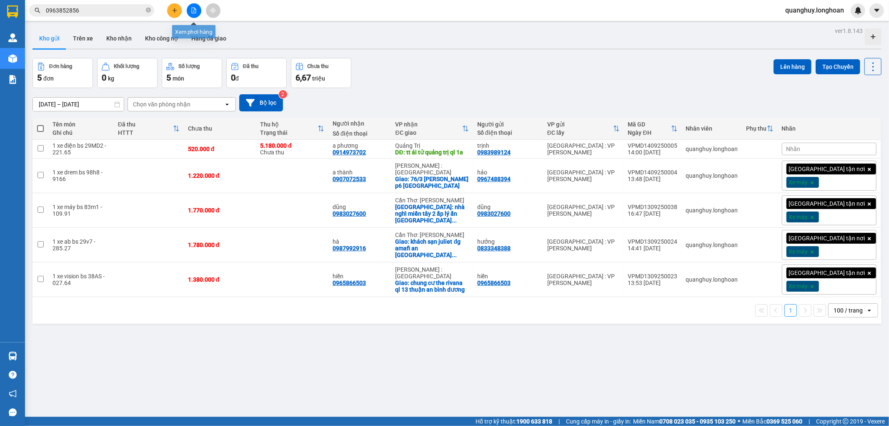
click at [197, 15] on button at bounding box center [194, 10] width 15 height 15
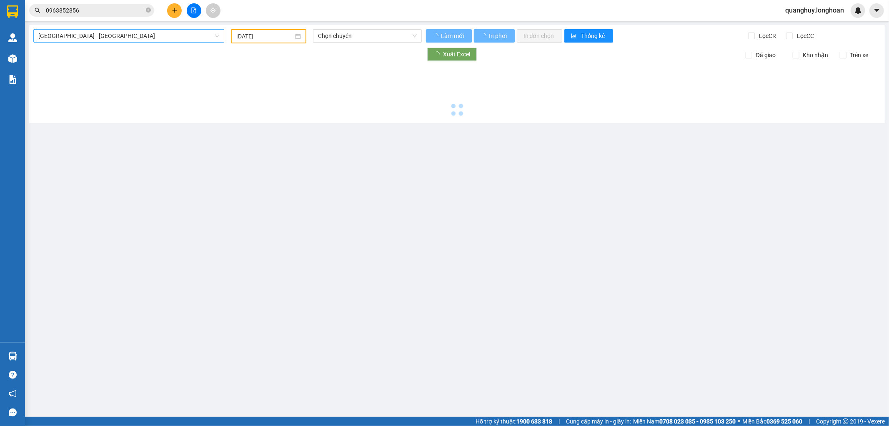
type input "[DATE]"
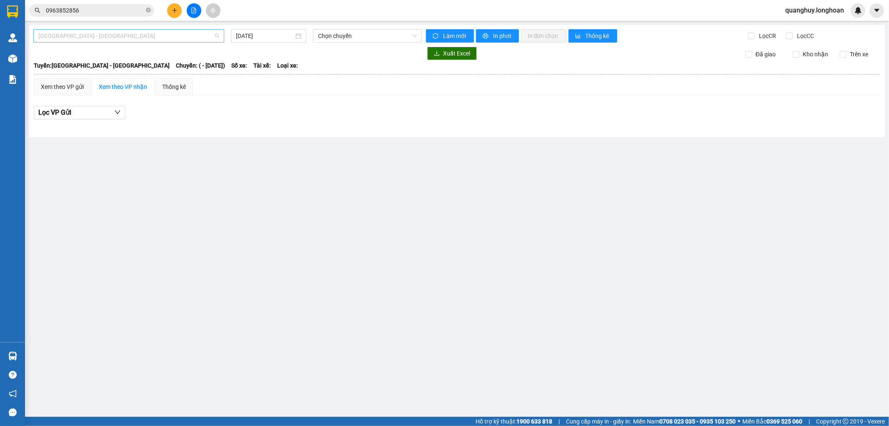
click at [193, 36] on span "[GEOGRAPHIC_DATA] - [GEOGRAPHIC_DATA]" at bounding box center [128, 36] width 181 height 13
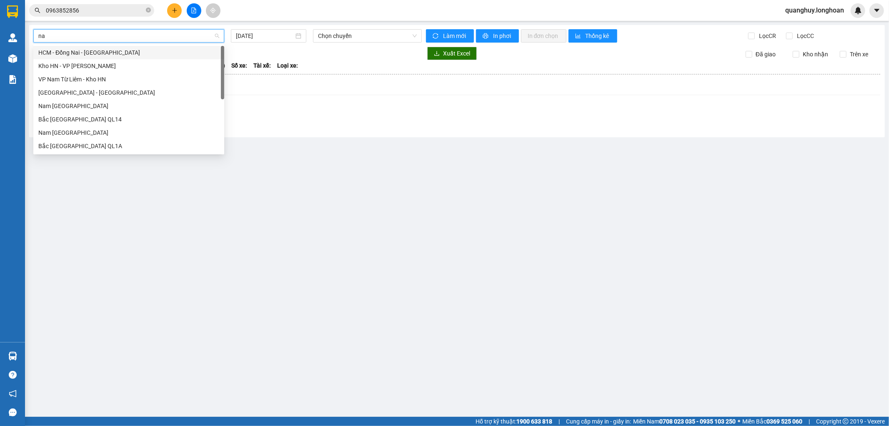
type input "nam"
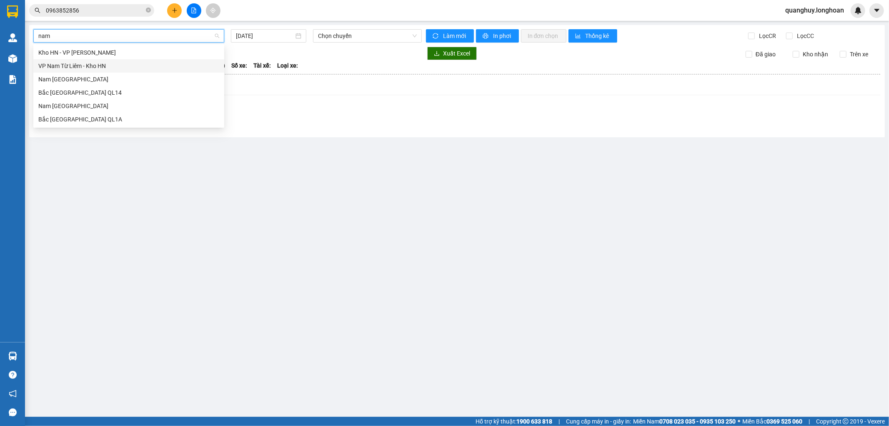
click at [95, 64] on div "VP Nam Từ Liêm - Kho HN" at bounding box center [128, 65] width 181 height 9
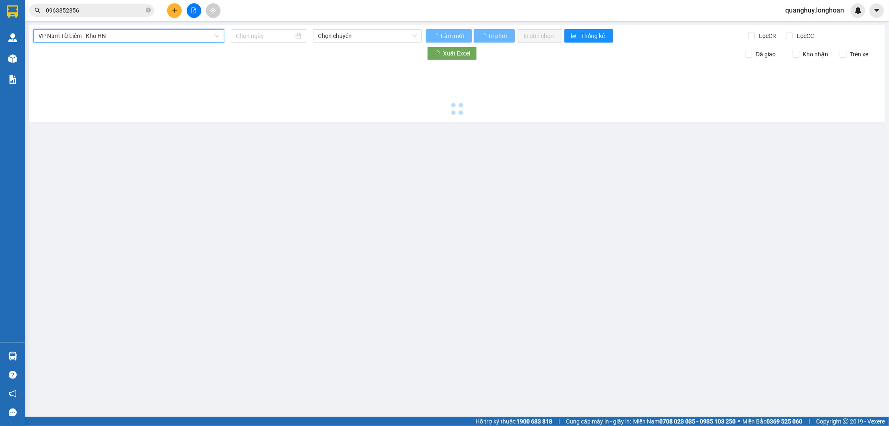
type input "[DATE]"
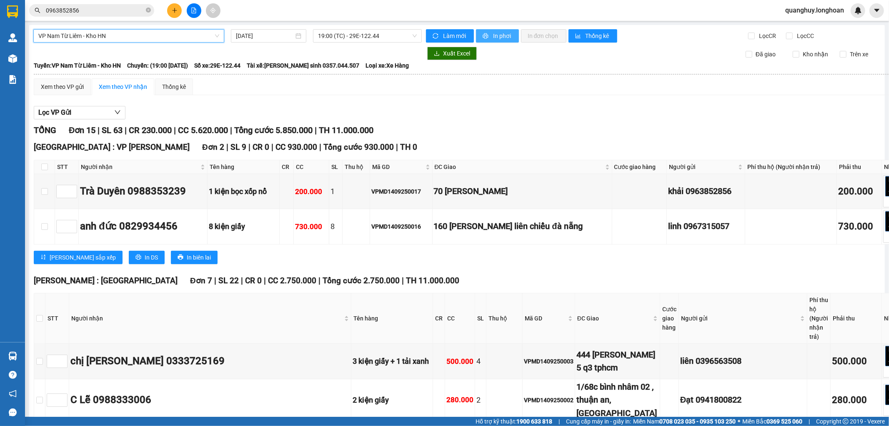
click at [504, 36] on span "In phơi" at bounding box center [502, 35] width 19 height 9
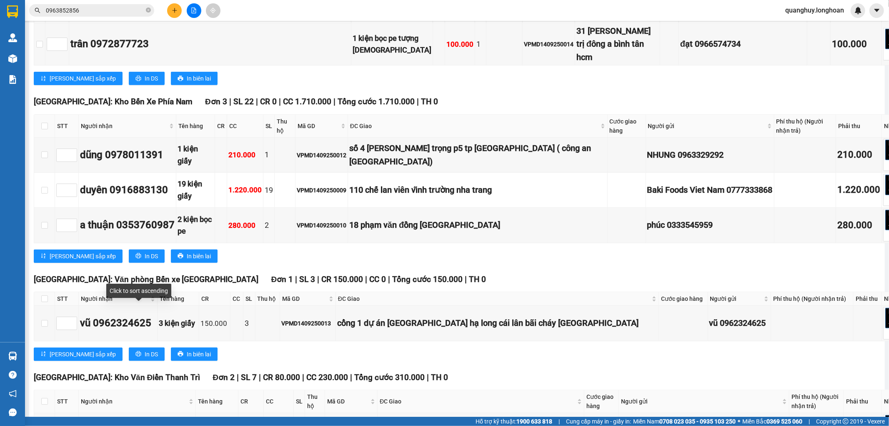
scroll to position [600, 0]
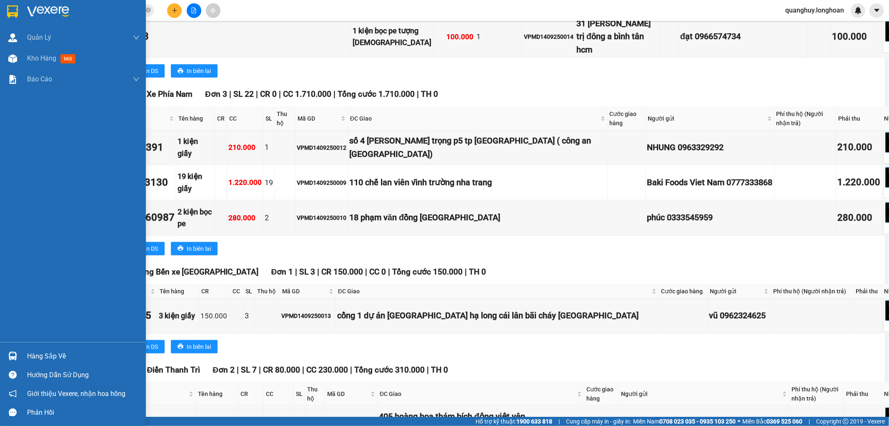
click at [15, 12] on img at bounding box center [12, 11] width 11 height 13
